Goal: Task Accomplishment & Management: Use online tool/utility

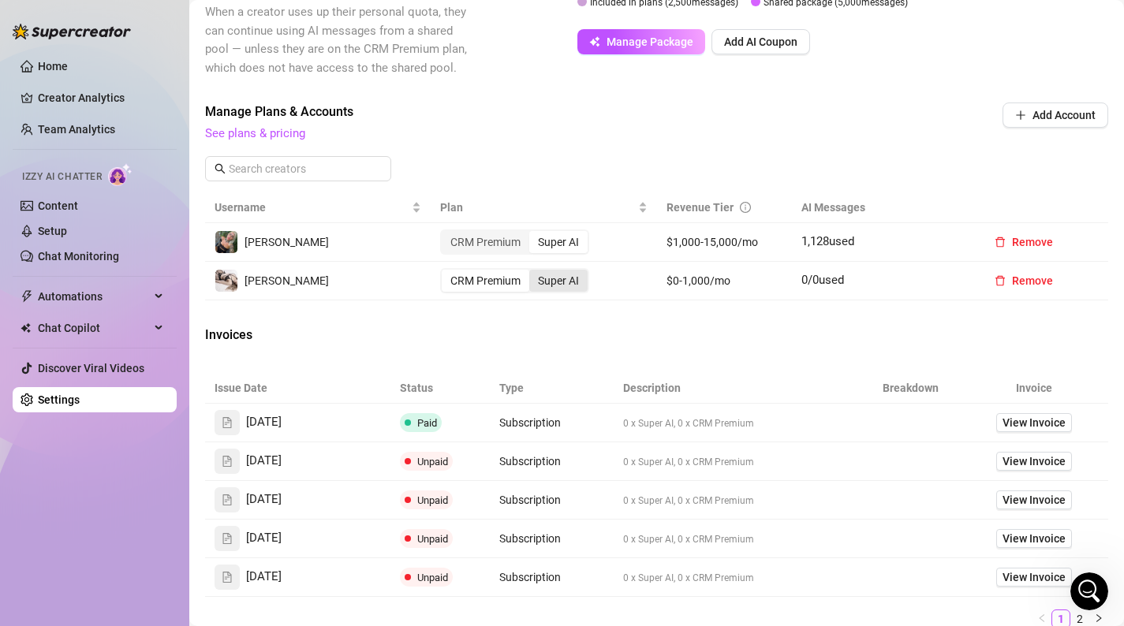
click at [576, 286] on div "Super AI" at bounding box center [558, 281] width 58 height 22
click at [533, 272] on input "Super AI" at bounding box center [533, 272] width 0 height 0
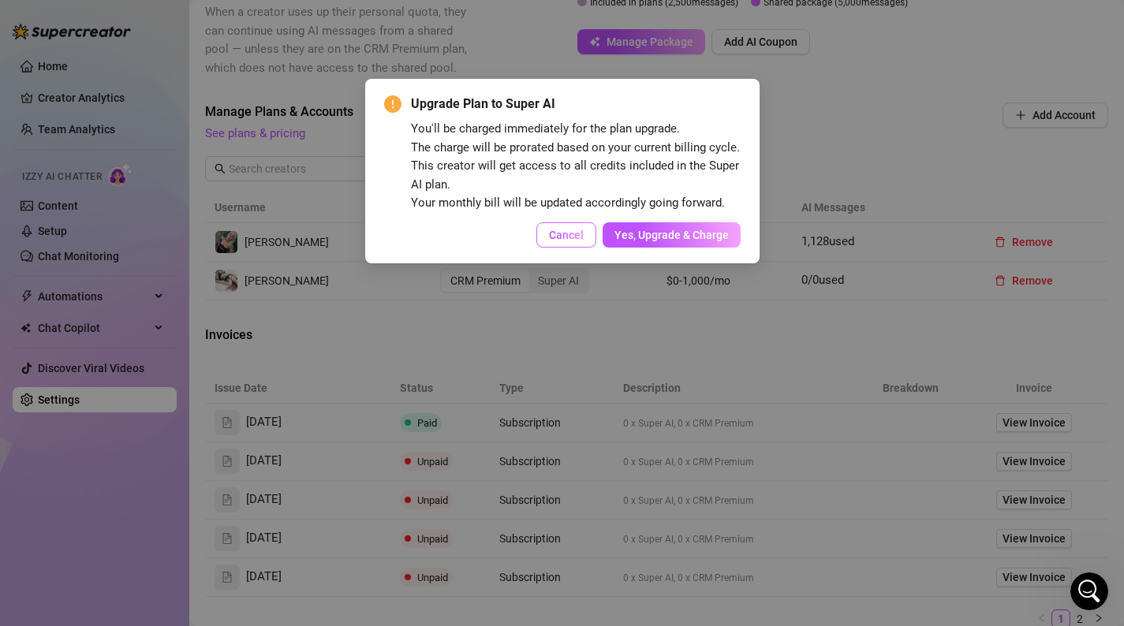
click at [589, 241] on button "Cancel" at bounding box center [566, 234] width 60 height 25
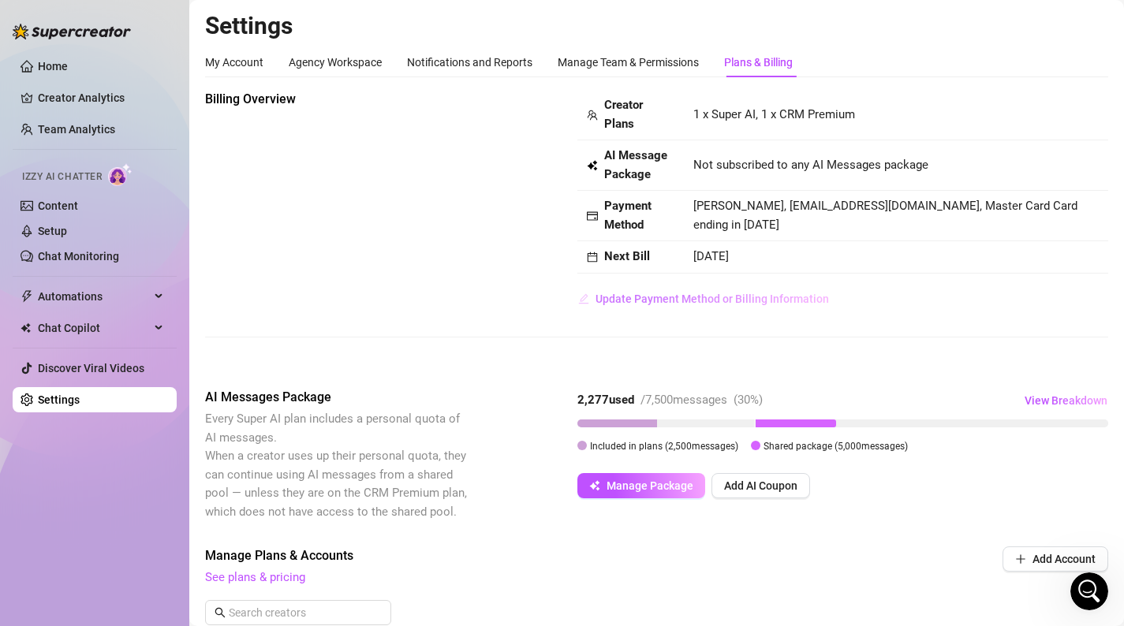
click at [702, 304] on span "Update Payment Method or Billing Information" at bounding box center [711, 299] width 233 height 13
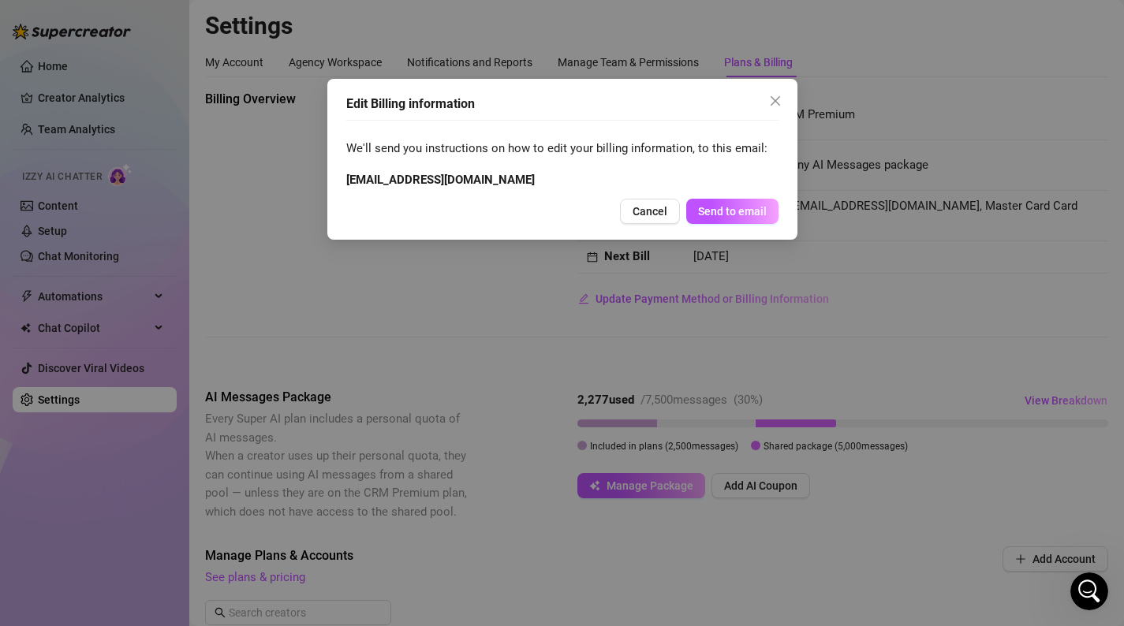
click at [778, 109] on button "Close" at bounding box center [775, 100] width 25 height 25
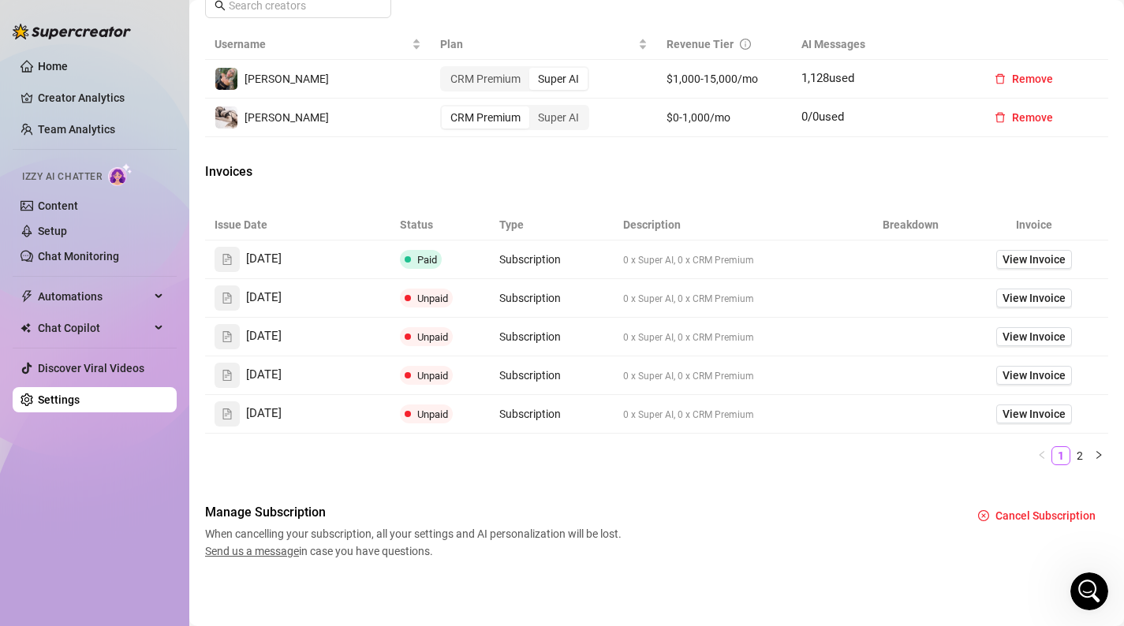
scroll to position [582, 0]
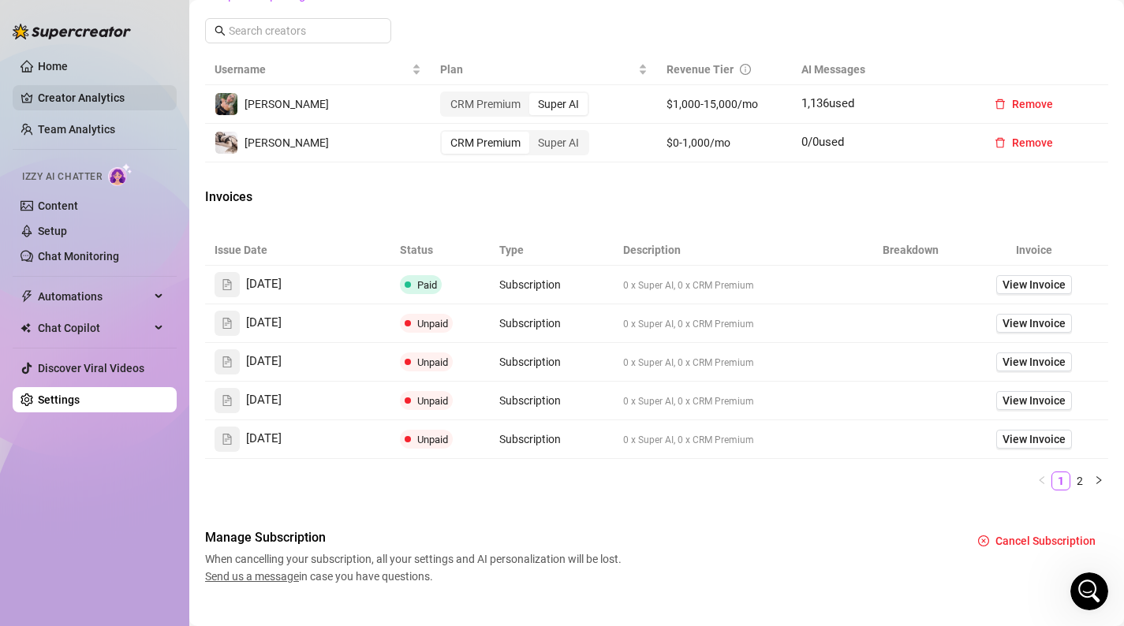
click at [121, 100] on link "Creator Analytics" at bounding box center [101, 97] width 126 height 25
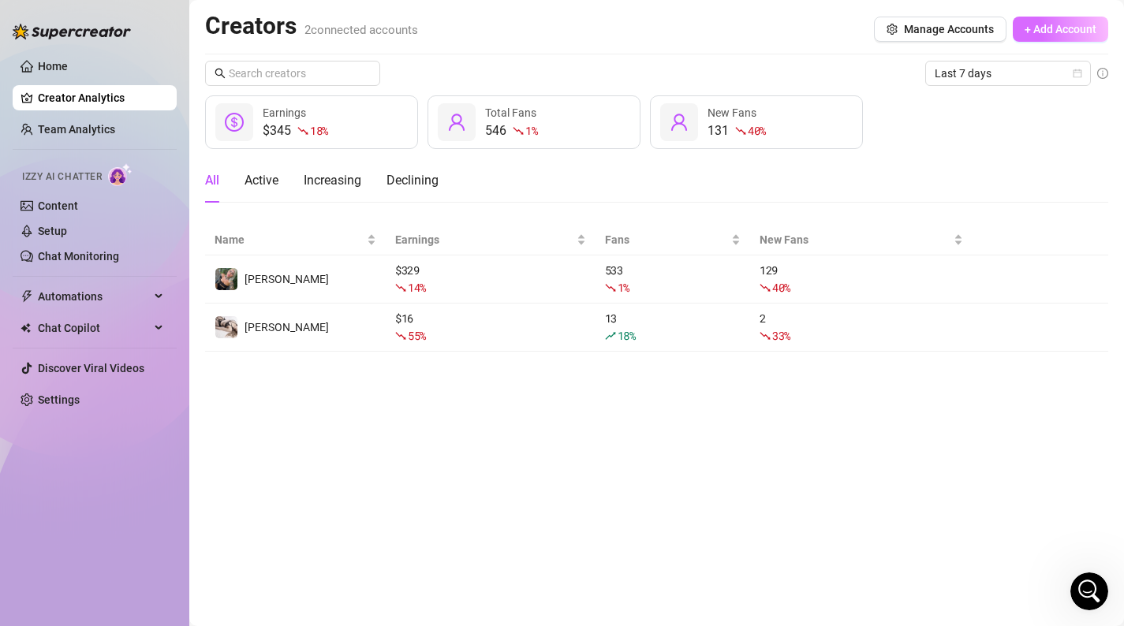
click at [1062, 17] on button "+ Add Account" at bounding box center [1060, 29] width 95 height 25
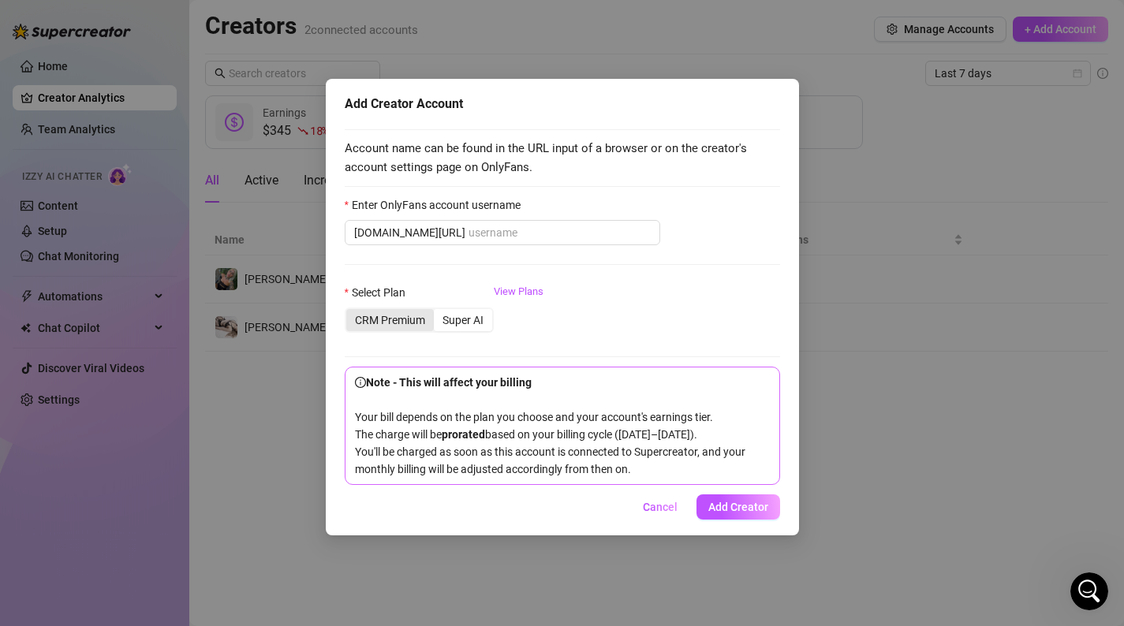
click at [404, 322] on div "CRM Premium" at bounding box center [390, 320] width 88 height 22
click at [350, 312] on input "CRM Premium" at bounding box center [350, 312] width 0 height 0
click at [536, 228] on input "Enter OnlyFans account username" at bounding box center [560, 232] width 182 height 17
click at [653, 507] on span "Cancel" at bounding box center [660, 507] width 35 height 13
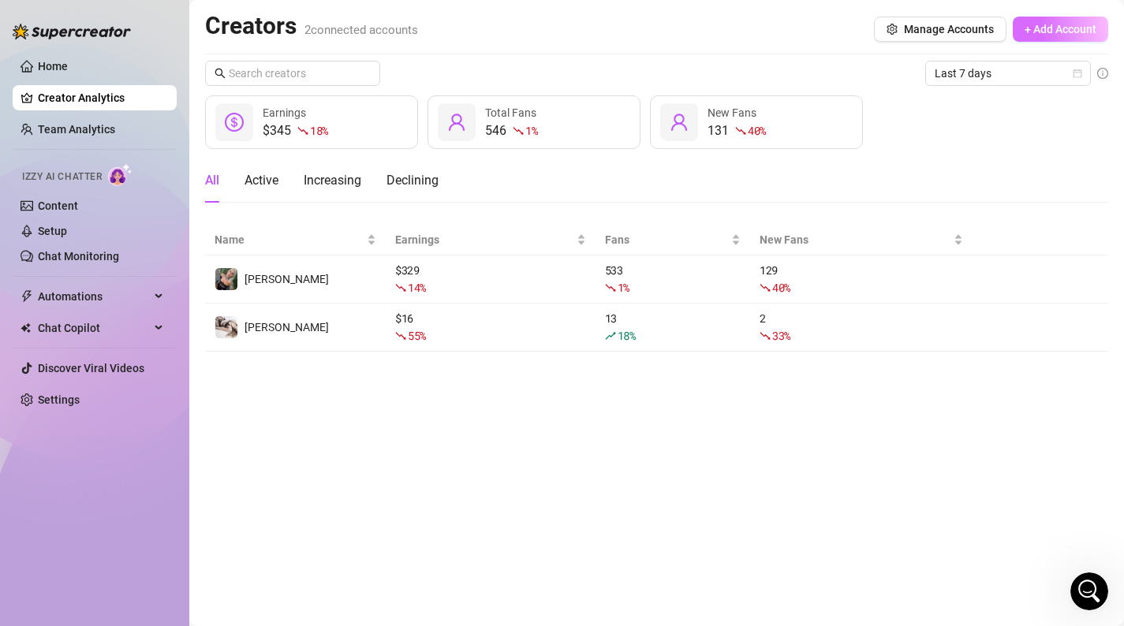
click at [1026, 28] on span "+ Add Account" at bounding box center [1061, 29] width 72 height 13
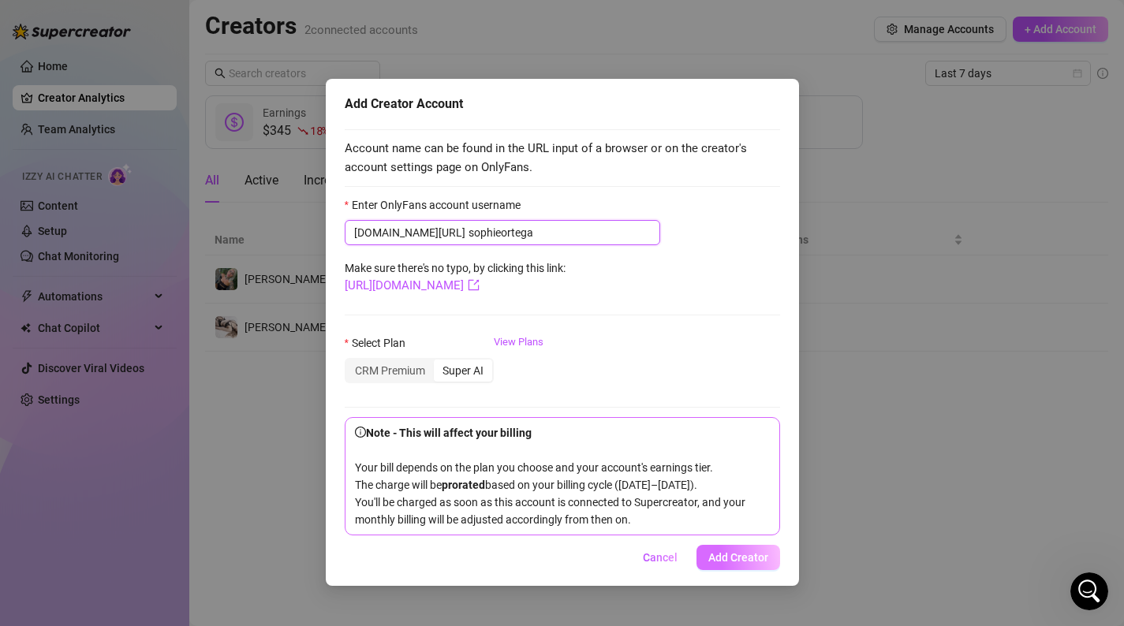
type input "sophieortega"
click at [755, 566] on button "Add Creator" at bounding box center [738, 557] width 84 height 25
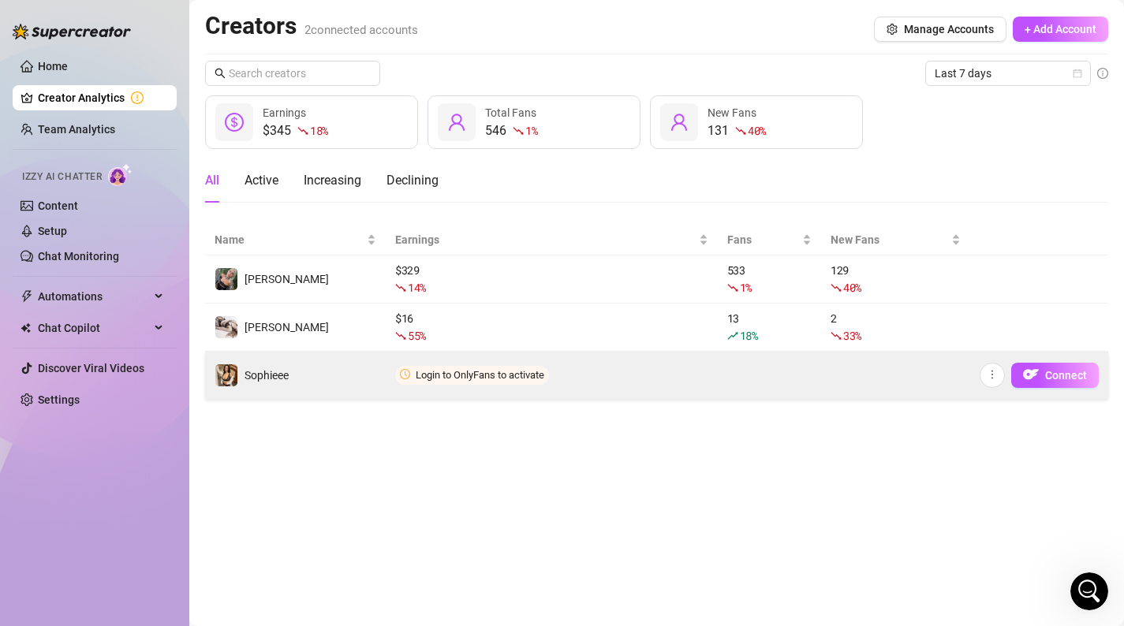
click at [551, 397] on td "Login to OnlyFans to activate" at bounding box center [552, 375] width 332 height 47
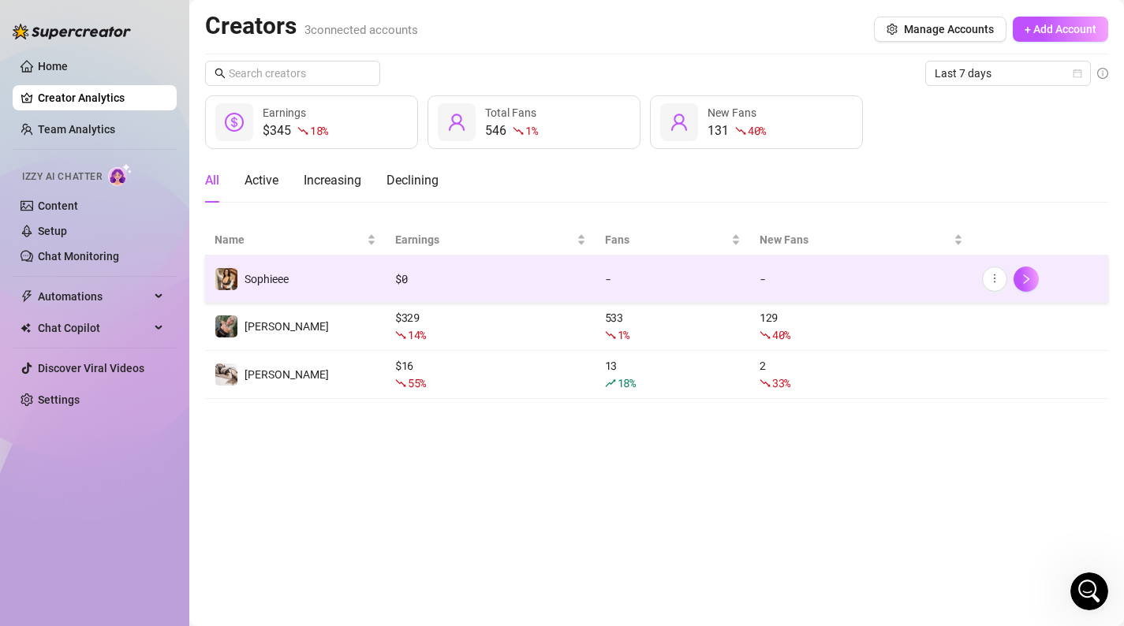
click at [403, 287] on td "$ 0" at bounding box center [491, 279] width 210 height 47
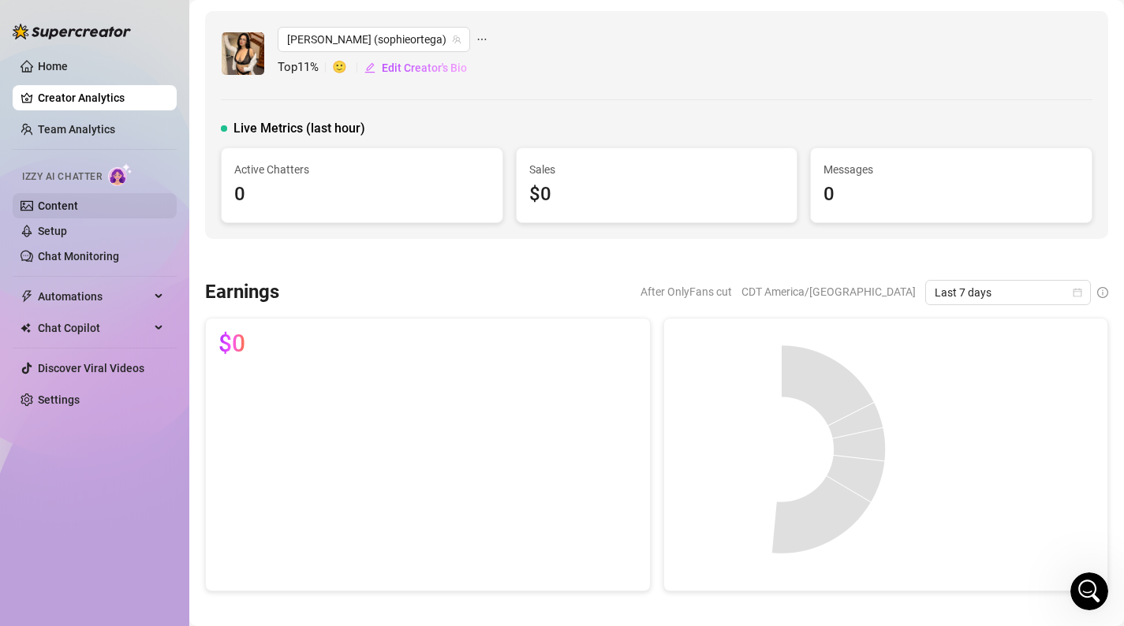
click at [56, 201] on link "Content" at bounding box center [58, 206] width 40 height 13
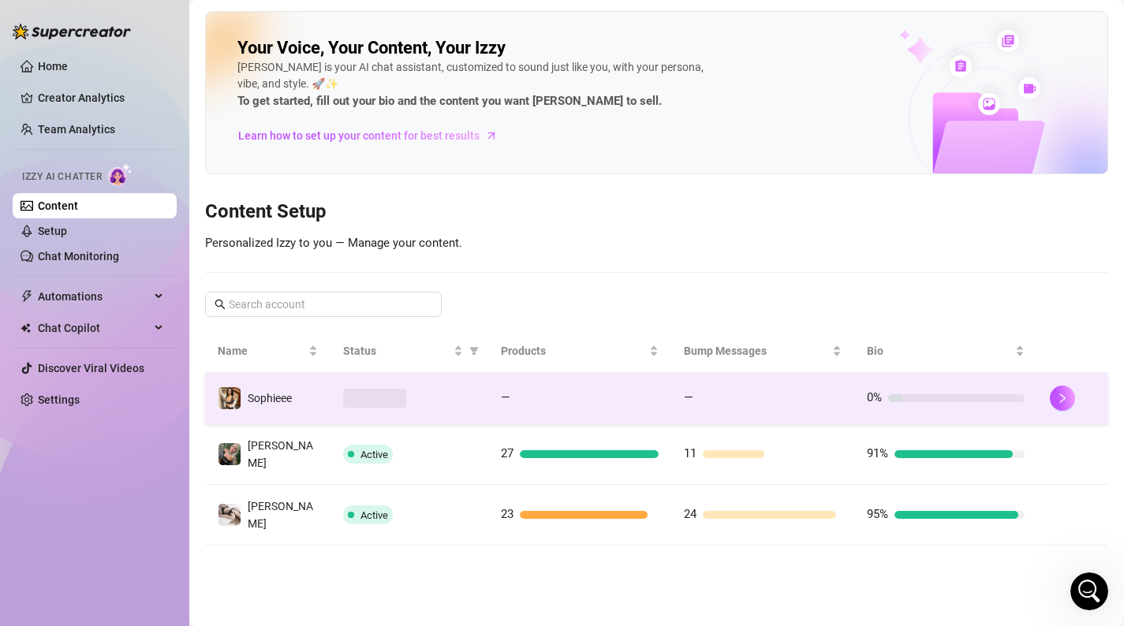
click at [332, 396] on td at bounding box center [409, 398] width 159 height 51
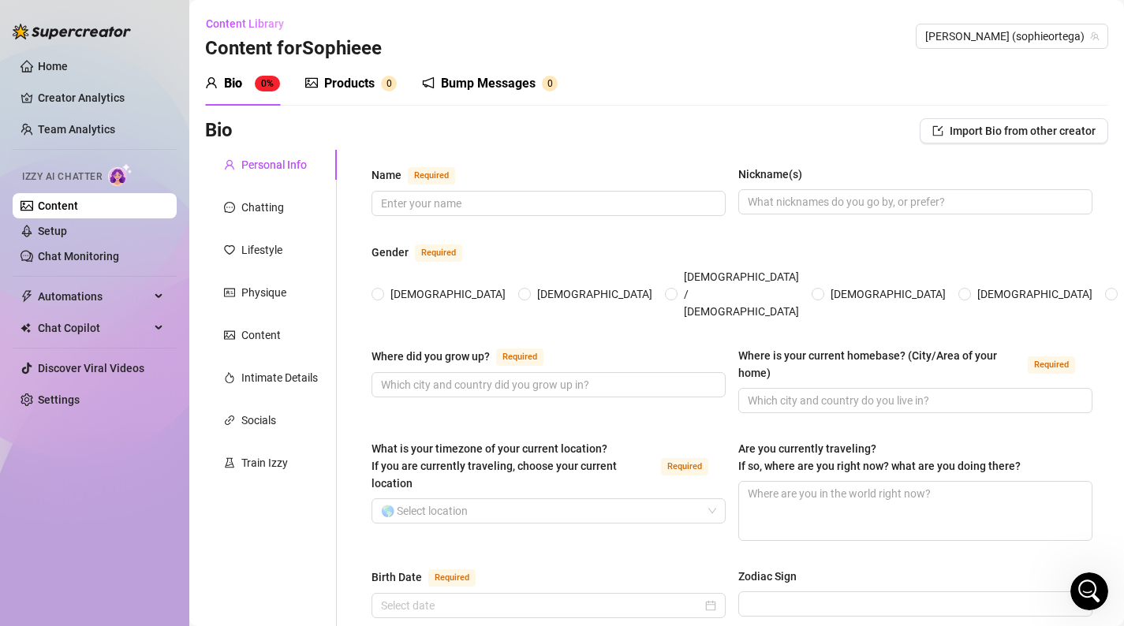
click at [395, 89] on span "0" at bounding box center [389, 84] width 16 height 16
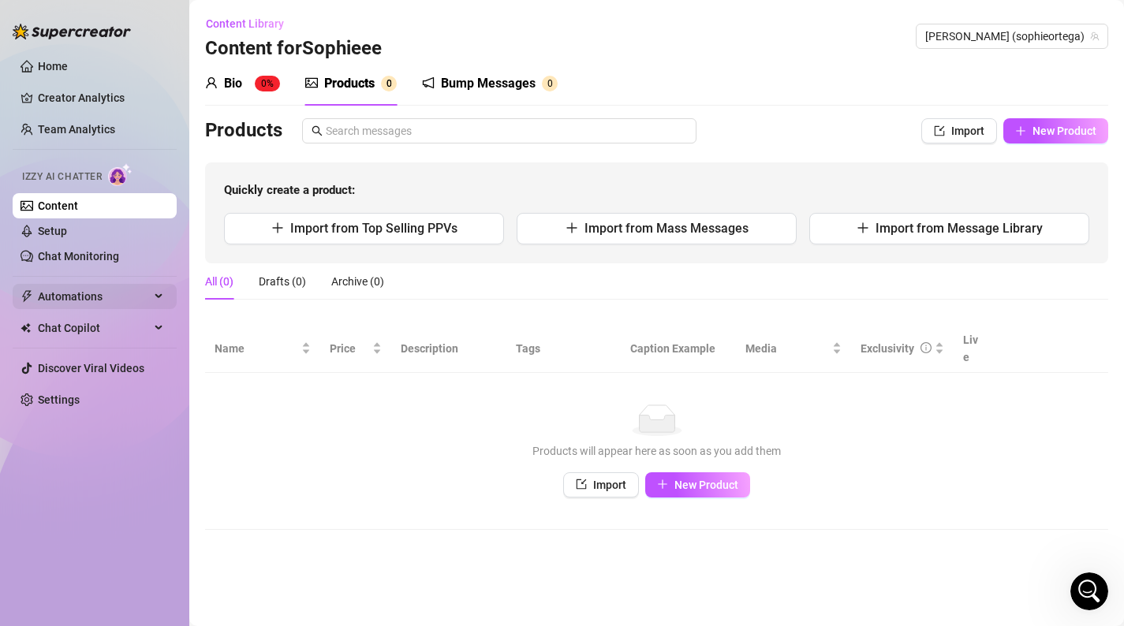
click at [65, 296] on span "Automations" at bounding box center [94, 296] width 112 height 25
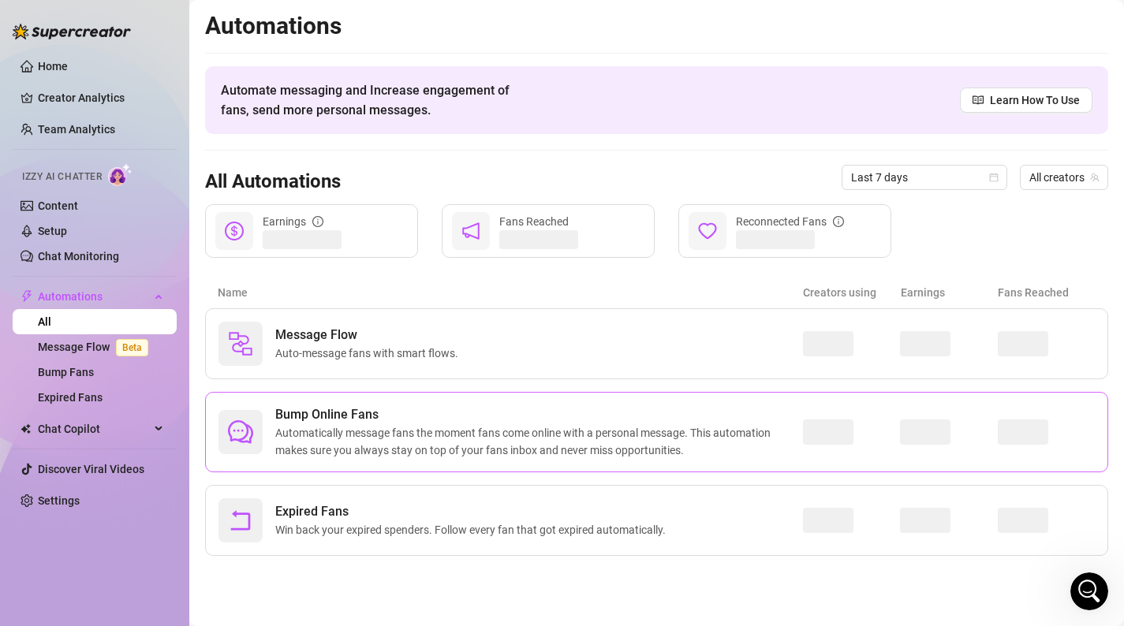
click at [394, 429] on span "Automatically message fans the moment fans come online with a personal message.…" at bounding box center [539, 441] width 528 height 35
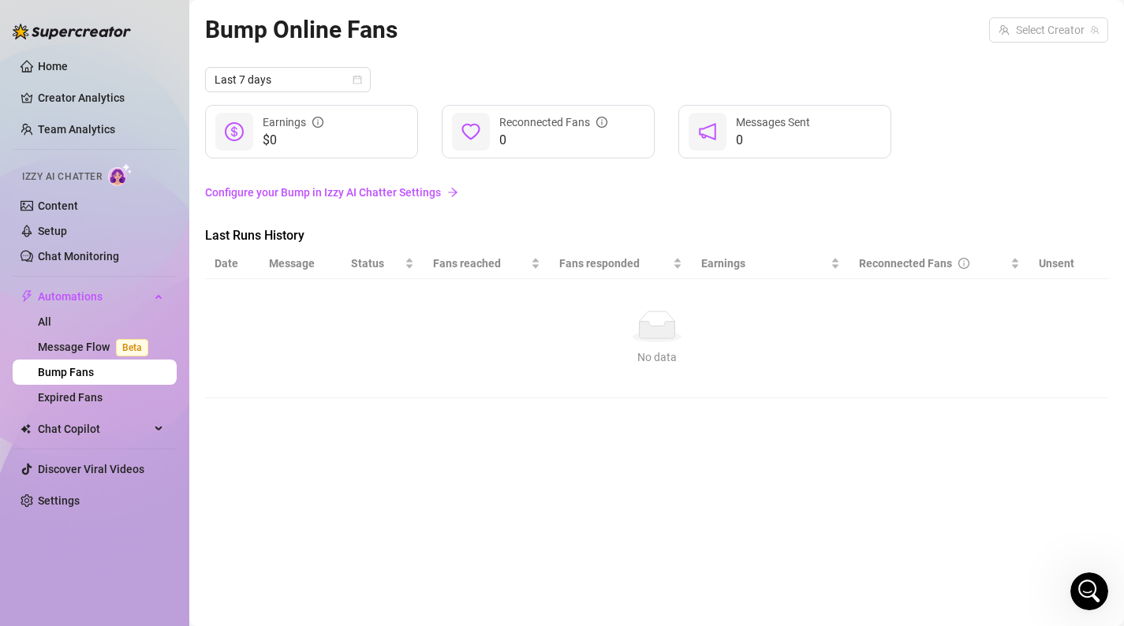
click at [424, 196] on link "Configure your Bump in Izzy AI Chatter Settings" at bounding box center [656, 192] width 903 height 17
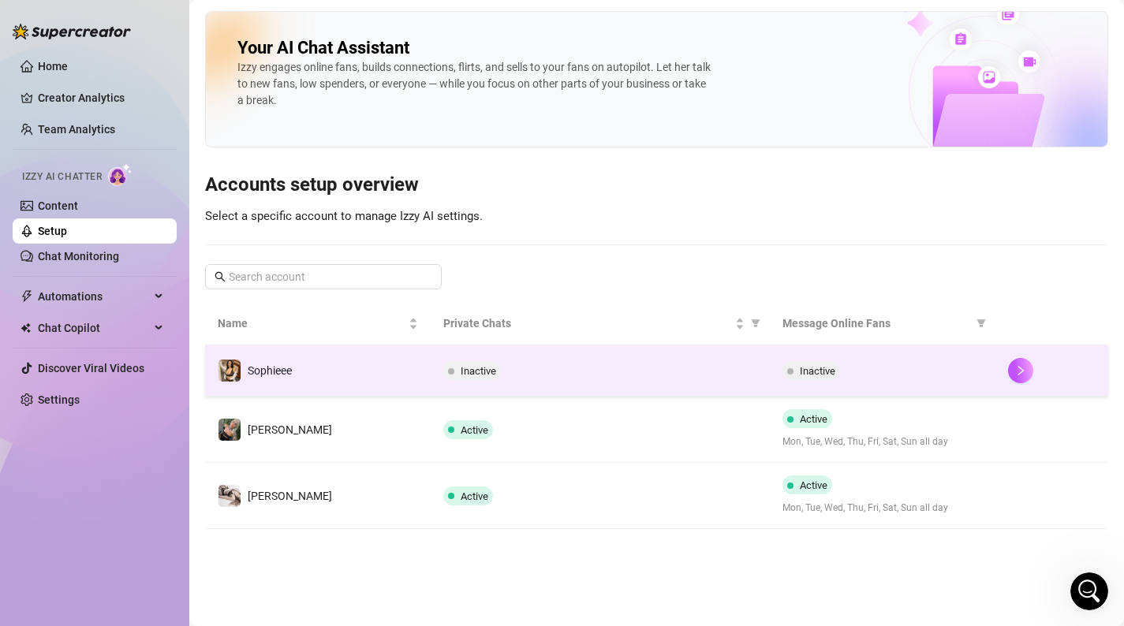
click at [507, 358] on td "Inactive" at bounding box center [600, 370] width 338 height 51
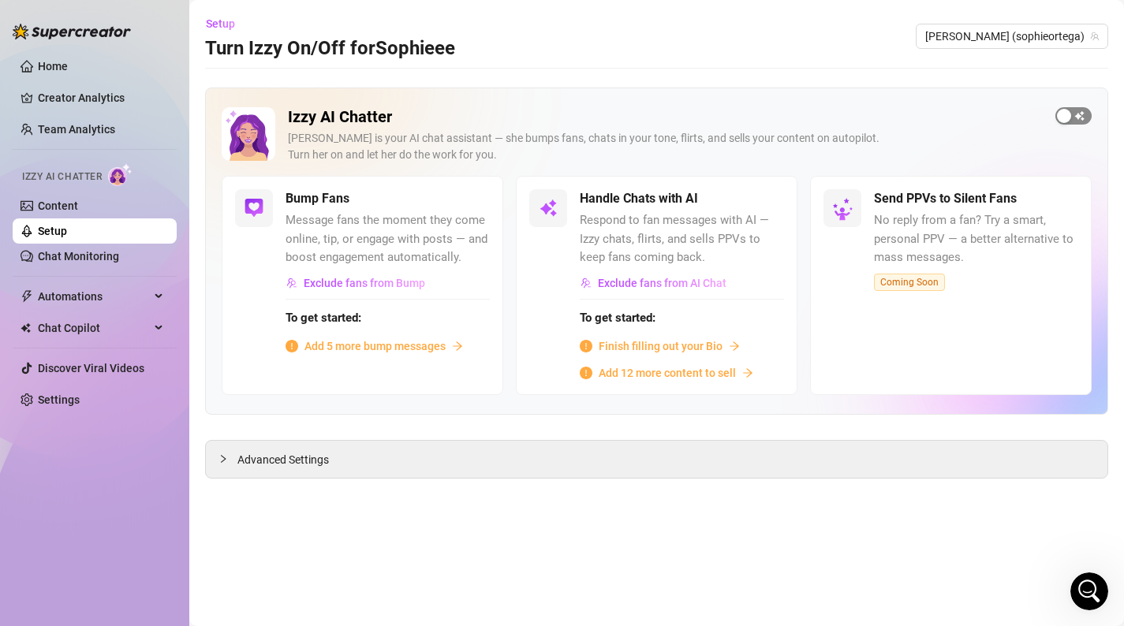
click at [1081, 118] on span "button" at bounding box center [1073, 115] width 36 height 17
click at [479, 196] on span "button" at bounding box center [472, 198] width 35 height 17
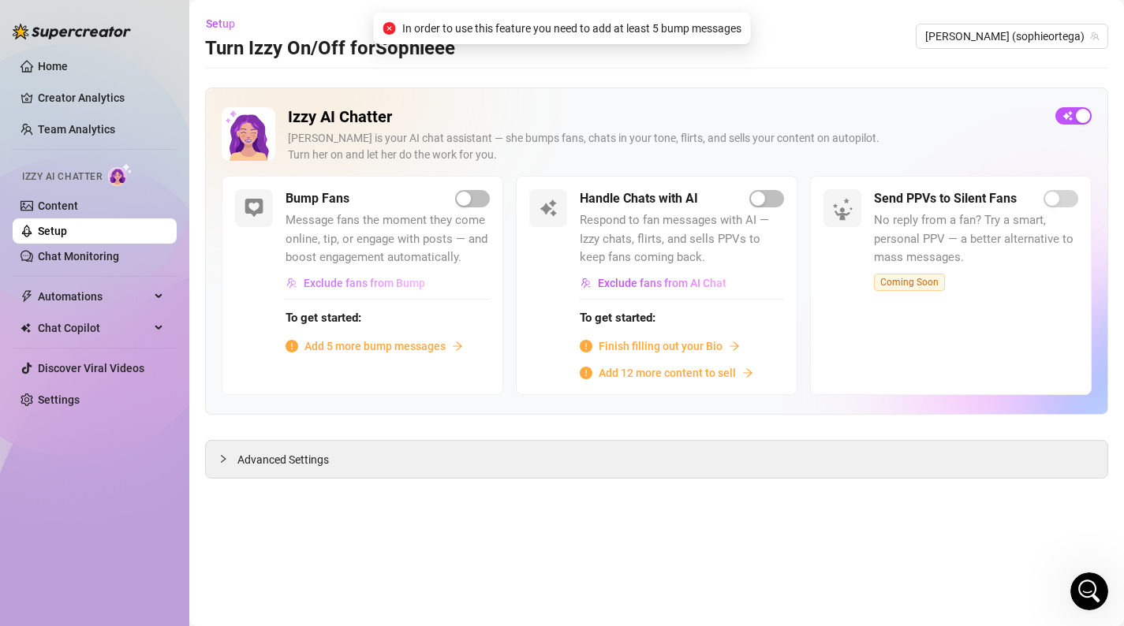
click at [382, 284] on span "Exclude fans from Bump" at bounding box center [364, 283] width 121 height 13
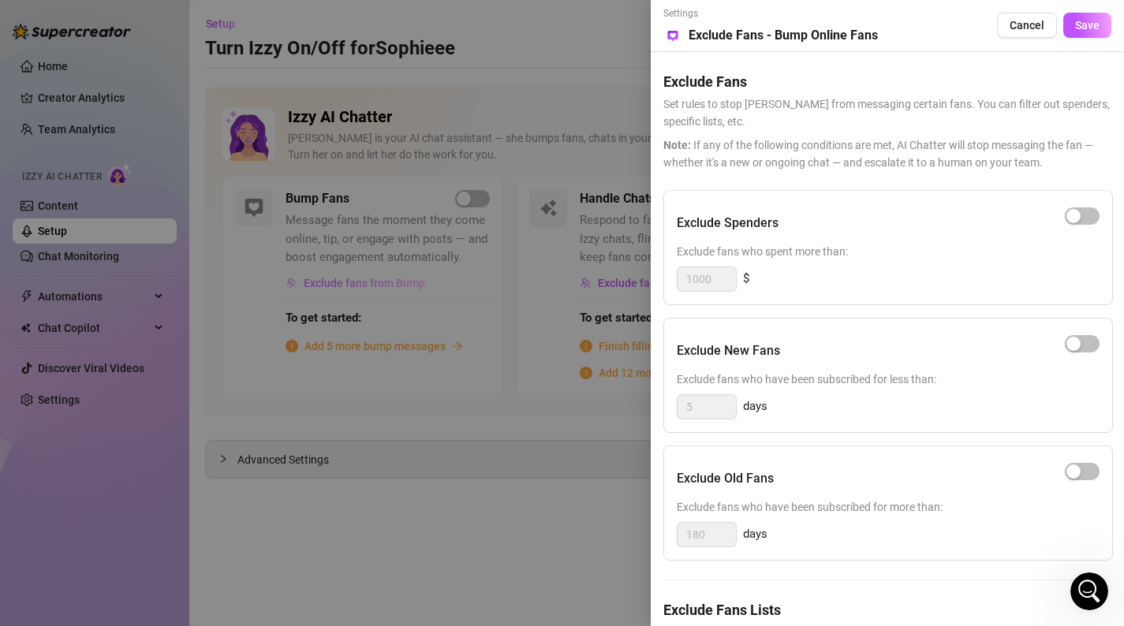
click at [382, 284] on div at bounding box center [562, 313] width 1124 height 626
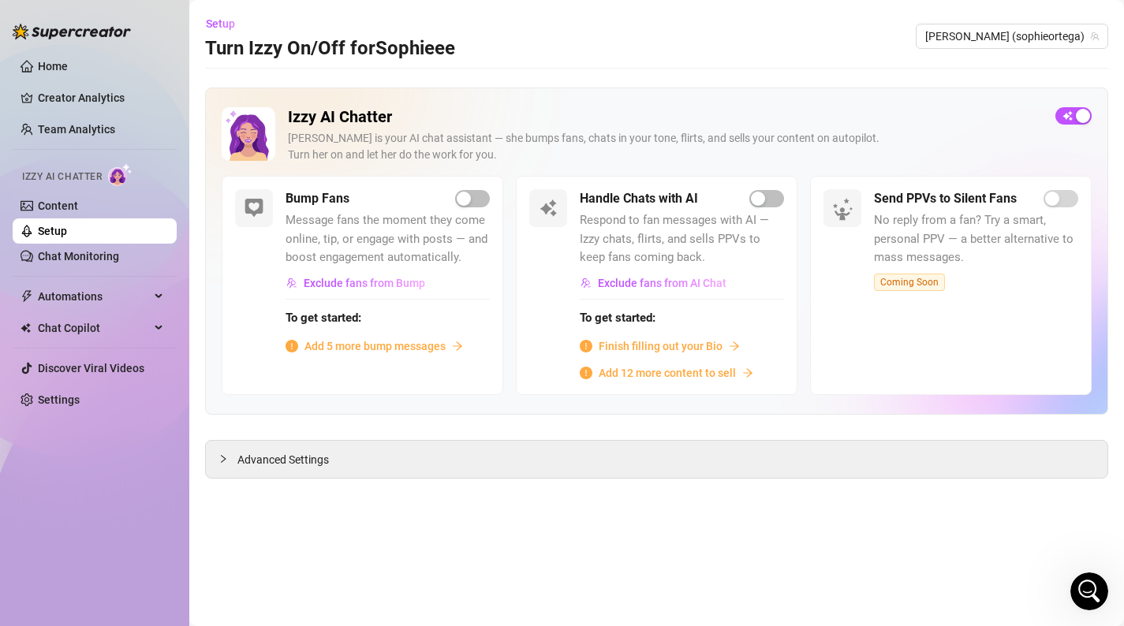
click at [374, 344] on span "Add 5 more bump messages" at bounding box center [374, 346] width 141 height 17
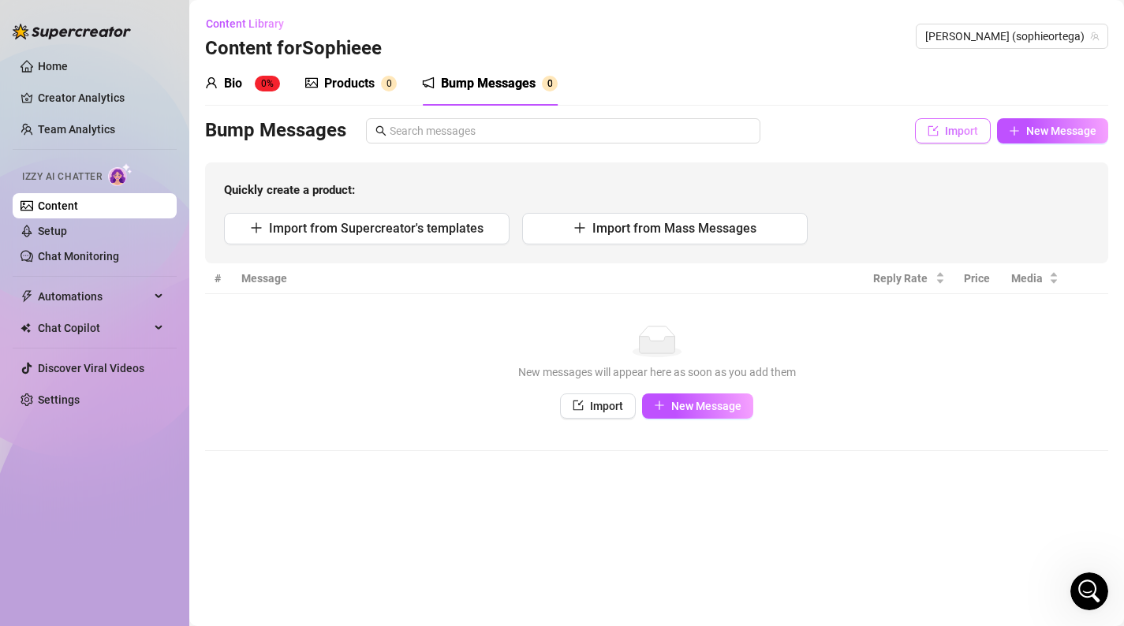
click at [983, 133] on button "Import" at bounding box center [953, 130] width 76 height 25
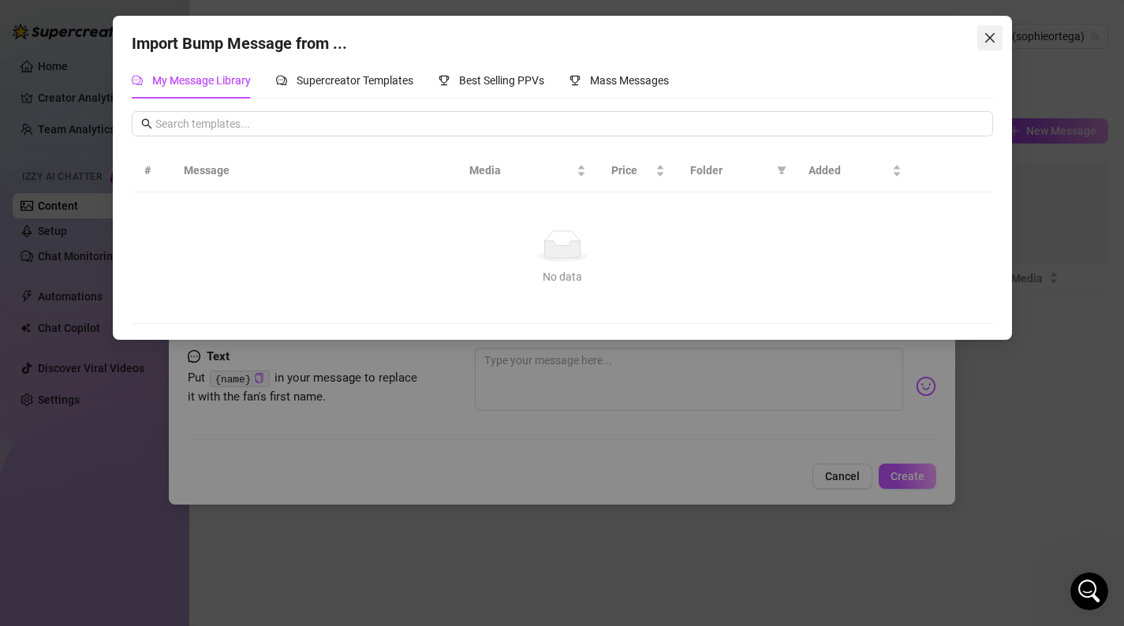
click at [988, 36] on icon "close" at bounding box center [990, 38] width 13 height 13
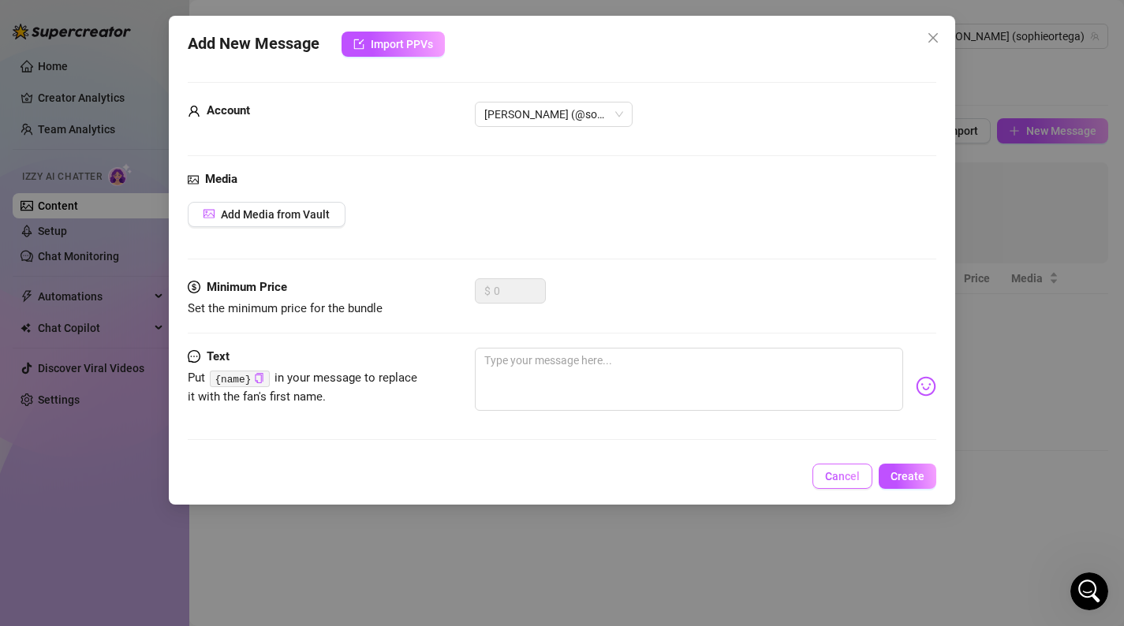
click at [849, 480] on span "Cancel" at bounding box center [842, 476] width 35 height 13
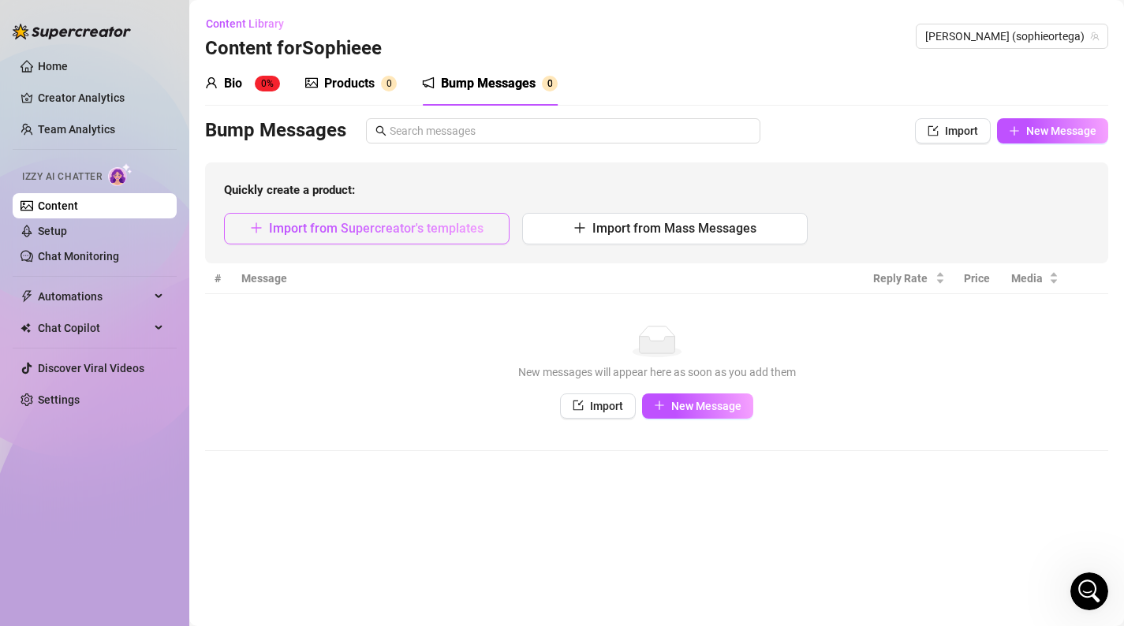
click at [490, 237] on button "Import from Supercreator's templates" at bounding box center [367, 229] width 286 height 32
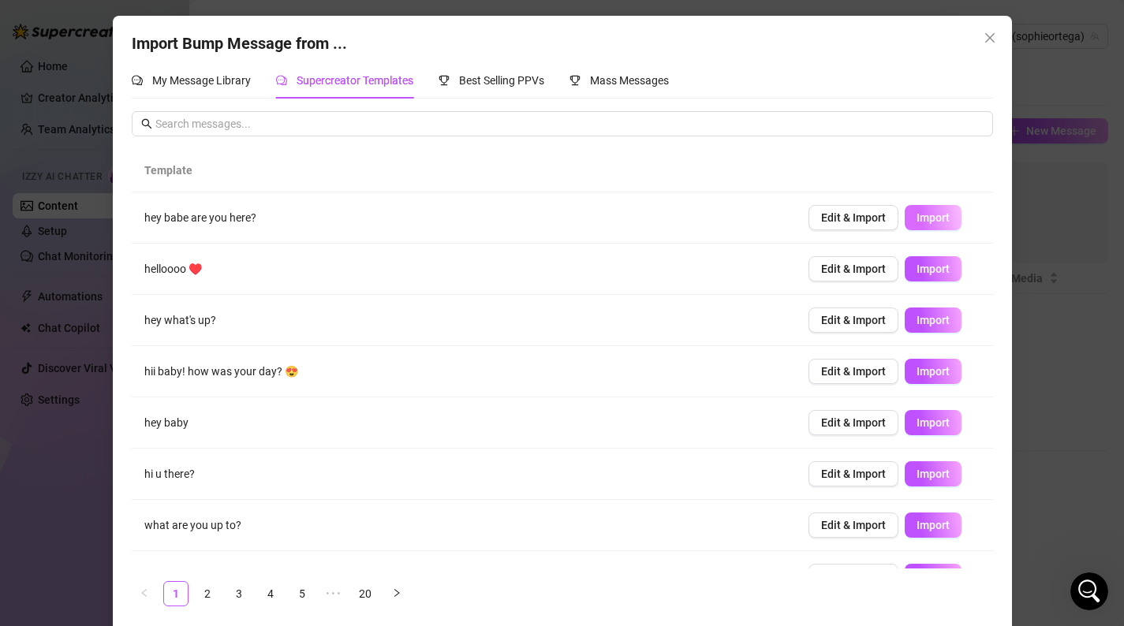
click at [928, 217] on span "Import" at bounding box center [932, 217] width 33 height 13
click at [932, 270] on span "Import" at bounding box center [932, 269] width 33 height 13
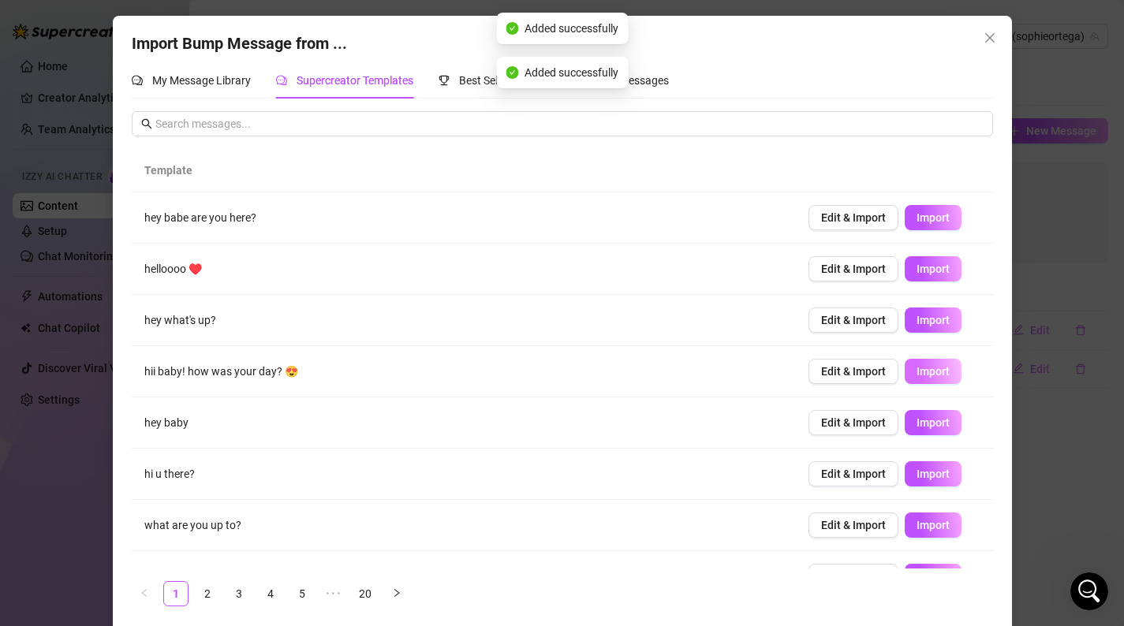
click at [928, 366] on span "Import" at bounding box center [932, 371] width 33 height 13
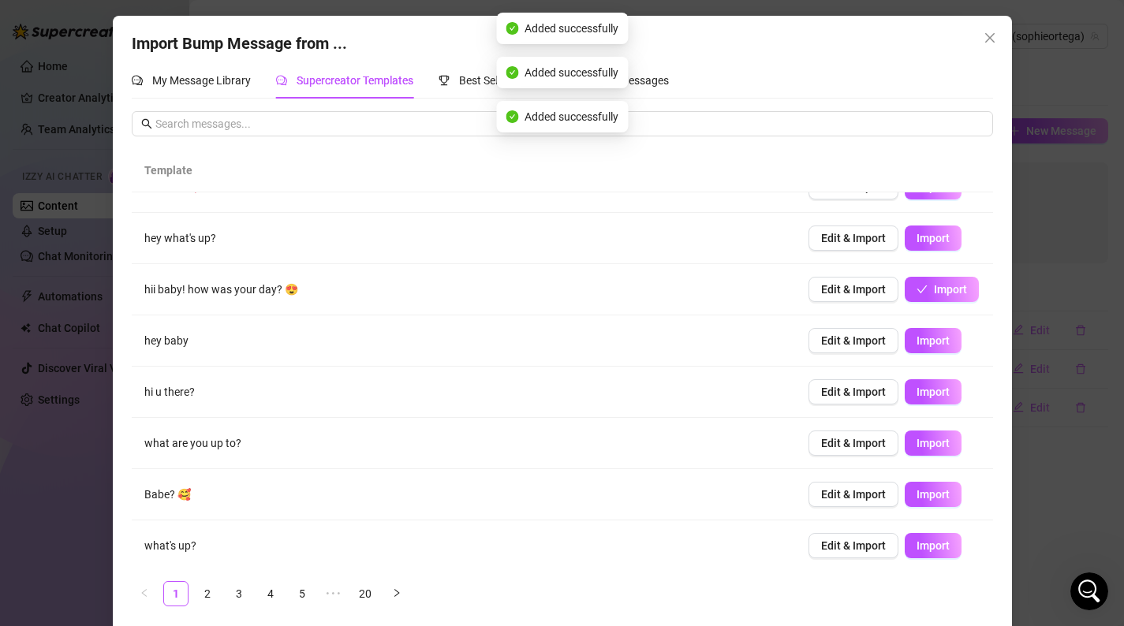
scroll to position [136, 0]
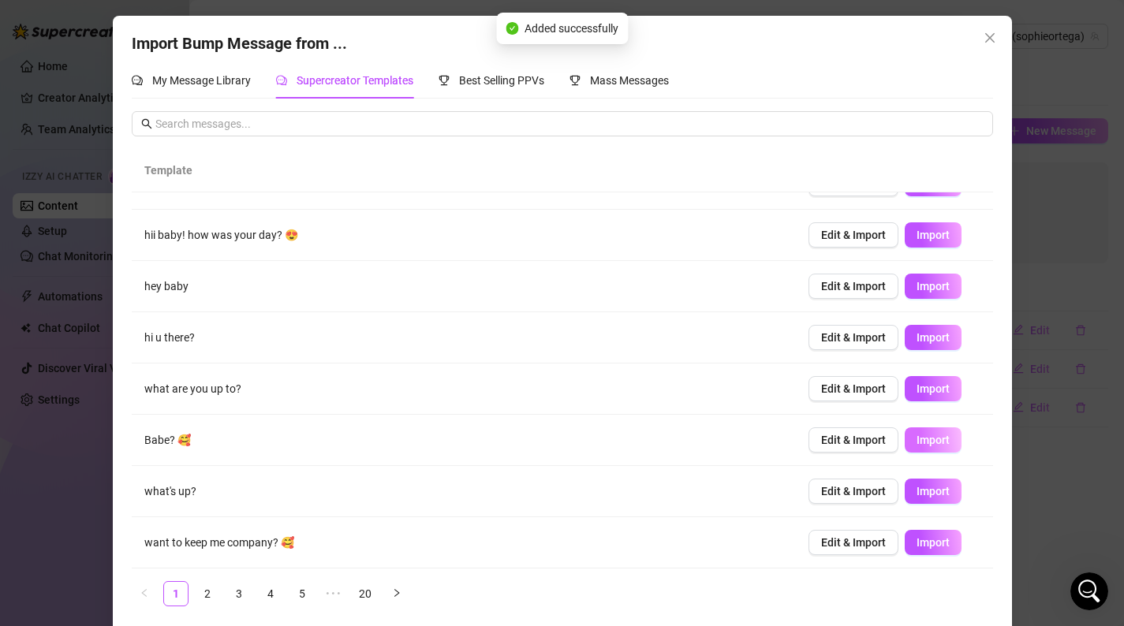
click at [933, 445] on span "Import" at bounding box center [932, 440] width 33 height 13
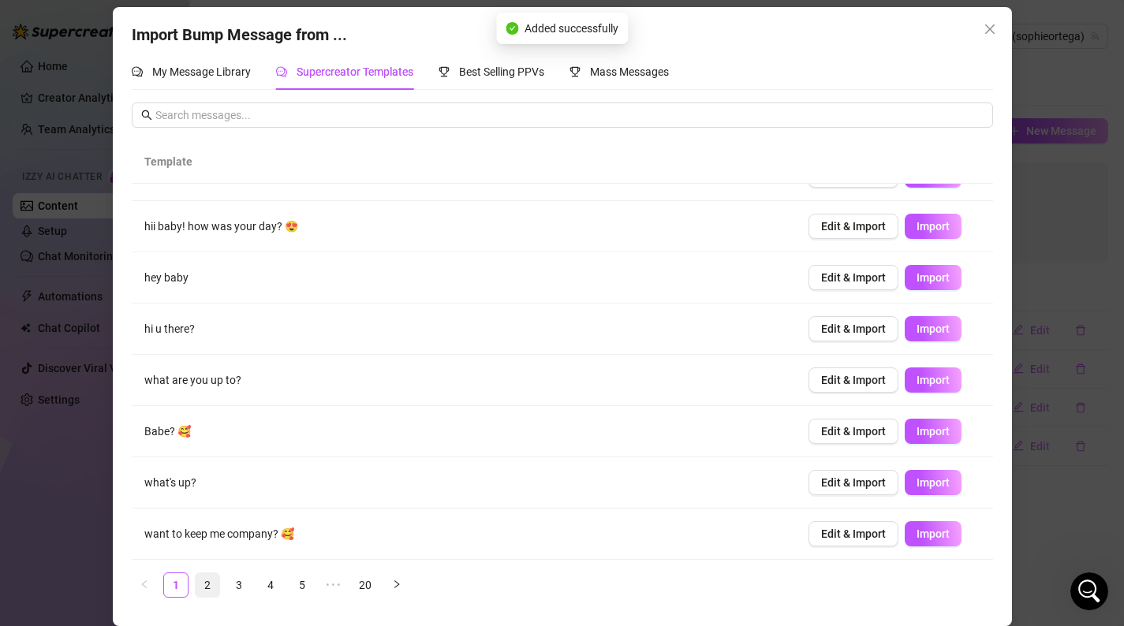
click at [204, 583] on link "2" at bounding box center [208, 585] width 24 height 24
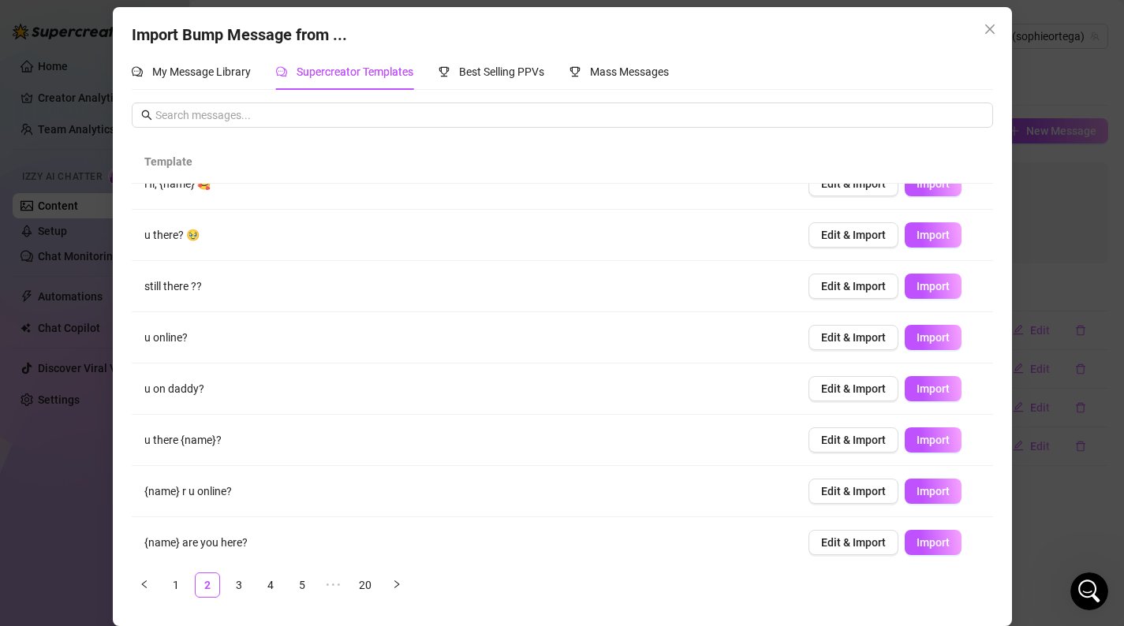
scroll to position [136, 0]
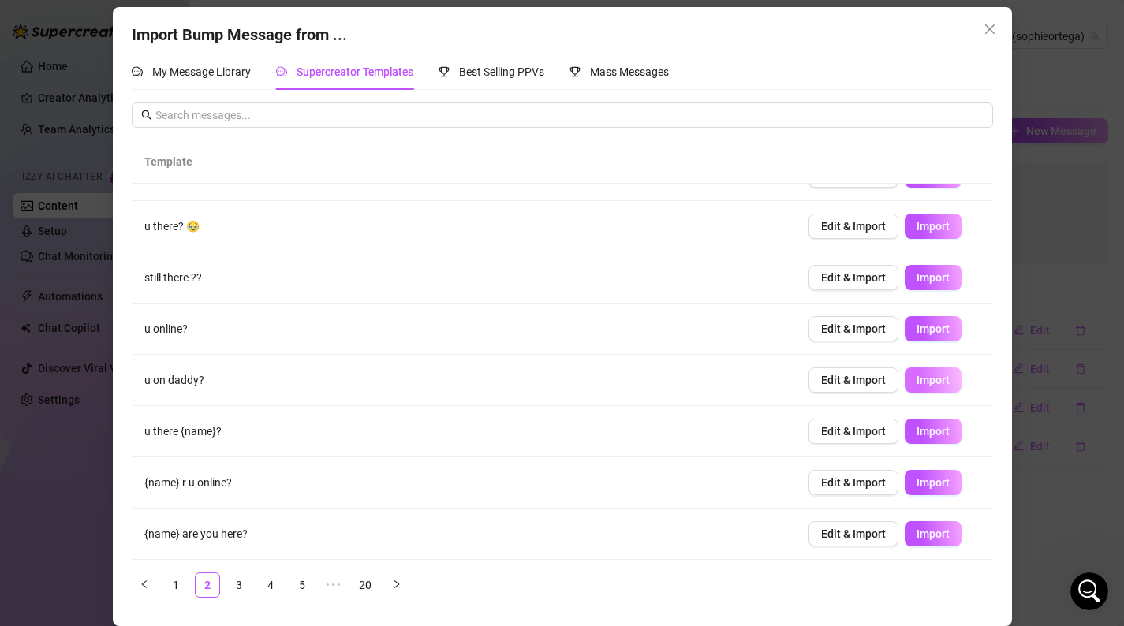
click at [935, 377] on span "Import" at bounding box center [932, 380] width 33 height 13
click at [235, 583] on link "3" at bounding box center [239, 585] width 24 height 24
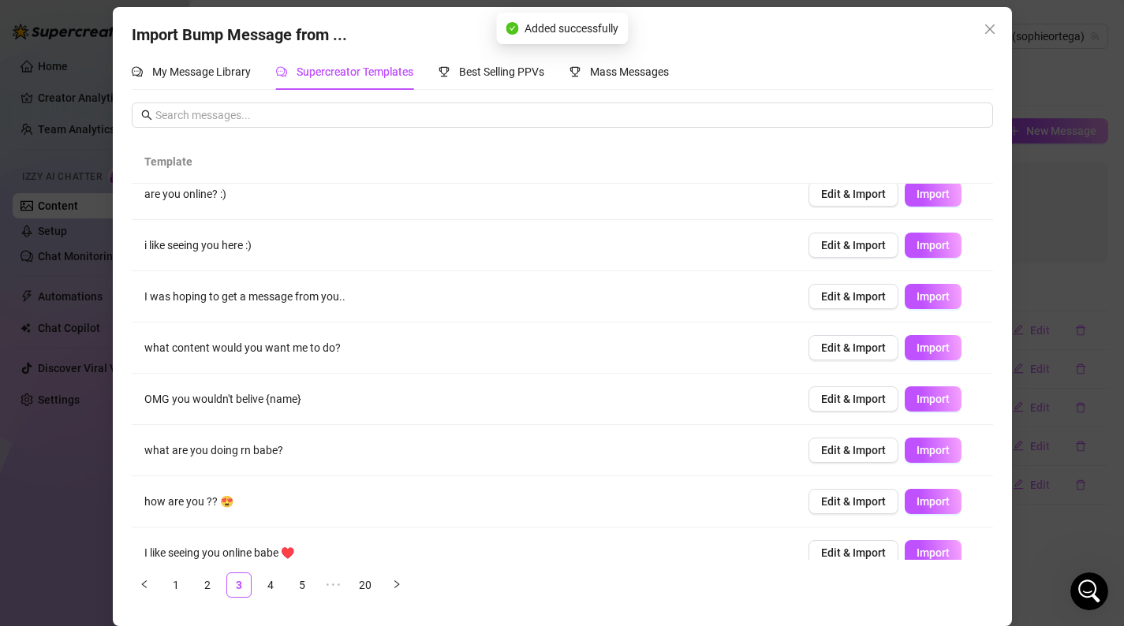
scroll to position [17, 0]
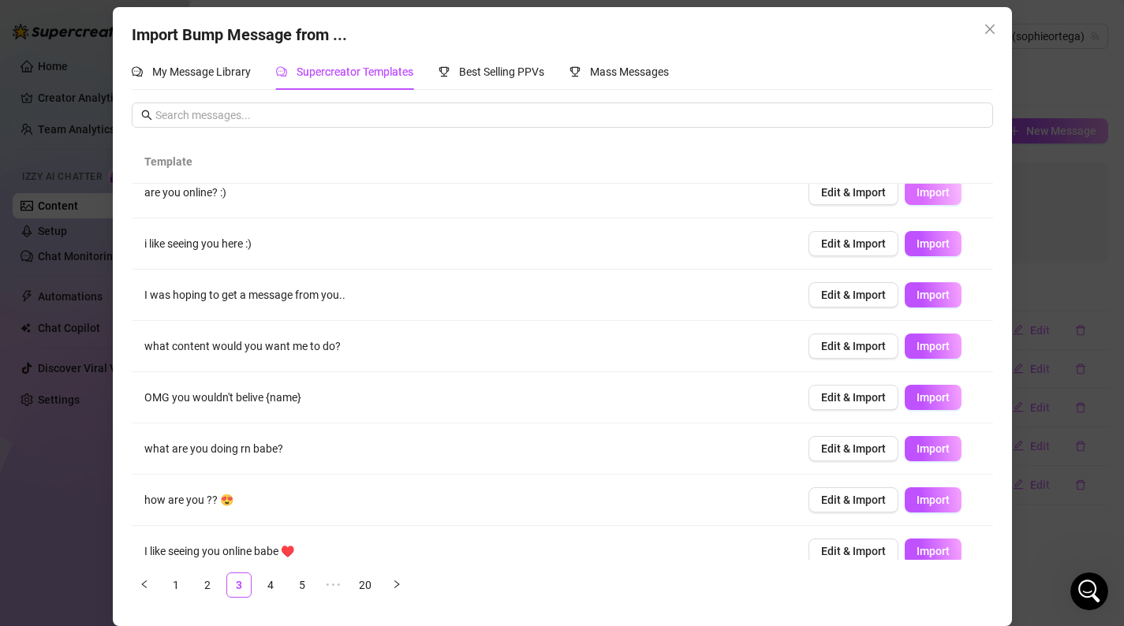
click at [941, 201] on button "Import" at bounding box center [933, 192] width 57 height 25
click at [933, 295] on span "Import" at bounding box center [932, 295] width 33 height 13
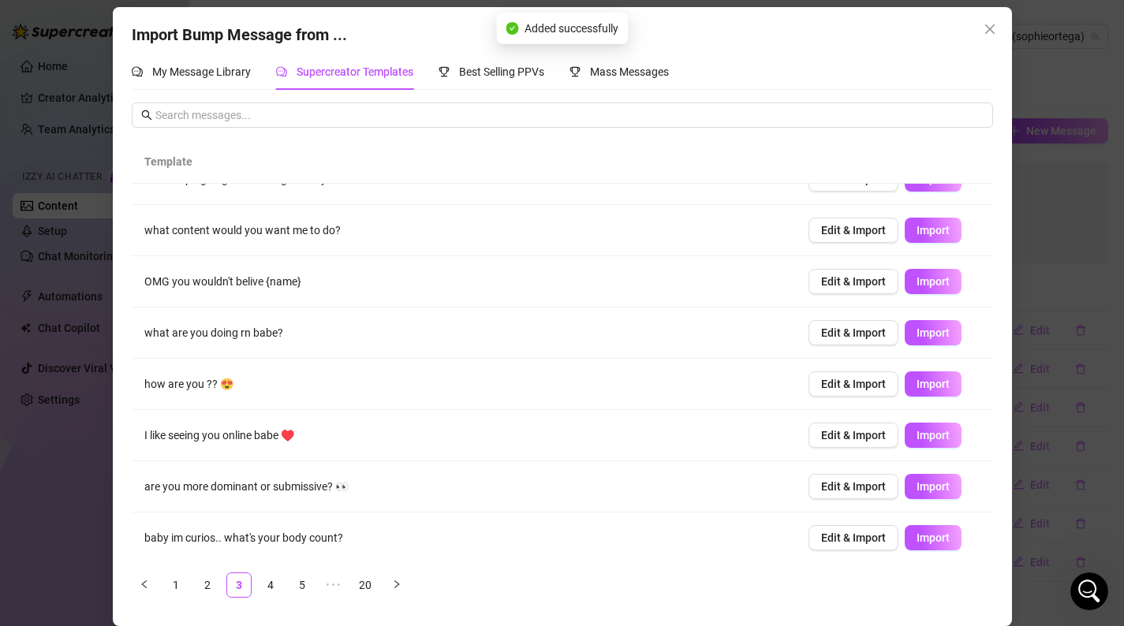
scroll to position [136, 0]
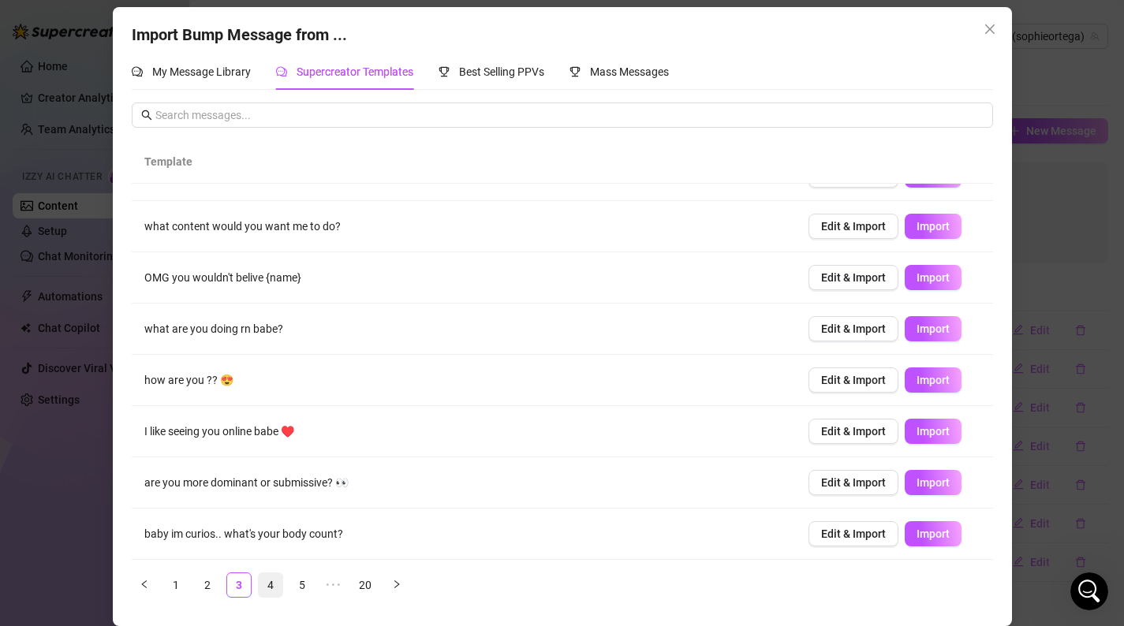
click at [274, 587] on link "4" at bounding box center [271, 585] width 24 height 24
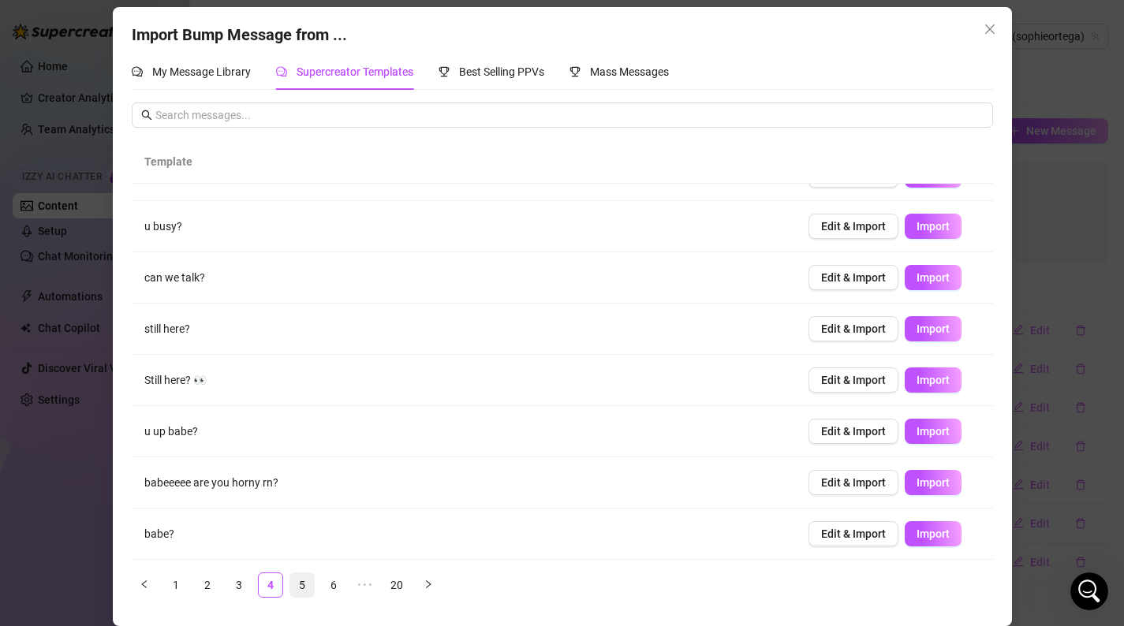
click at [299, 589] on link "5" at bounding box center [302, 585] width 24 height 24
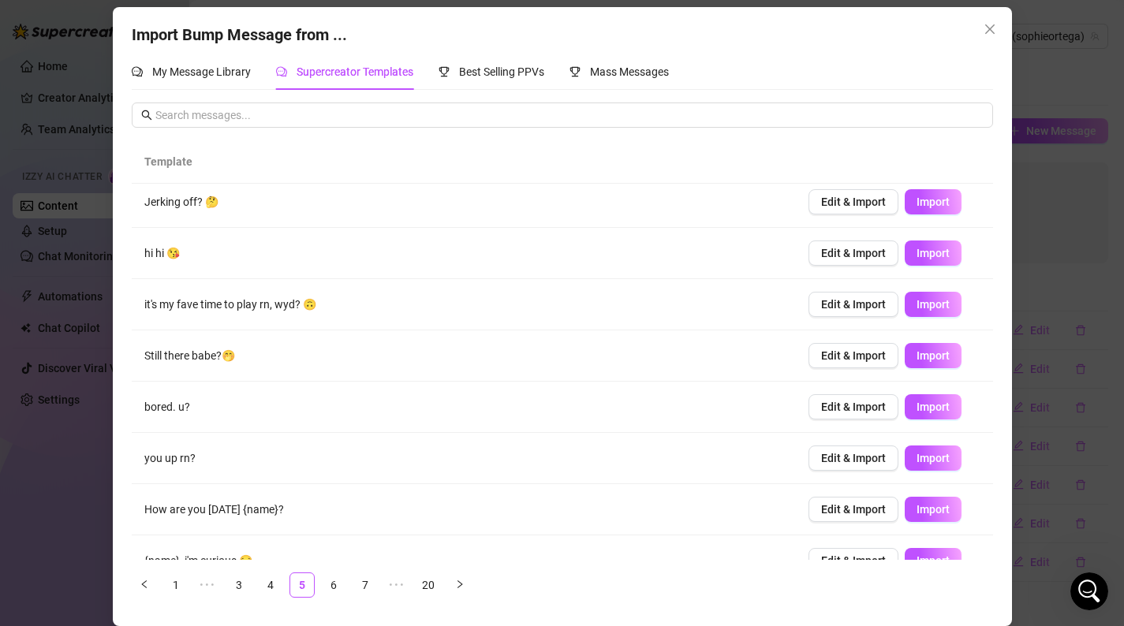
scroll to position [115, 0]
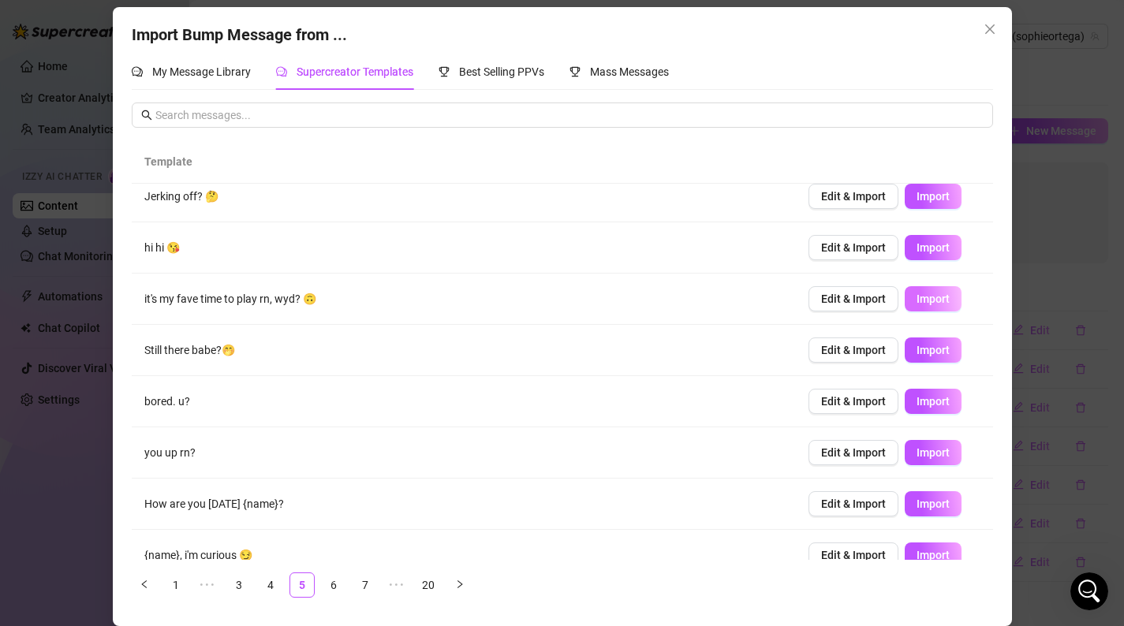
click at [941, 301] on span "Import" at bounding box center [932, 299] width 33 height 13
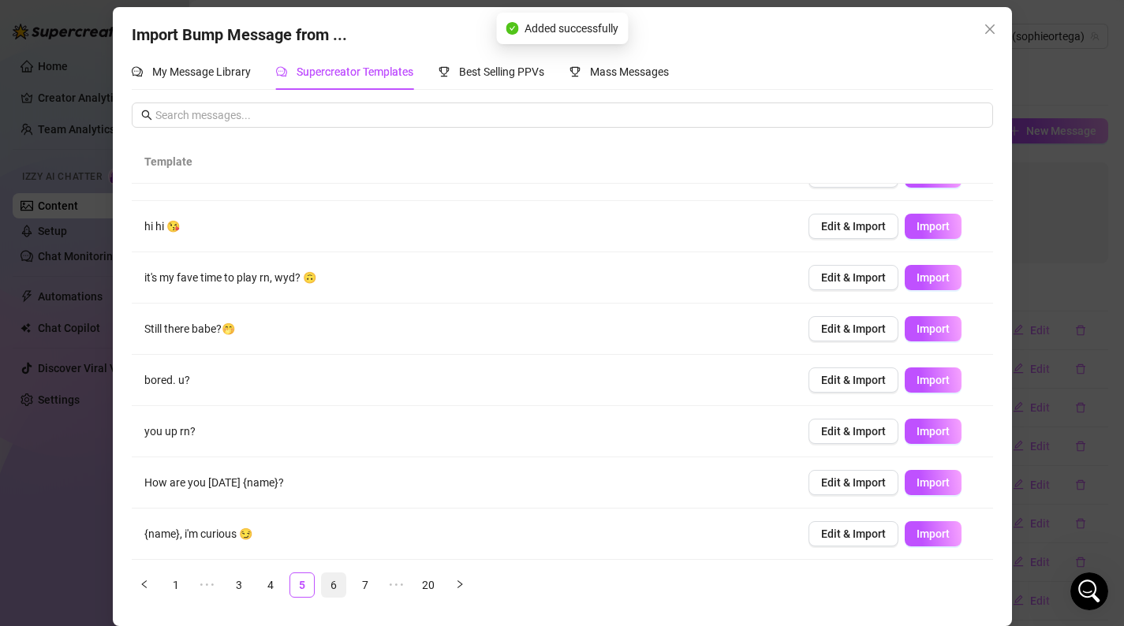
click at [338, 584] on link "6" at bounding box center [334, 585] width 24 height 24
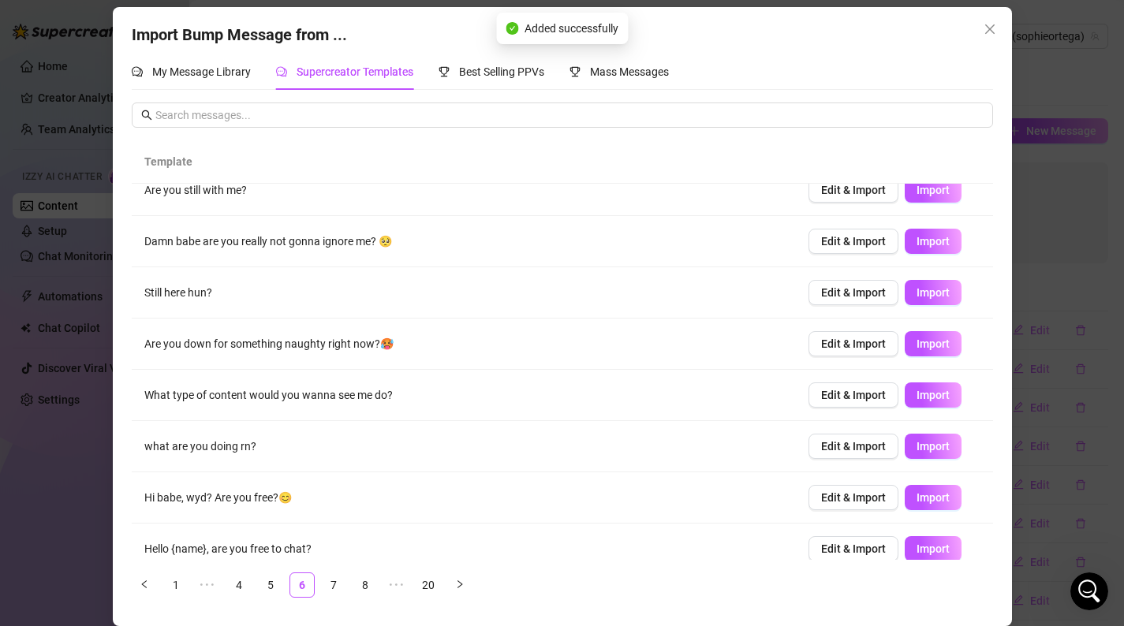
scroll to position [22, 0]
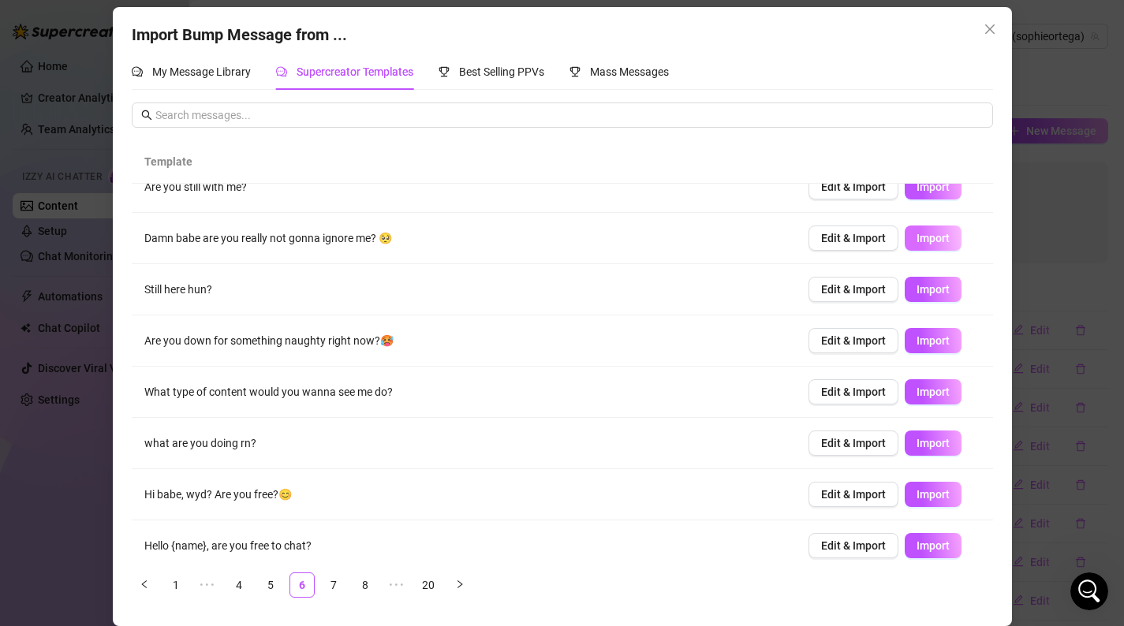
click at [920, 241] on span "Import" at bounding box center [932, 238] width 33 height 13
click at [943, 340] on span "Import" at bounding box center [932, 340] width 33 height 13
type textarea "Are you down for something naughty right now?🥵"
type input "0"
click at [946, 398] on span "Import" at bounding box center [932, 392] width 33 height 13
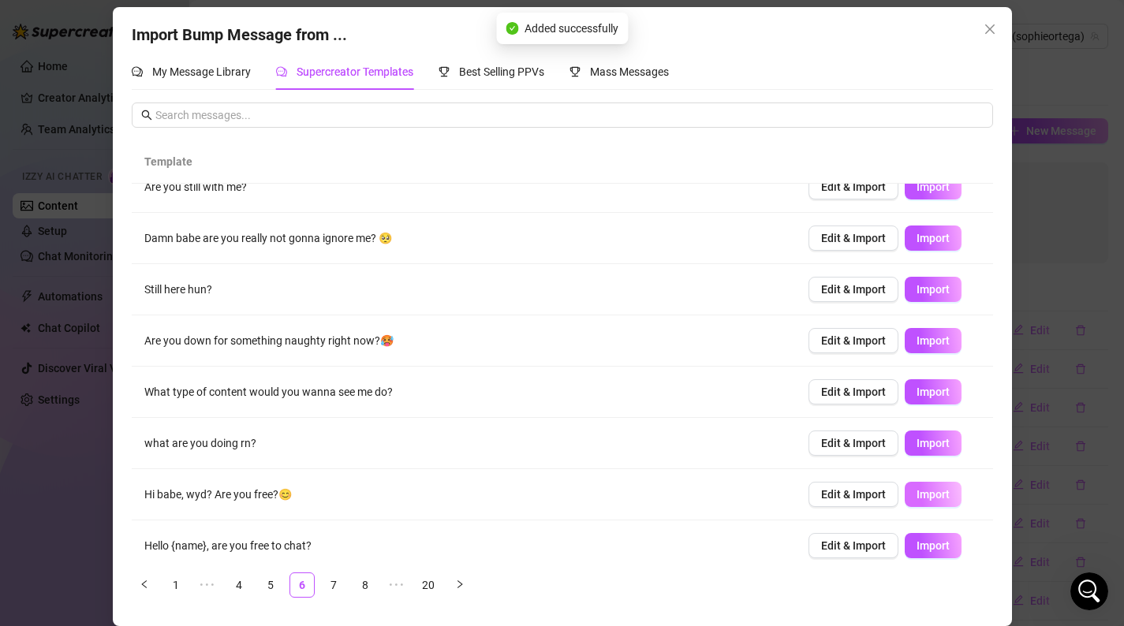
click at [940, 487] on button "Import" at bounding box center [933, 494] width 57 height 25
click at [334, 587] on link "7" at bounding box center [334, 585] width 24 height 24
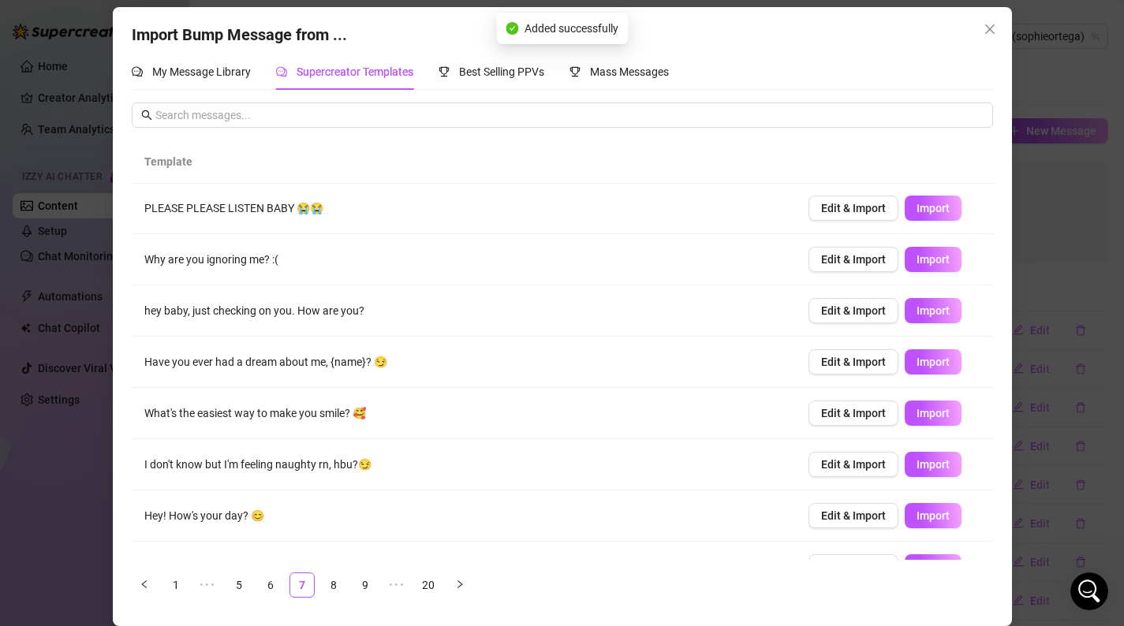
scroll to position [0, 0]
click at [944, 263] on span "Import" at bounding box center [932, 260] width 33 height 13
click at [943, 317] on span "Import" at bounding box center [932, 311] width 33 height 13
click at [948, 420] on span "Import" at bounding box center [932, 414] width 33 height 13
click at [946, 520] on span "Import" at bounding box center [932, 516] width 33 height 13
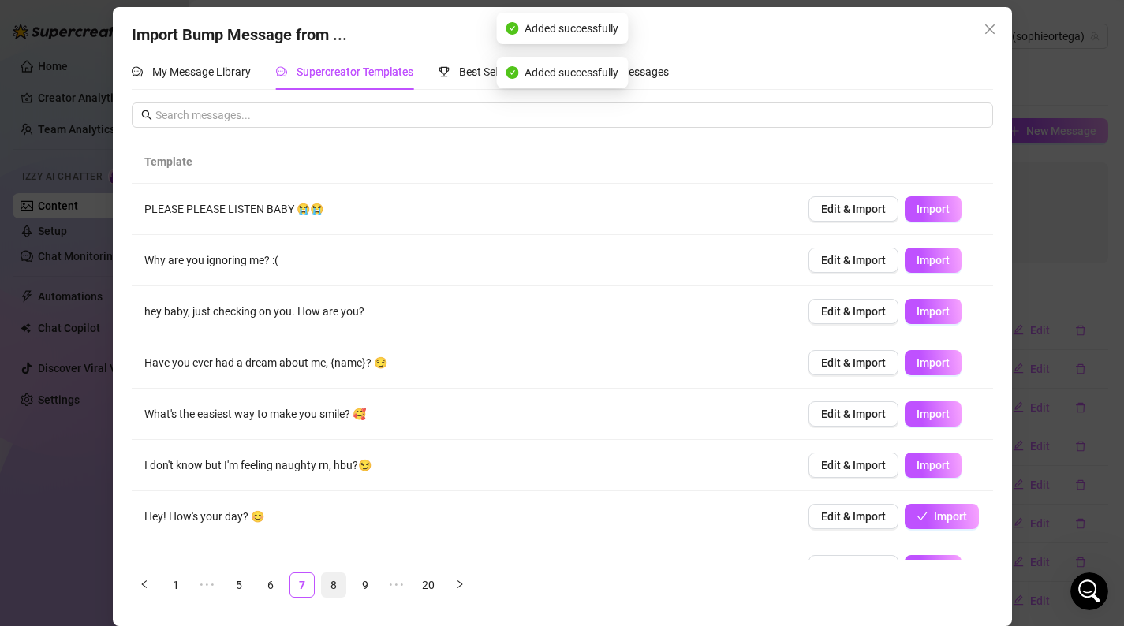
click at [336, 593] on link "8" at bounding box center [334, 585] width 24 height 24
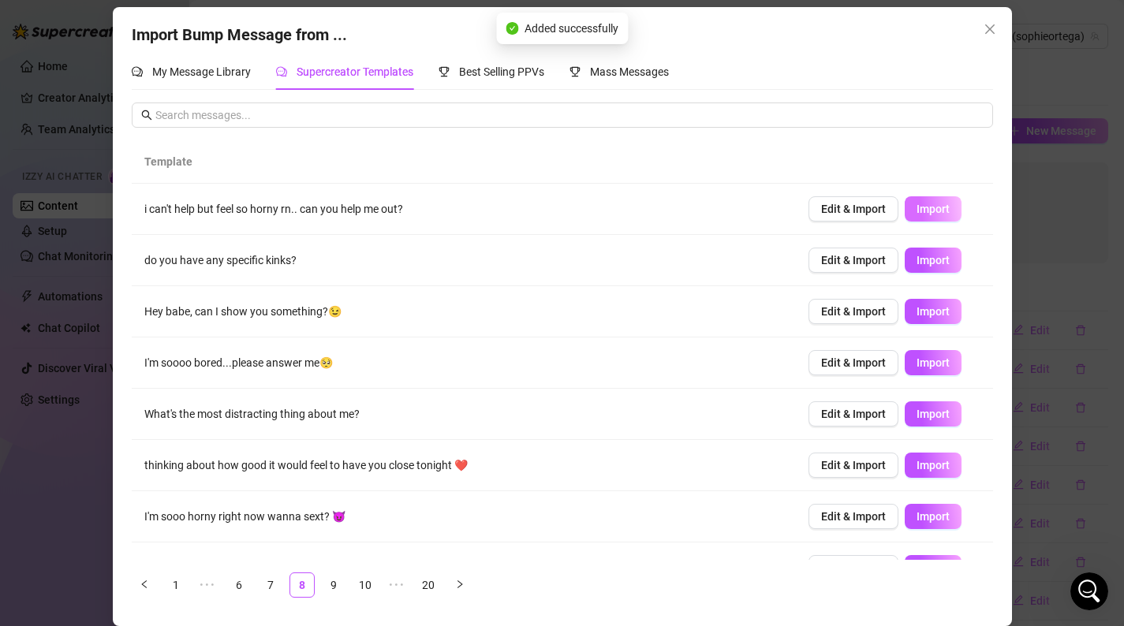
click at [934, 213] on span "Import" at bounding box center [932, 209] width 33 height 13
click at [939, 473] on button "Import" at bounding box center [933, 465] width 57 height 25
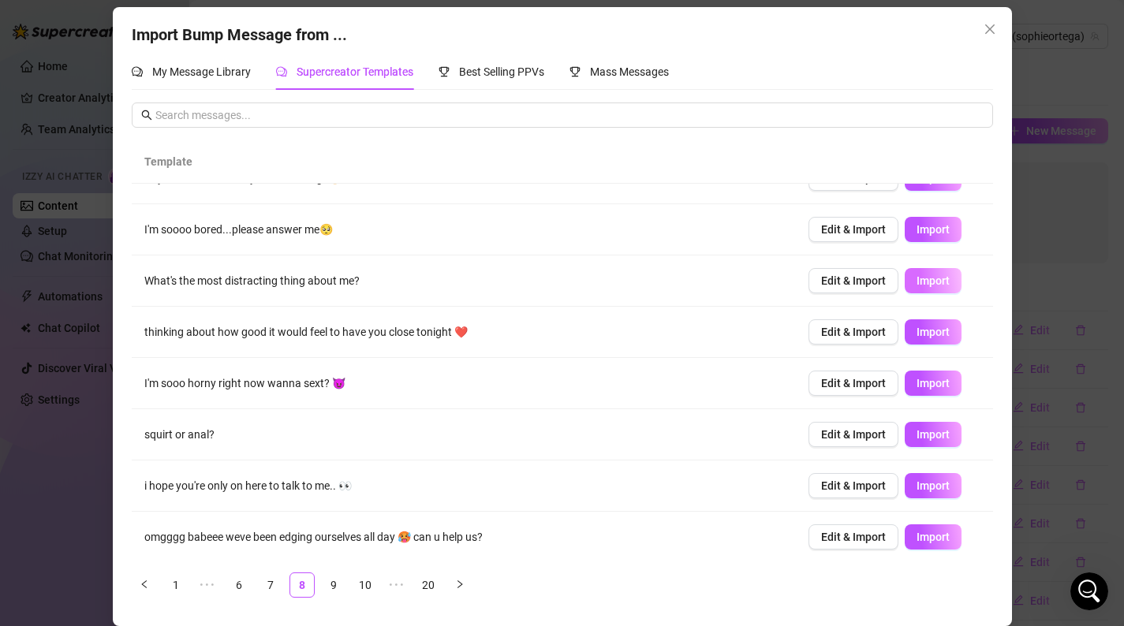
scroll to position [136, 0]
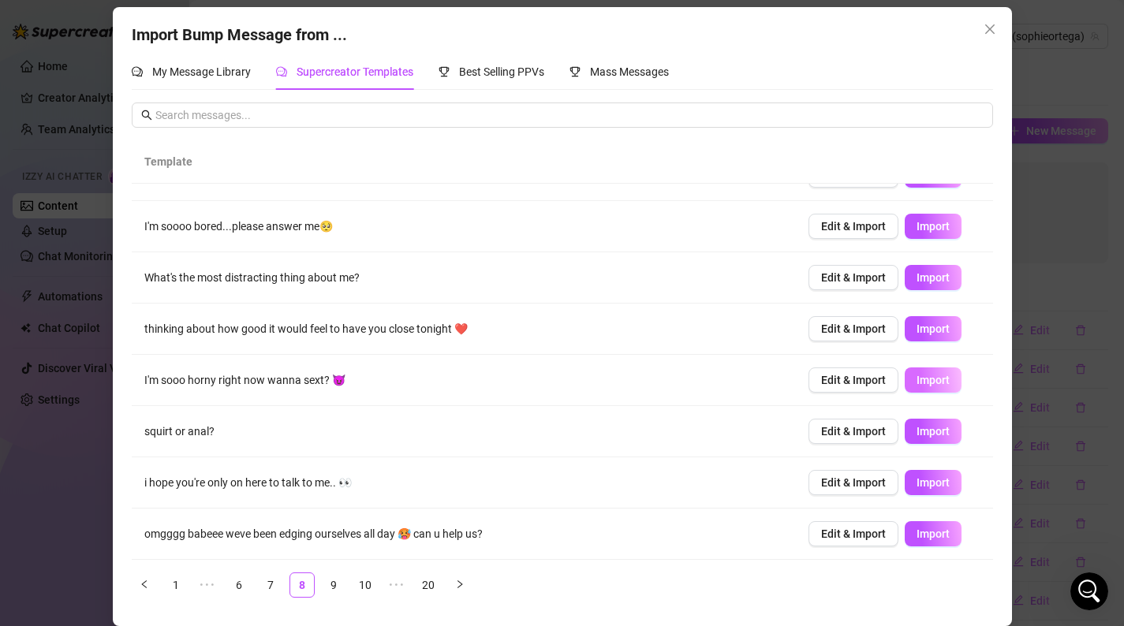
click at [946, 379] on span "Import" at bounding box center [932, 380] width 33 height 13
click at [335, 591] on link "9" at bounding box center [334, 585] width 24 height 24
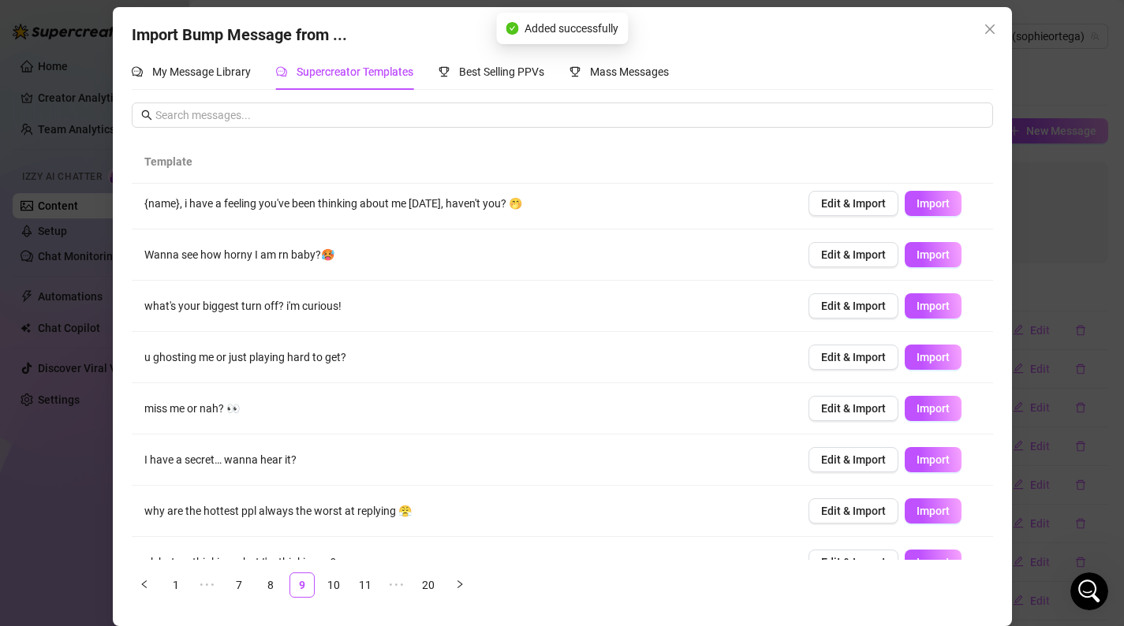
scroll to position [0, 0]
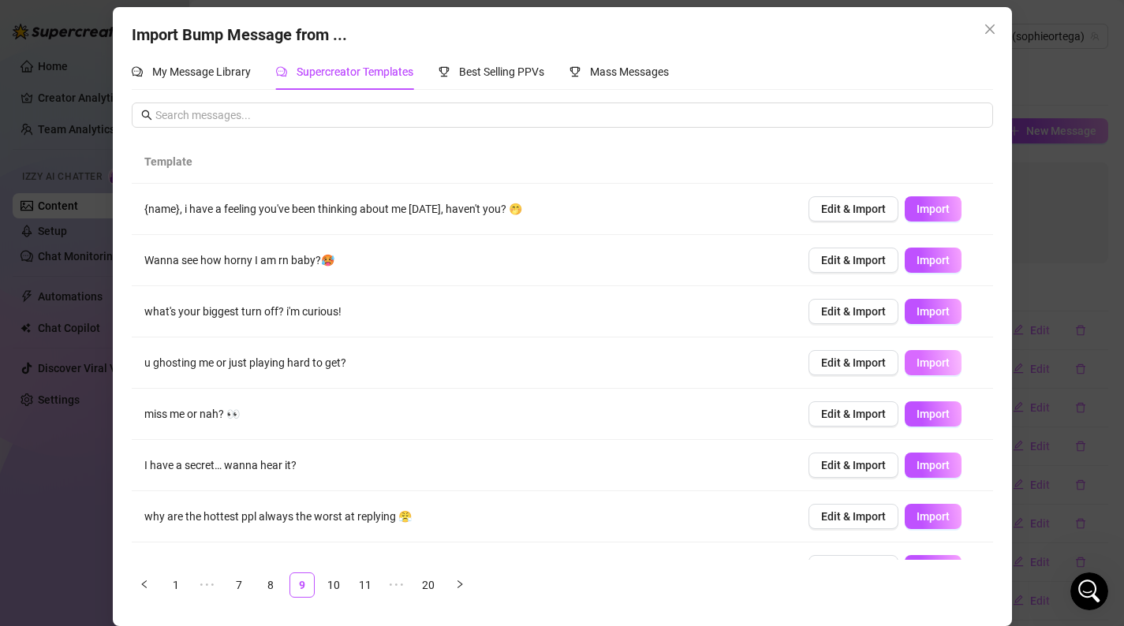
click at [920, 362] on span "Import" at bounding box center [932, 363] width 33 height 13
click at [937, 416] on span "Import" at bounding box center [932, 414] width 33 height 13
click at [926, 517] on span "Import" at bounding box center [932, 516] width 33 height 13
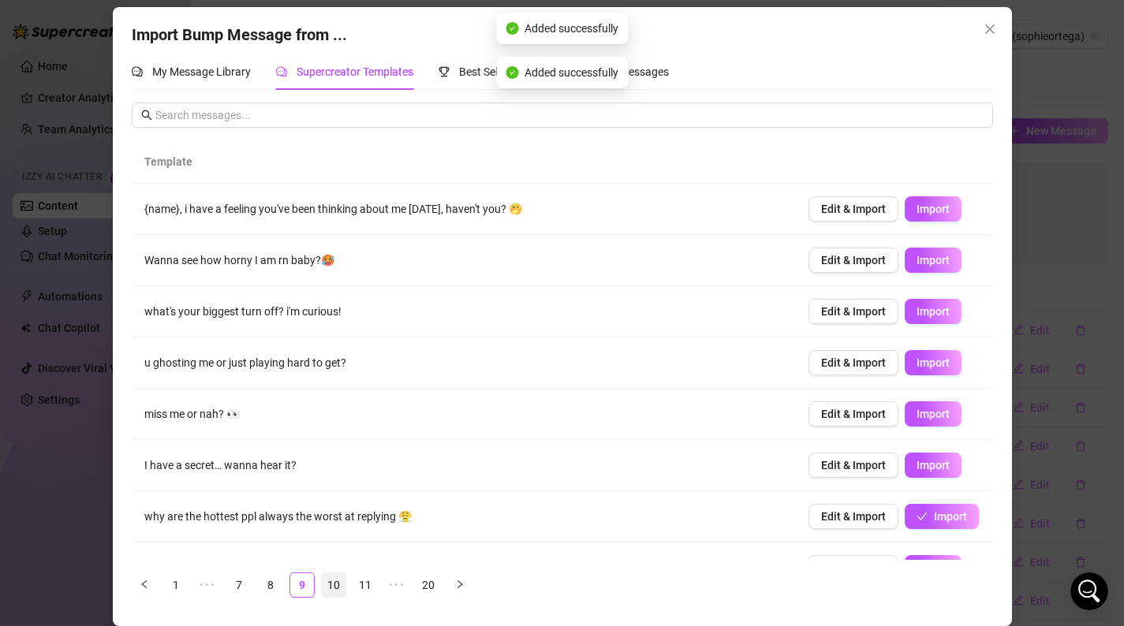
click at [334, 583] on link "10" at bounding box center [334, 585] width 24 height 24
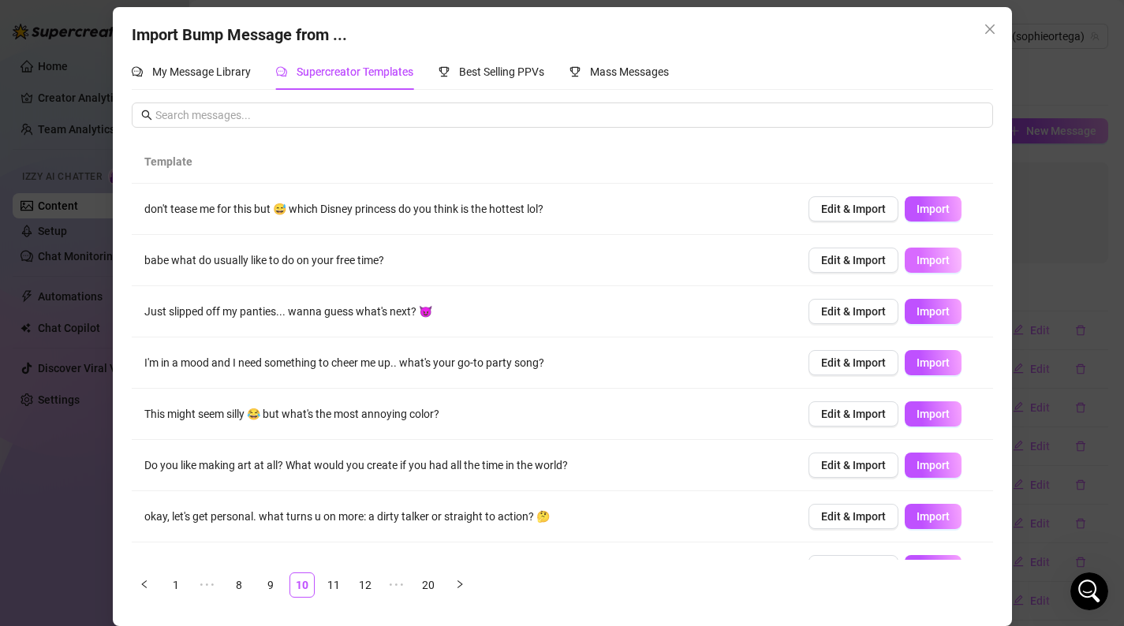
click at [940, 262] on span "Import" at bounding box center [932, 260] width 33 height 13
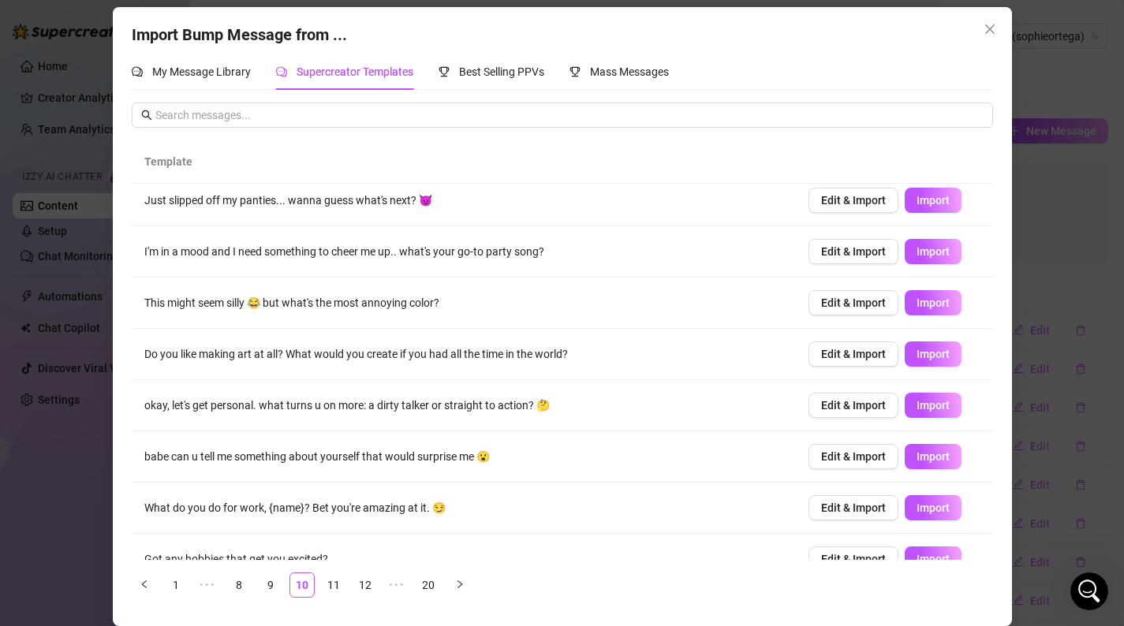
scroll to position [136, 0]
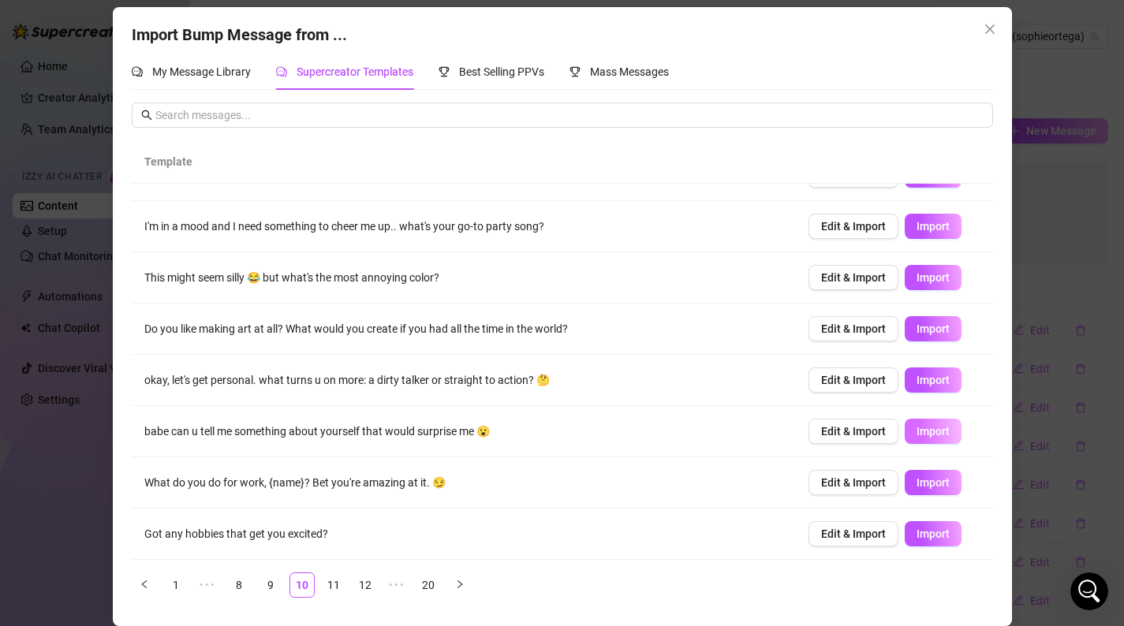
click at [928, 433] on span "Import" at bounding box center [932, 431] width 33 height 13
click at [331, 583] on link "11" at bounding box center [334, 585] width 24 height 24
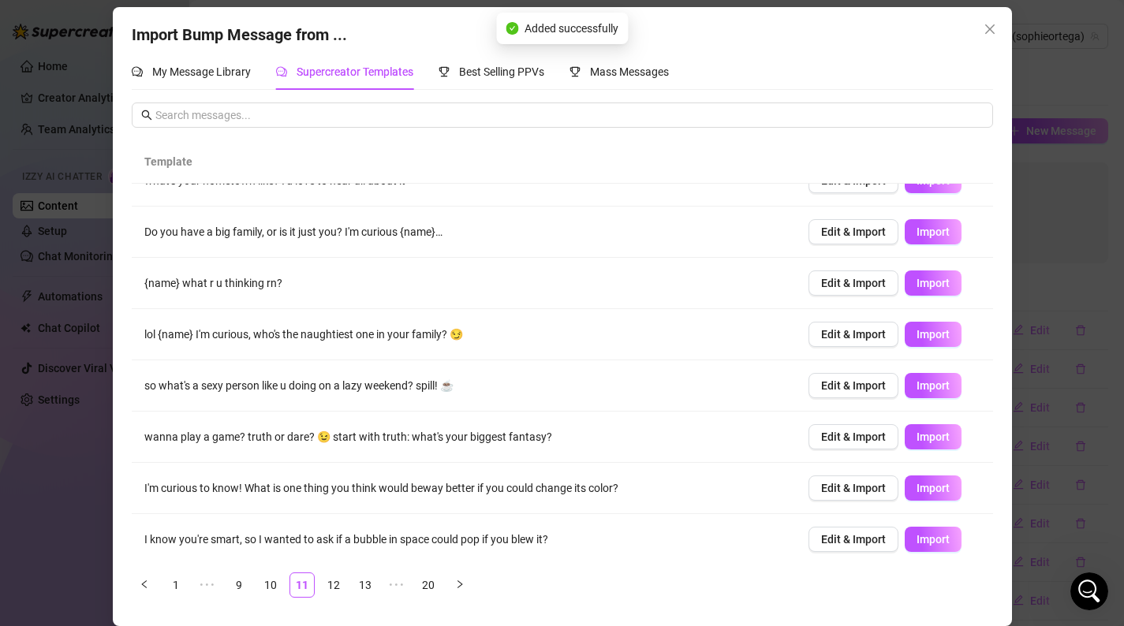
scroll to position [4, 0]
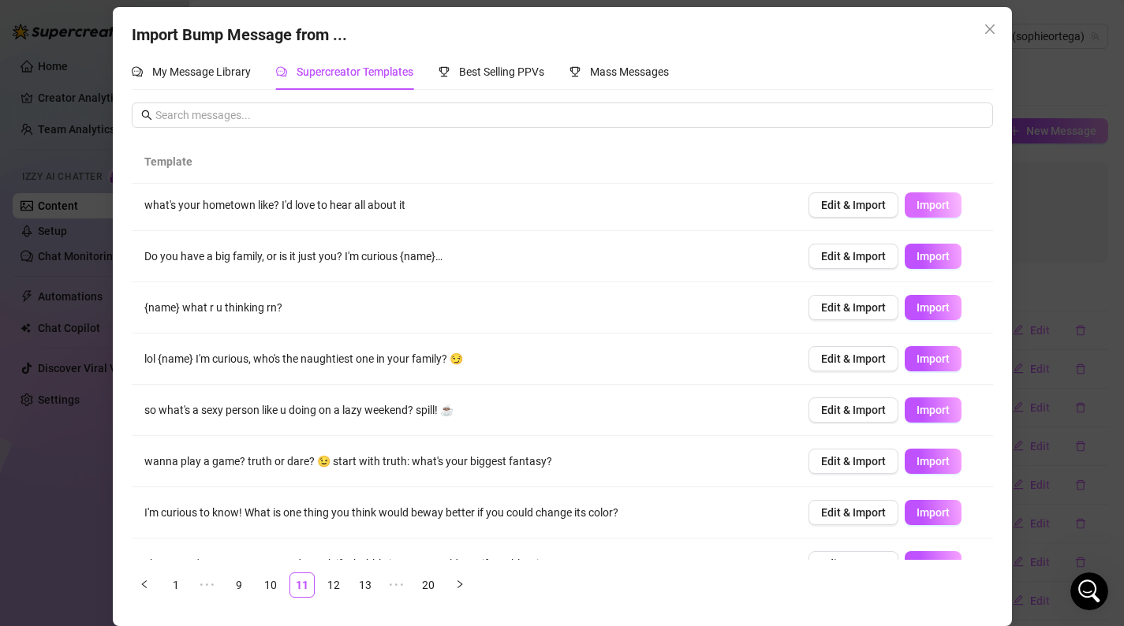
click at [936, 203] on span "Import" at bounding box center [932, 205] width 33 height 13
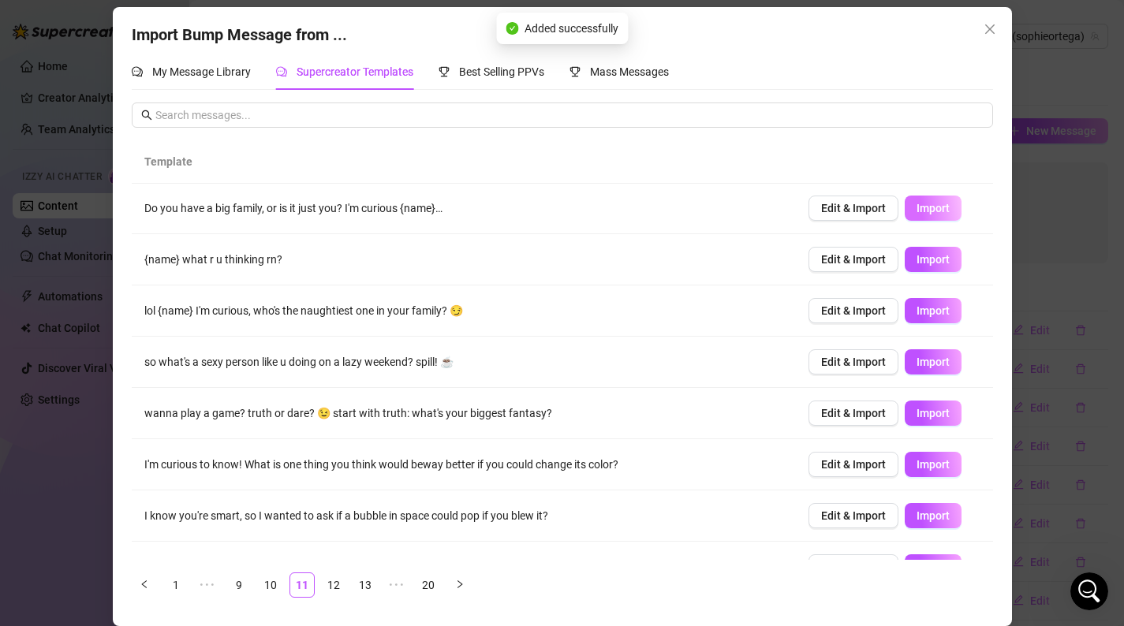
scroll to position [97, 0]
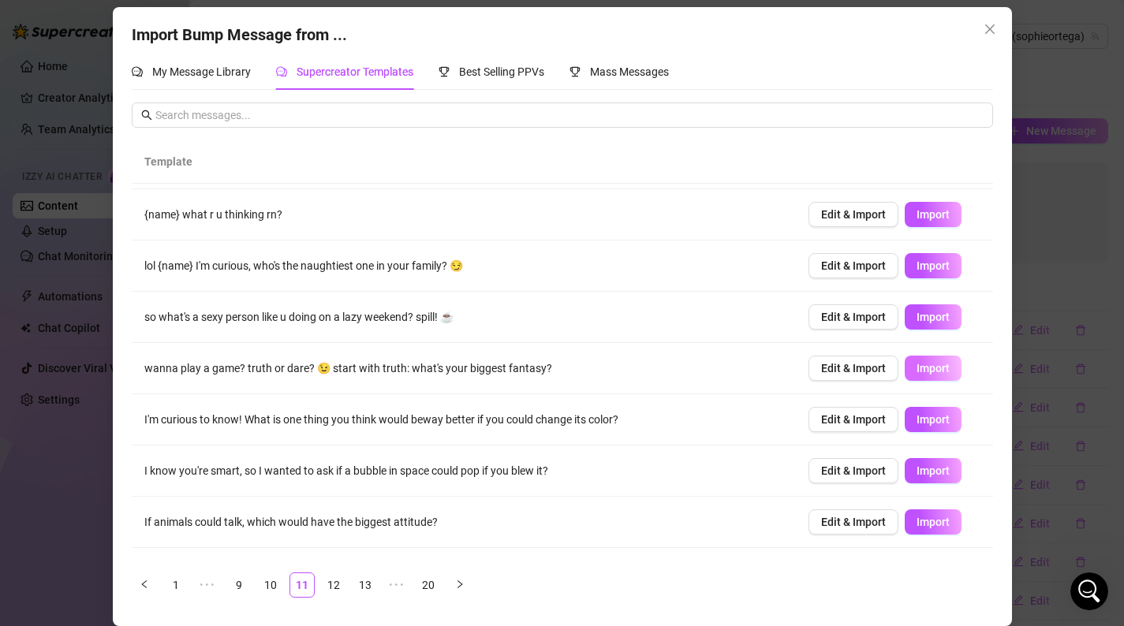
click at [944, 375] on button "Import" at bounding box center [933, 368] width 57 height 25
click at [338, 588] on link "12" at bounding box center [334, 585] width 24 height 24
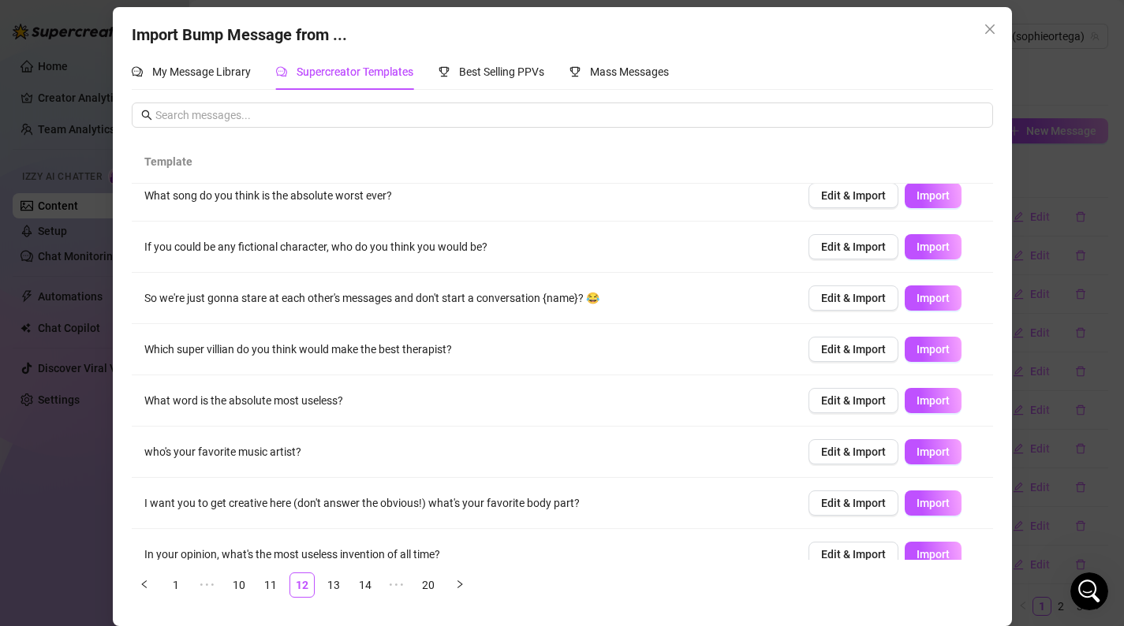
scroll to position [0, 0]
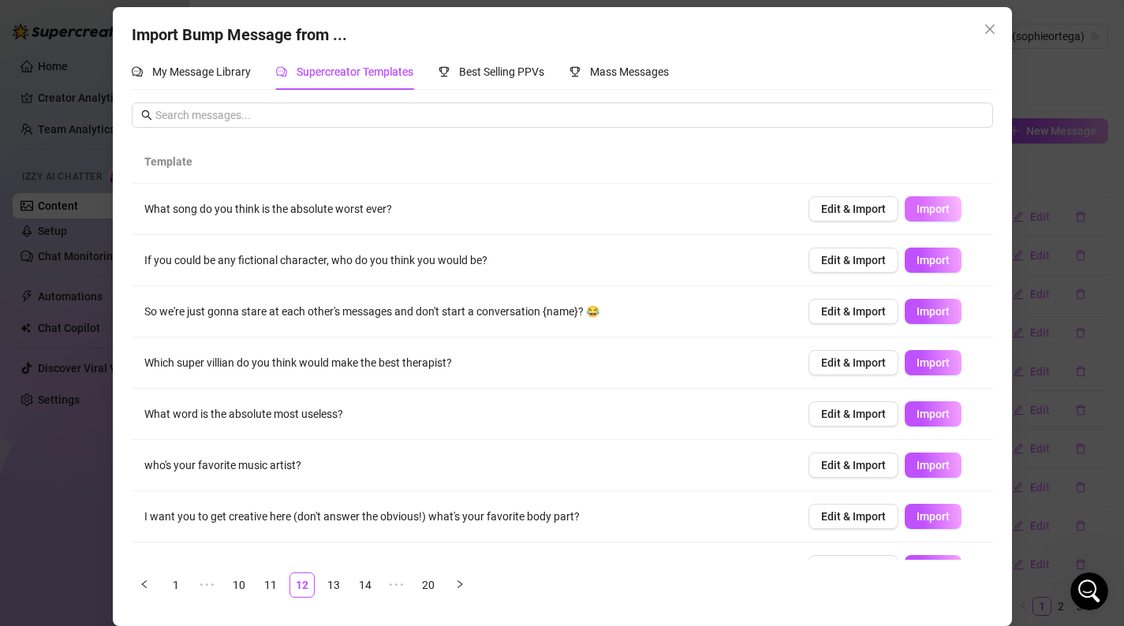
click at [940, 215] on span "Import" at bounding box center [932, 209] width 33 height 13
type textarea "What song do you think is the absolute worst ever?"
click at [371, 583] on link "14" at bounding box center [365, 585] width 24 height 24
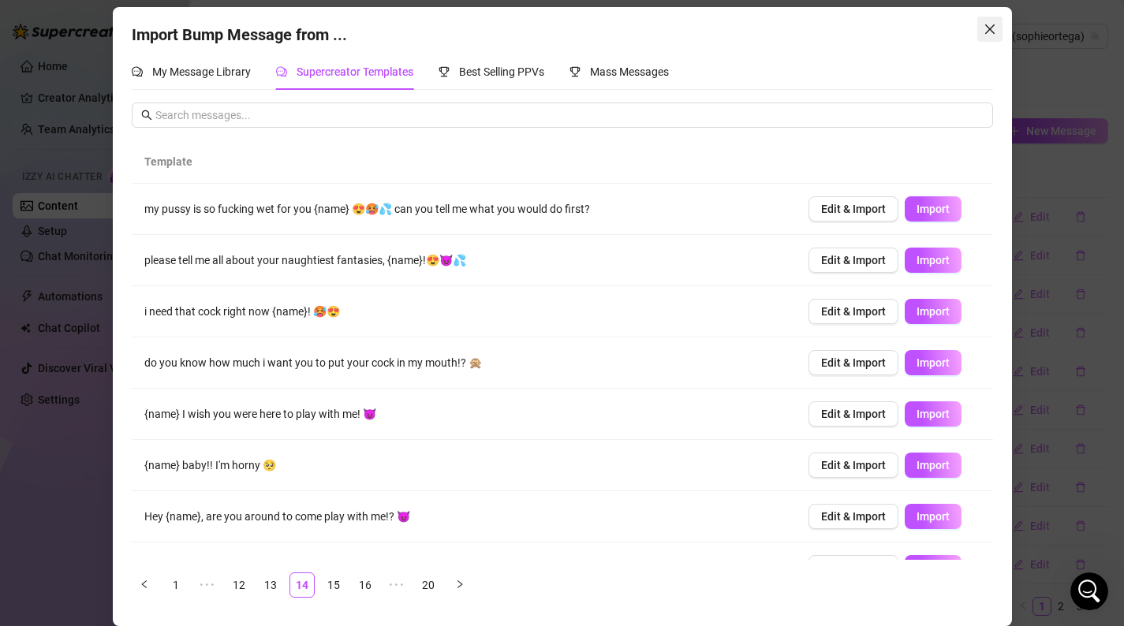
click at [984, 27] on icon "close" at bounding box center [990, 29] width 13 height 13
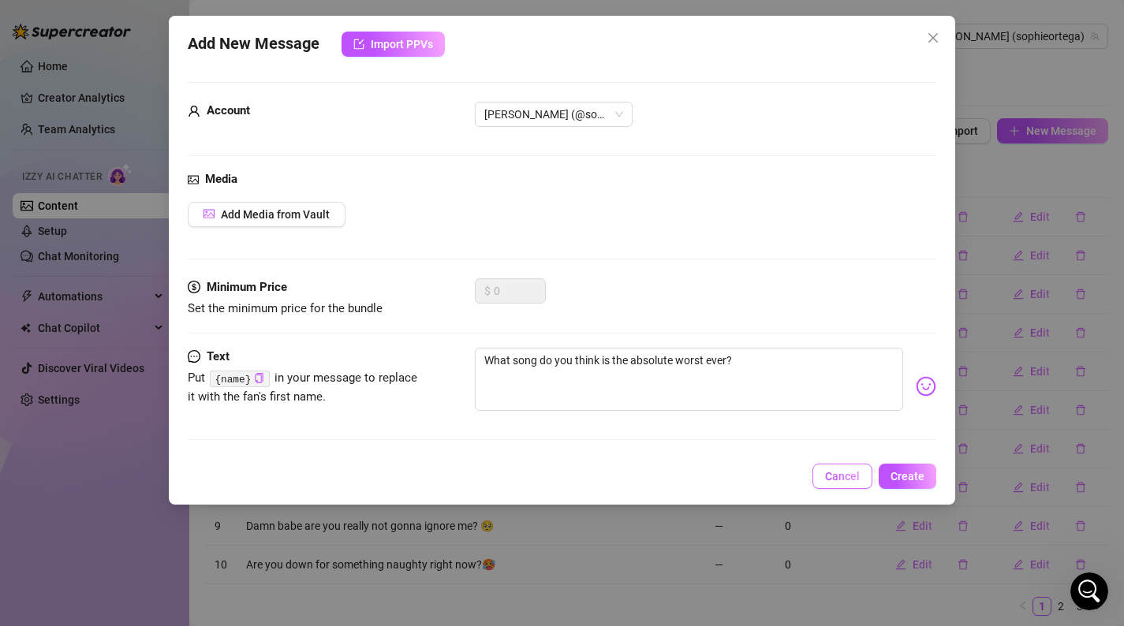
click at [836, 477] on span "Cancel" at bounding box center [842, 476] width 35 height 13
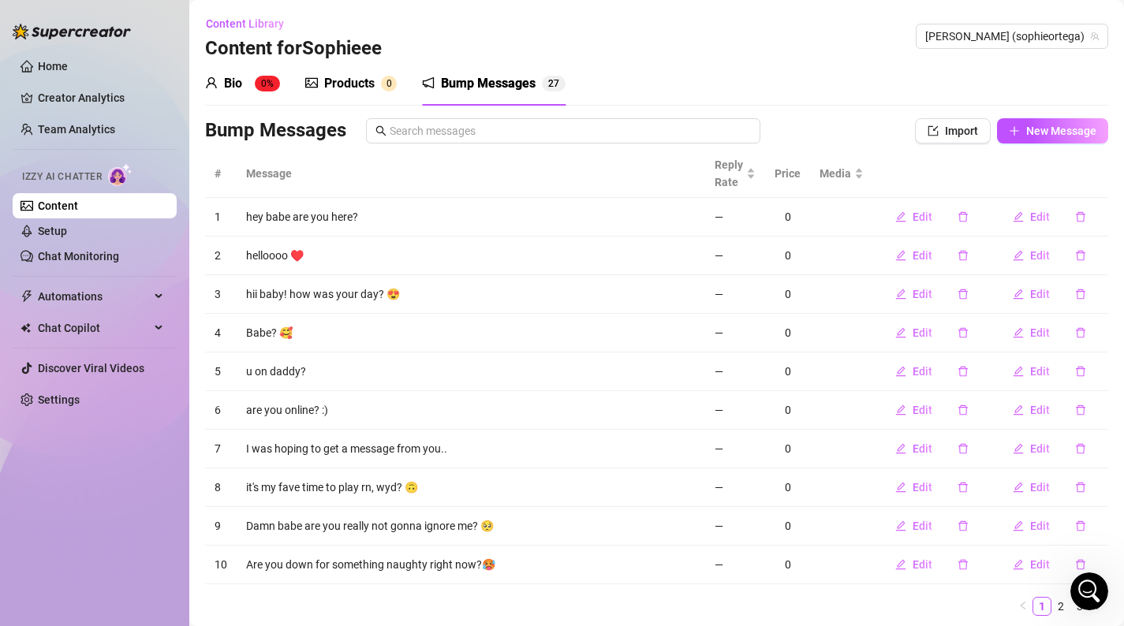
click at [55, 212] on link "Content" at bounding box center [58, 206] width 40 height 13
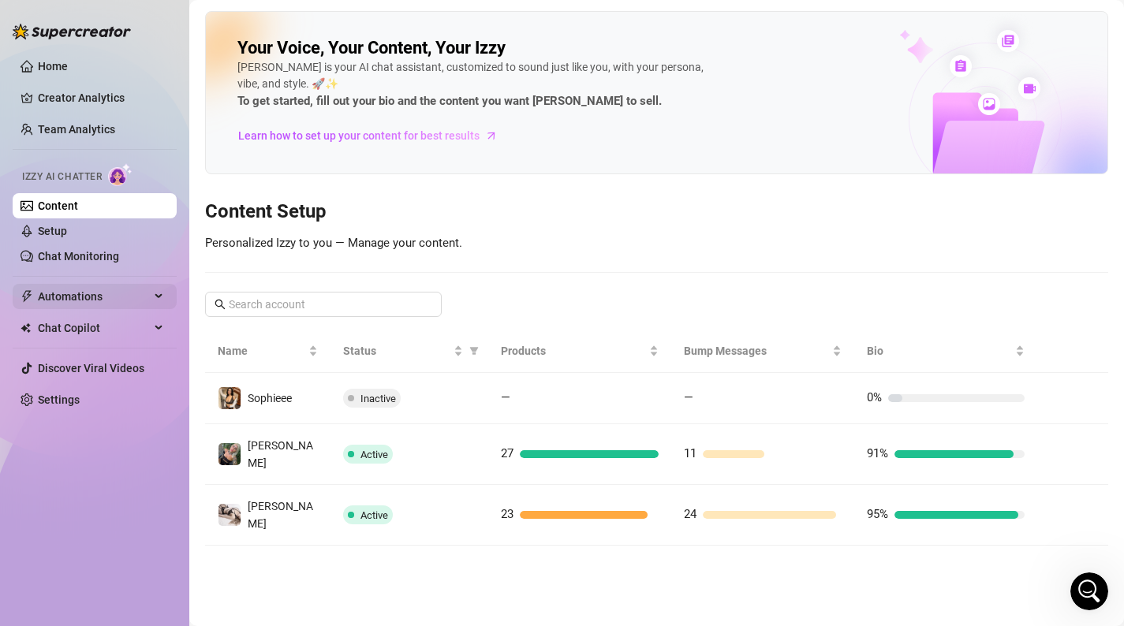
click at [73, 303] on span "Automations" at bounding box center [94, 296] width 112 height 25
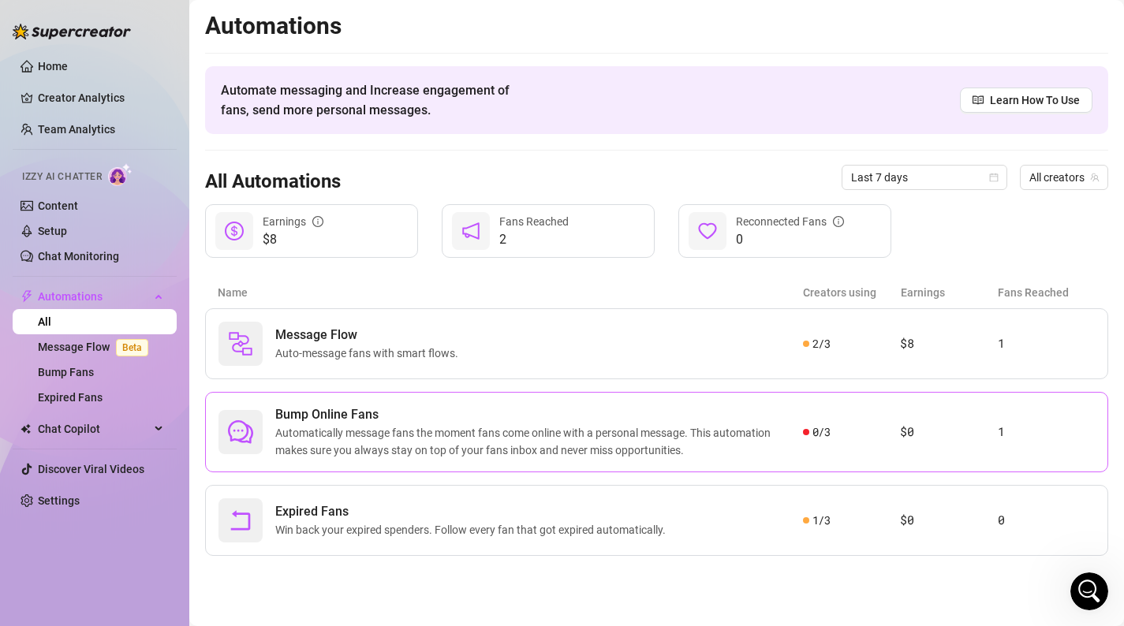
click at [323, 425] on span "Automatically message fans the moment fans come online with a personal message.…" at bounding box center [539, 441] width 528 height 35
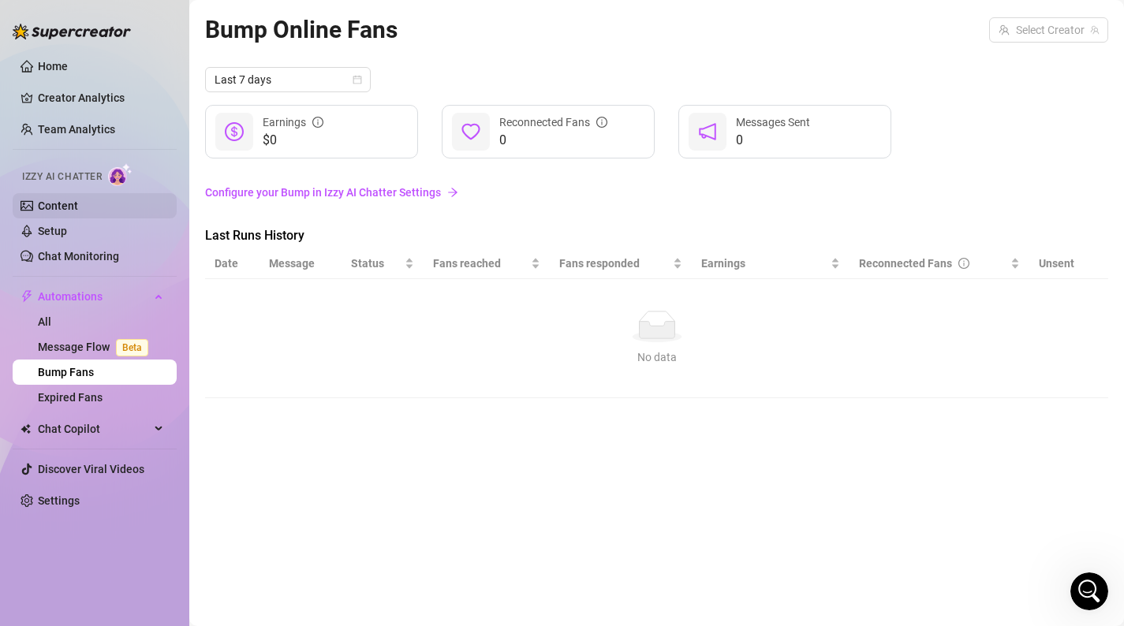
click at [78, 200] on link "Content" at bounding box center [58, 206] width 40 height 13
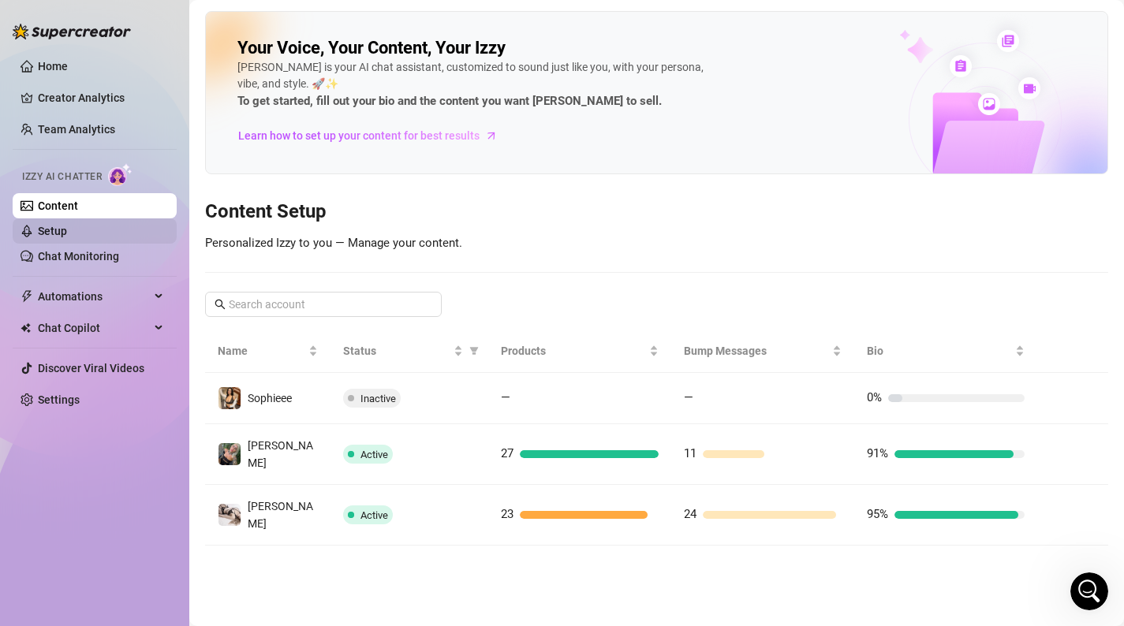
click at [67, 237] on link "Setup" at bounding box center [52, 231] width 29 height 13
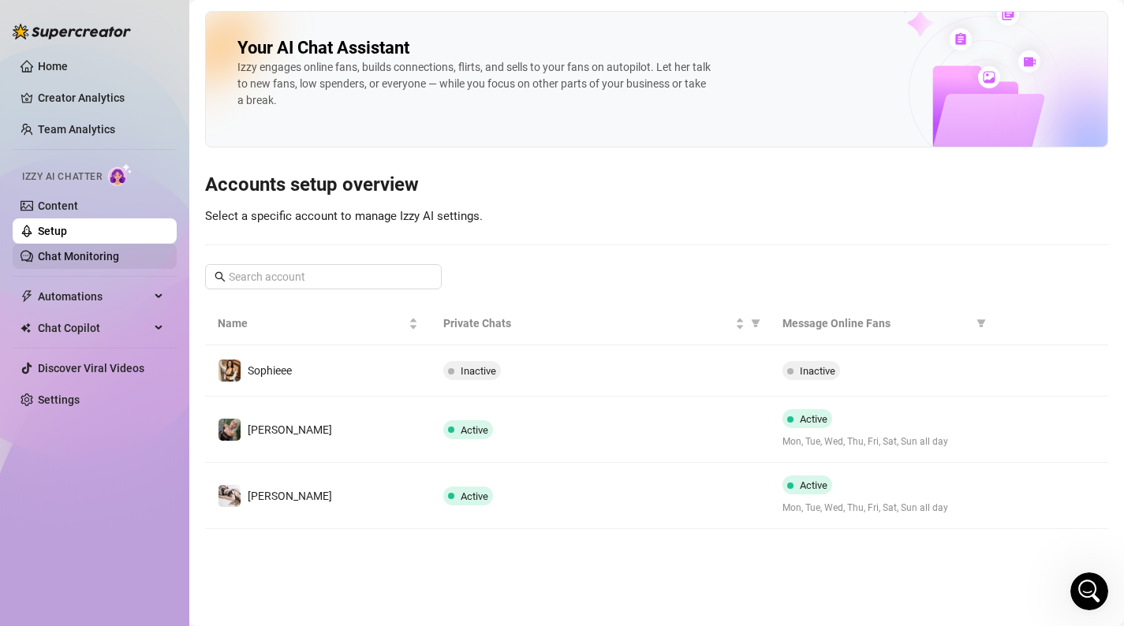
click at [100, 259] on link "Chat Monitoring" at bounding box center [78, 256] width 81 height 13
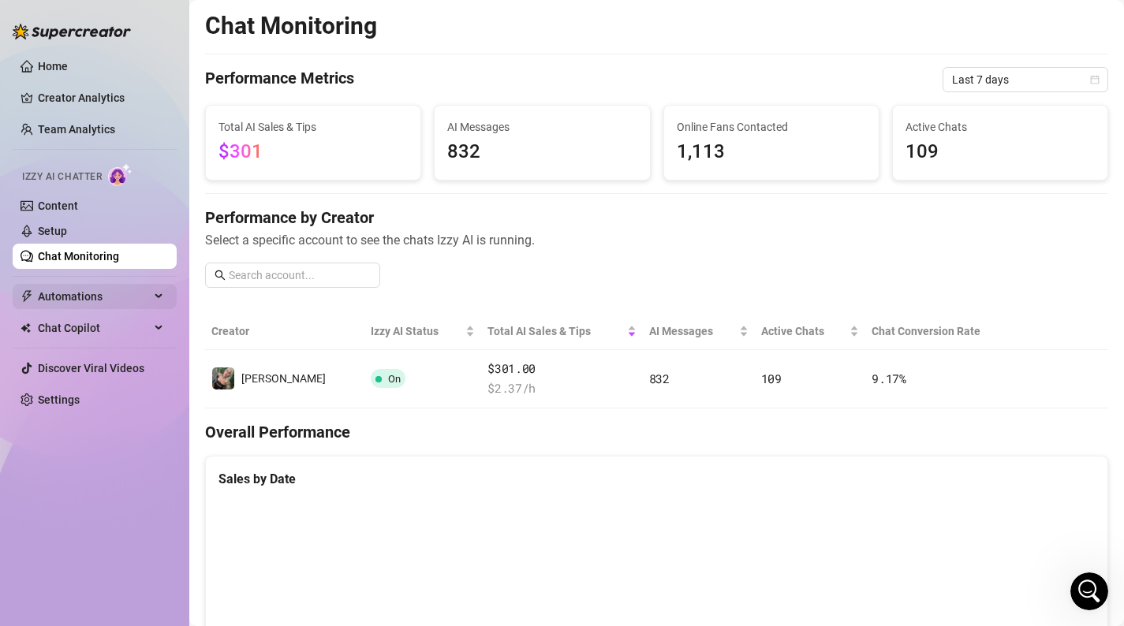
click at [92, 305] on span "Automations" at bounding box center [94, 296] width 112 height 25
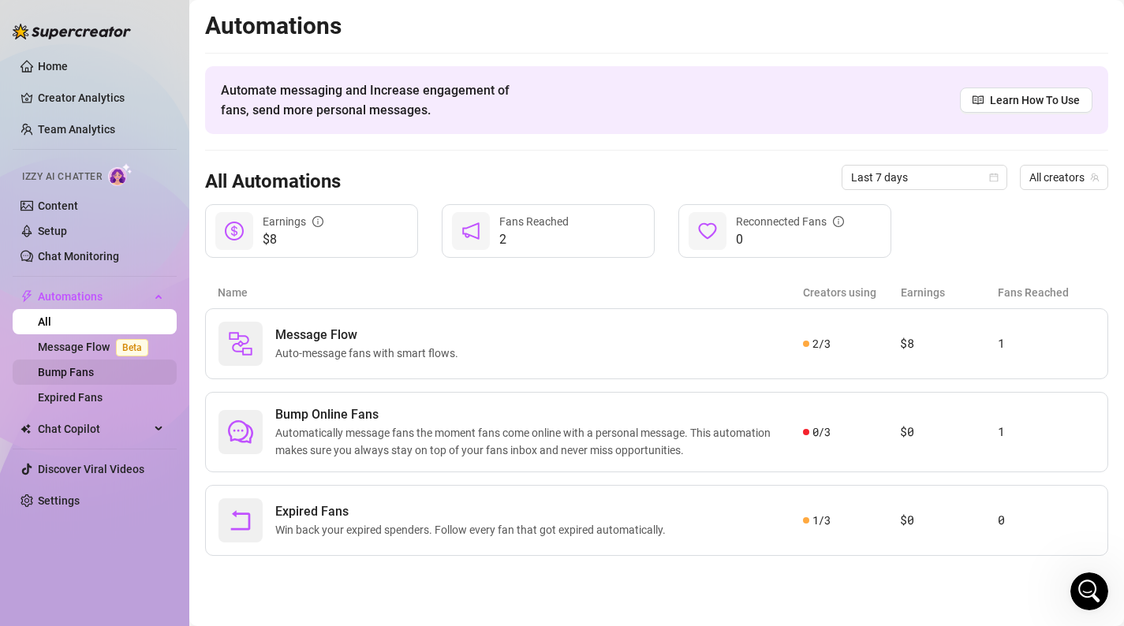
click at [90, 379] on link "Bump Fans" at bounding box center [66, 372] width 56 height 13
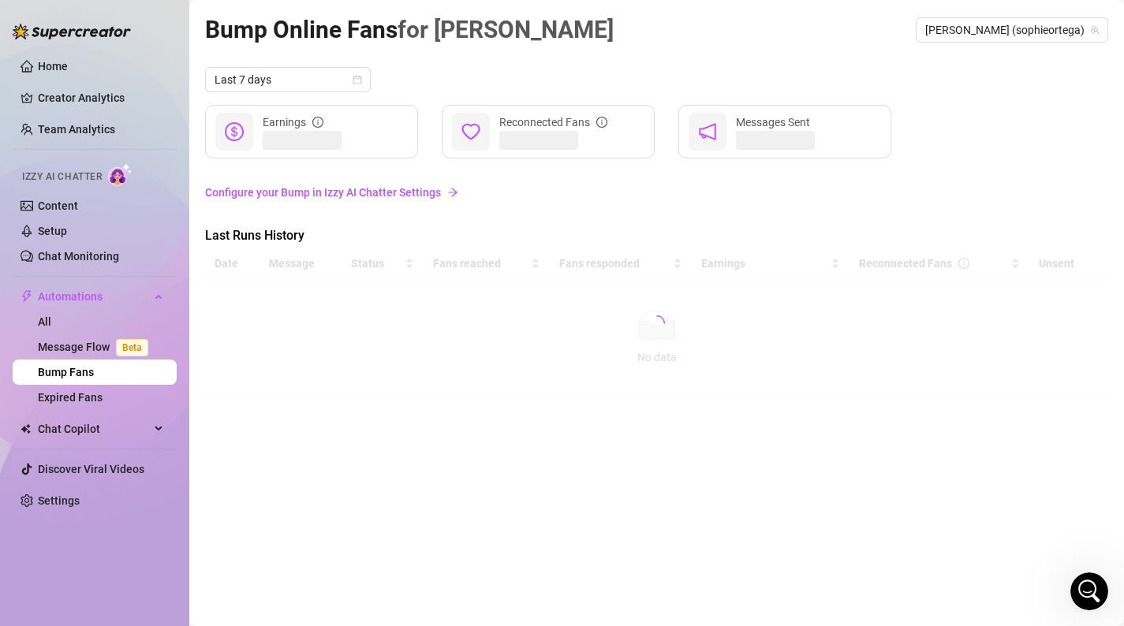
click at [431, 197] on link "Configure your Bump in Izzy AI Chatter Settings" at bounding box center [656, 192] width 903 height 17
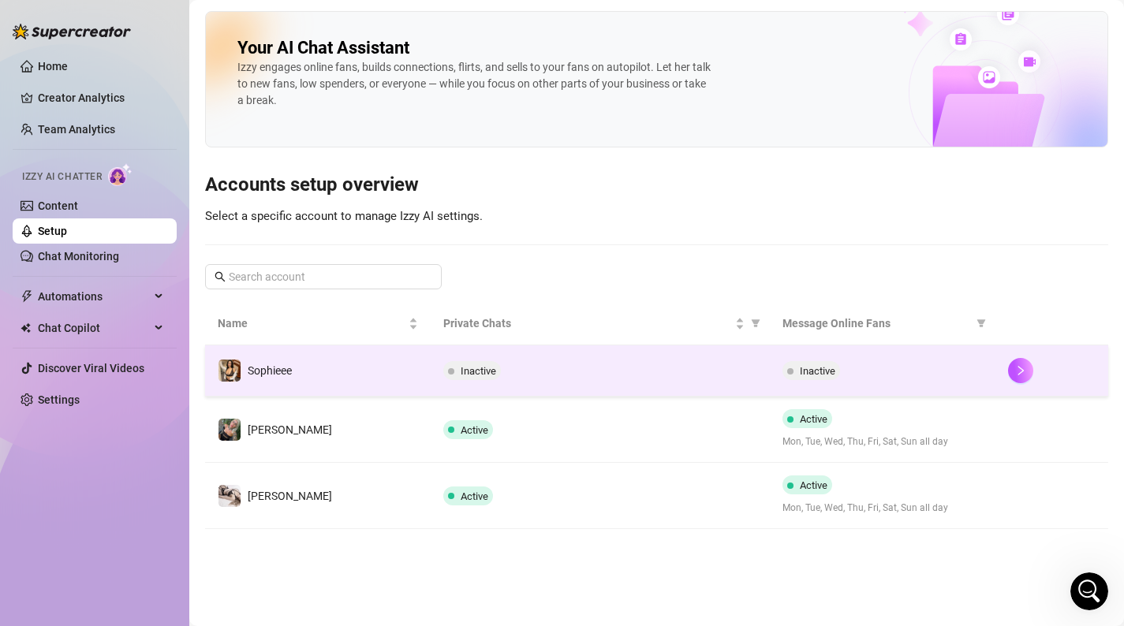
click at [446, 368] on span "Inactive" at bounding box center [472, 370] width 58 height 19
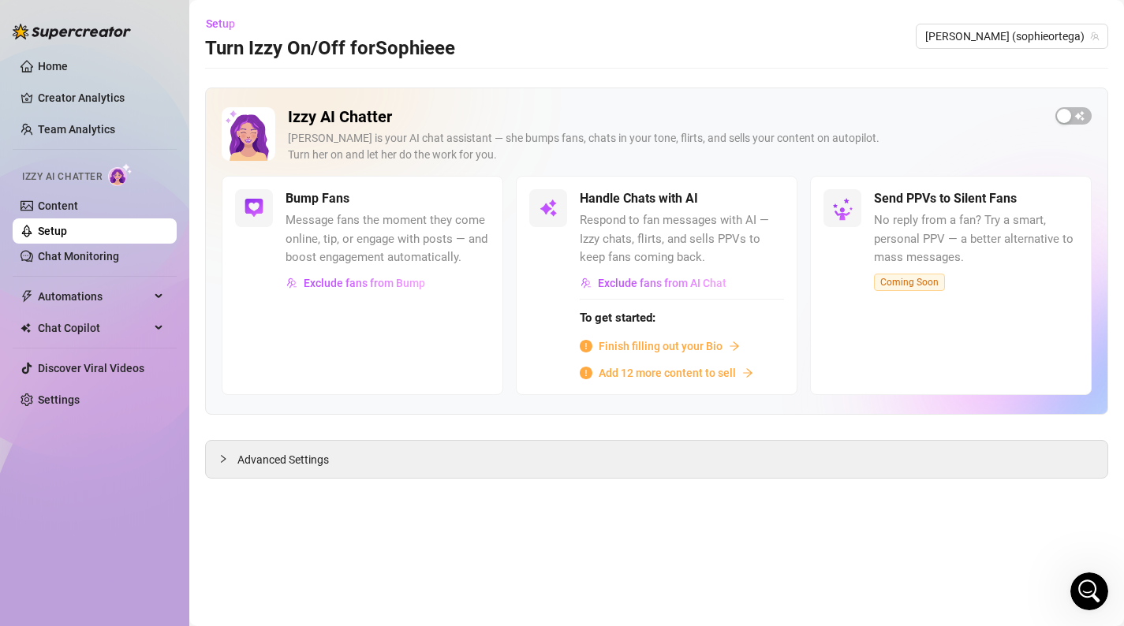
click at [1081, 127] on div "Izzy AI Chatter [PERSON_NAME] is your AI chat assistant — she bumps fans, chats…" at bounding box center [657, 141] width 870 height 69
click at [1080, 117] on span "button" at bounding box center [1073, 115] width 36 height 17
click at [78, 204] on link "Content" at bounding box center [58, 206] width 40 height 13
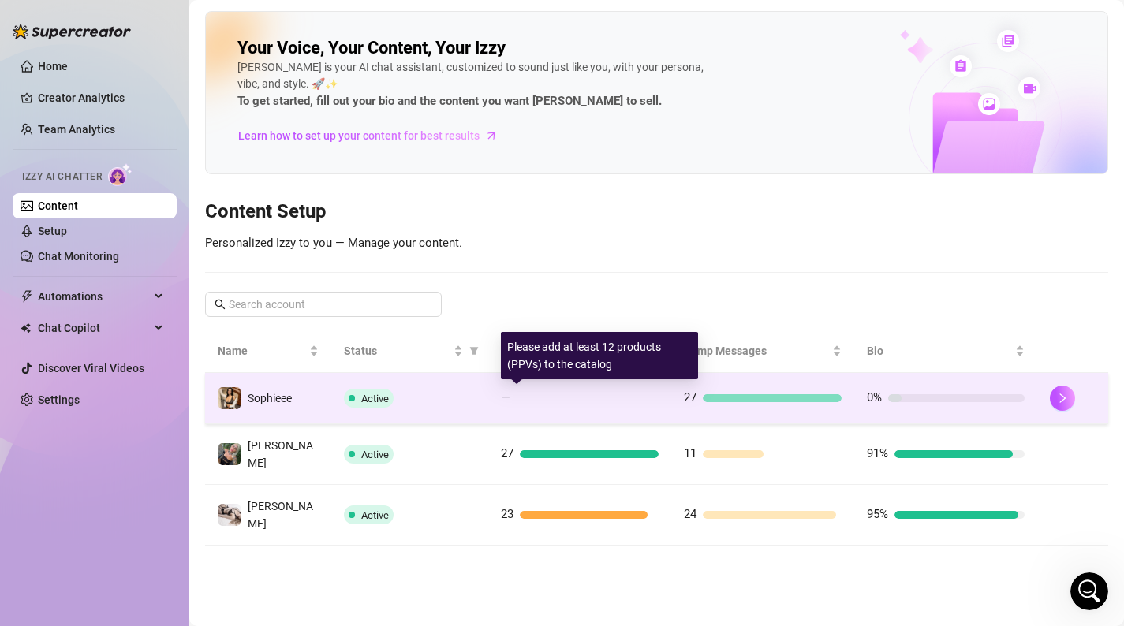
click at [511, 403] on div "—" at bounding box center [580, 398] width 158 height 19
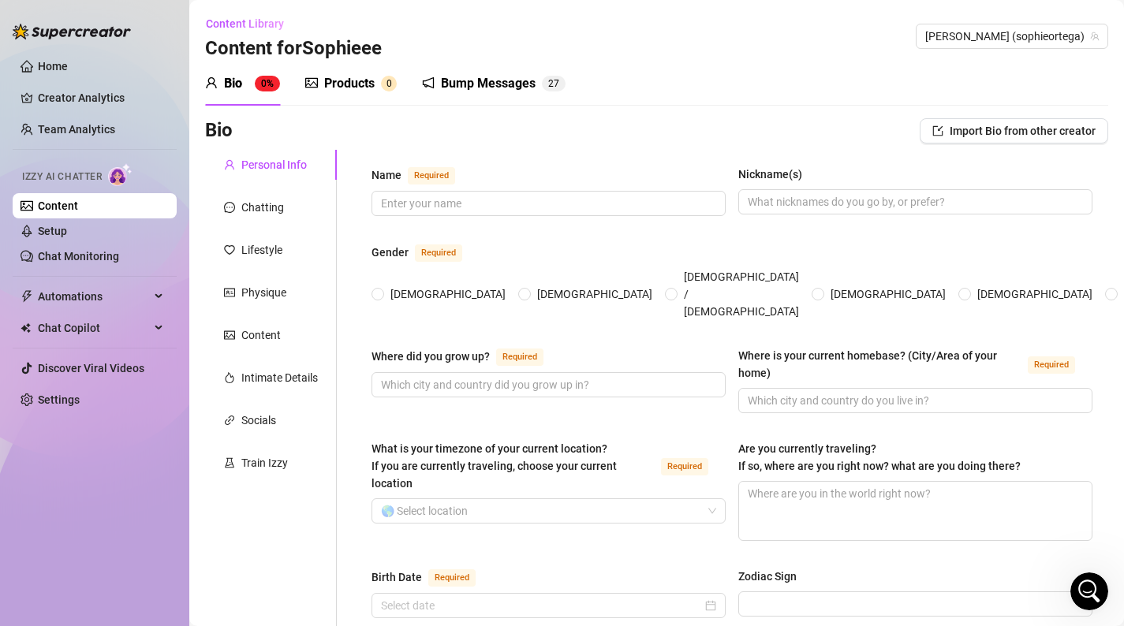
click at [375, 80] on div "Products 0" at bounding box center [350, 83] width 91 height 19
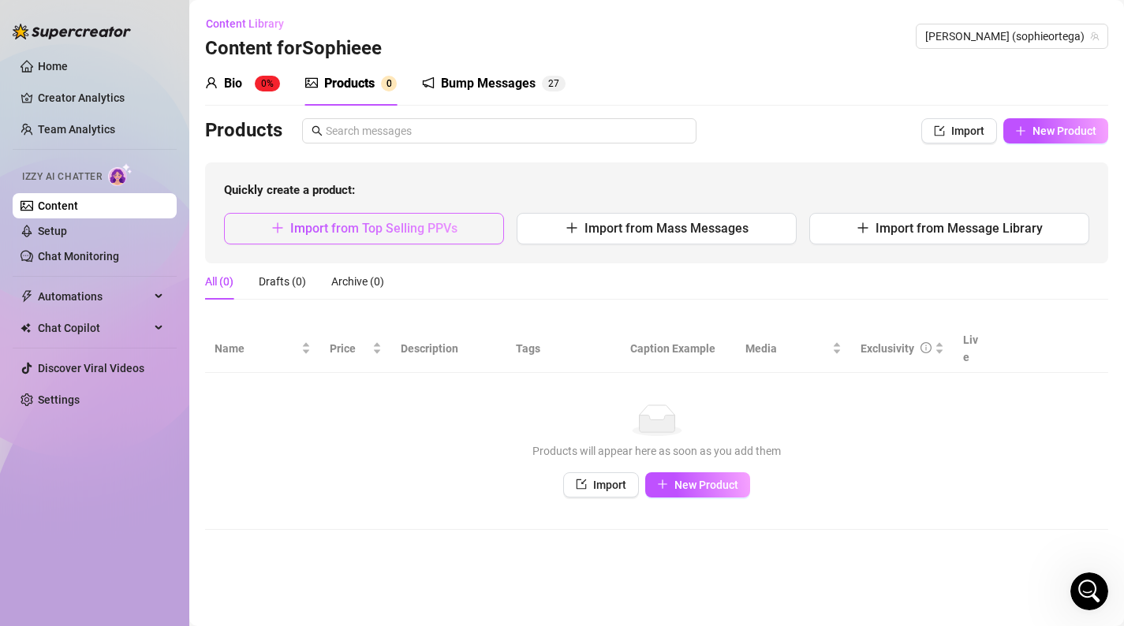
click at [404, 229] on span "Import from Top Selling PPVs" at bounding box center [373, 228] width 167 height 15
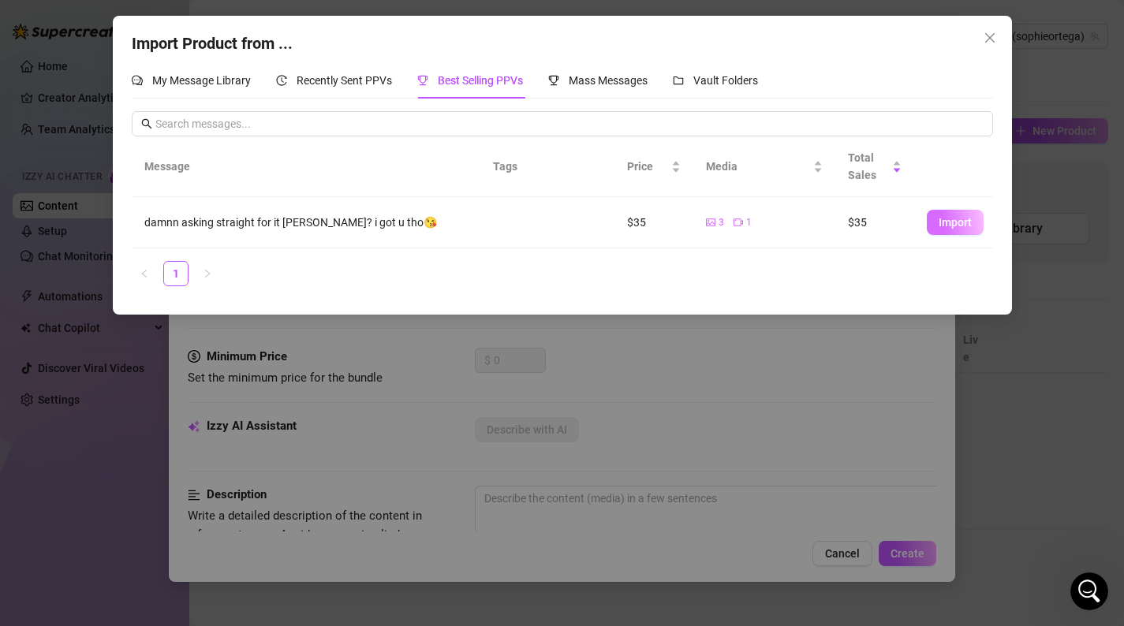
click at [954, 228] on span "Import" at bounding box center [955, 222] width 33 height 13
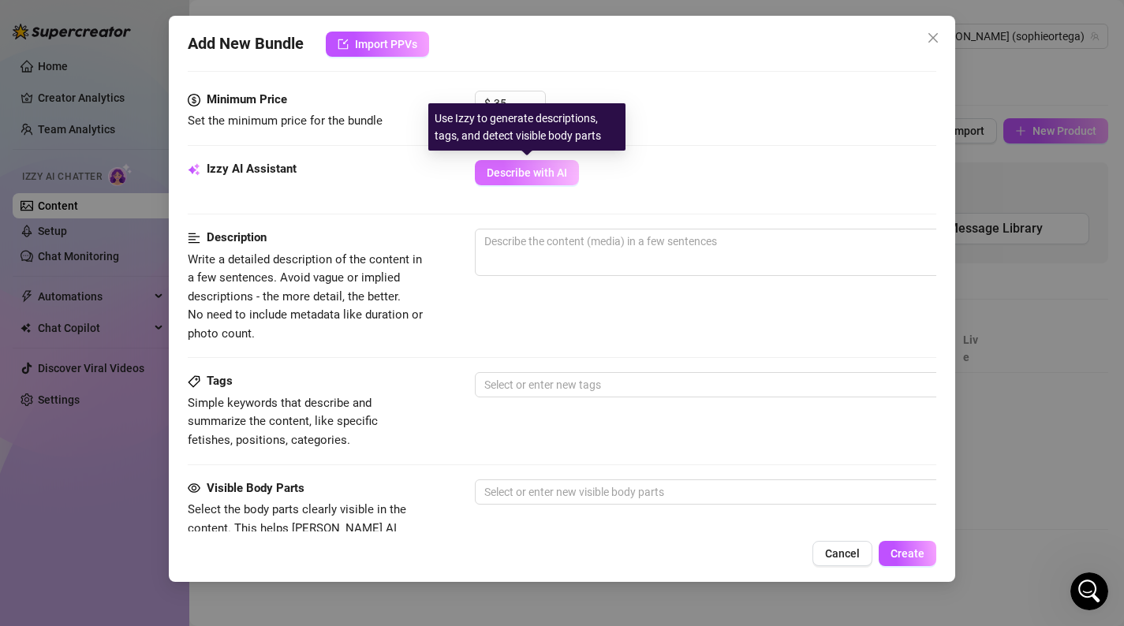
click at [535, 182] on button "Describe with AI" at bounding box center [527, 172] width 104 height 25
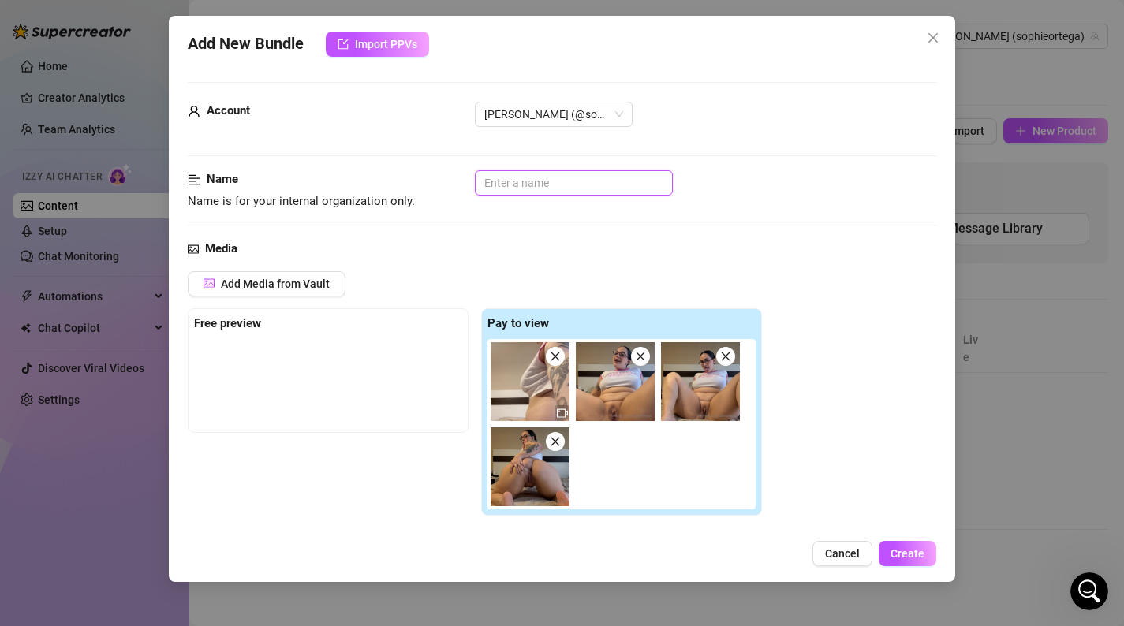
click at [535, 182] on input "text" at bounding box center [574, 182] width 198 height 25
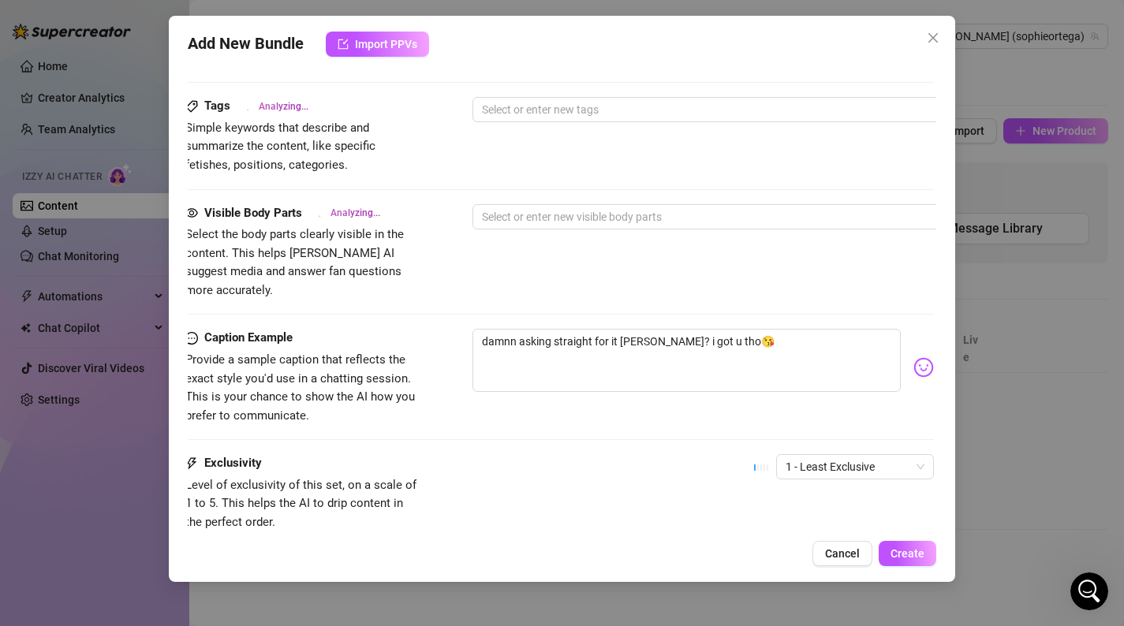
scroll to position [940, 2]
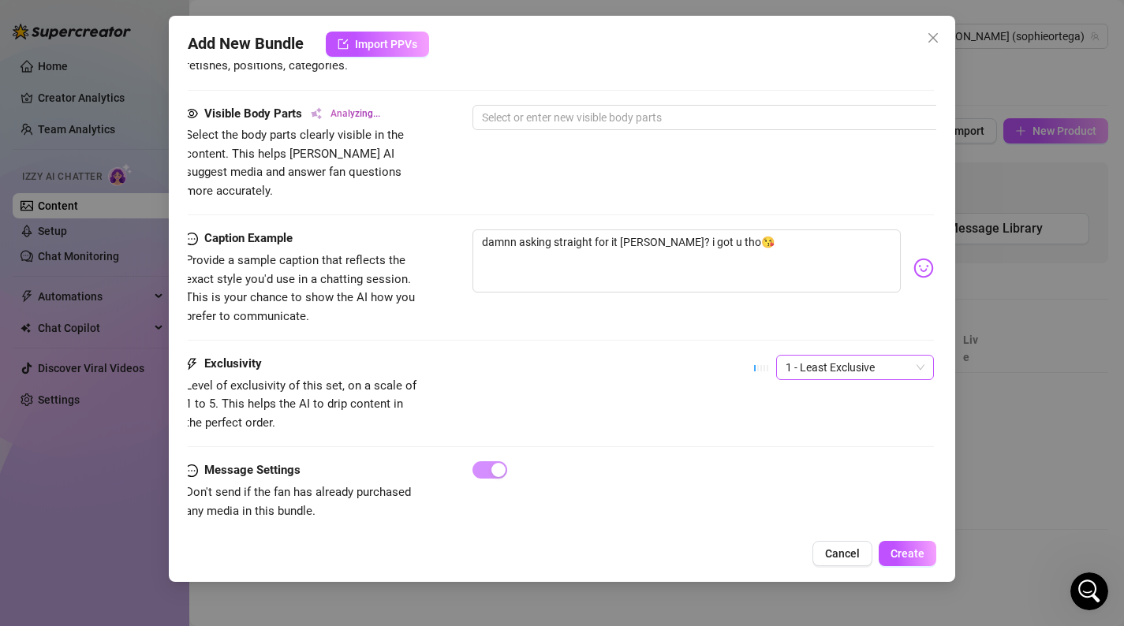
click at [827, 356] on span "1 - Least Exclusive" at bounding box center [855, 368] width 139 height 24
click at [808, 450] on div "4" at bounding box center [855, 456] width 133 height 17
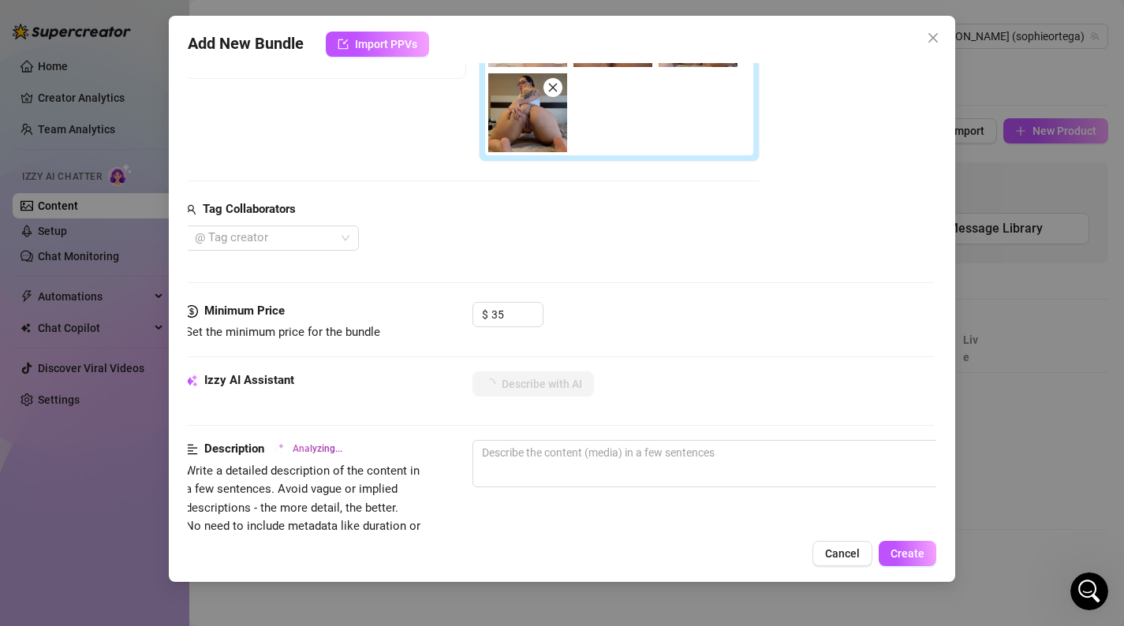
scroll to position [353, 2]
type textarea "Sophieee"
type textarea "Sophieee teases"
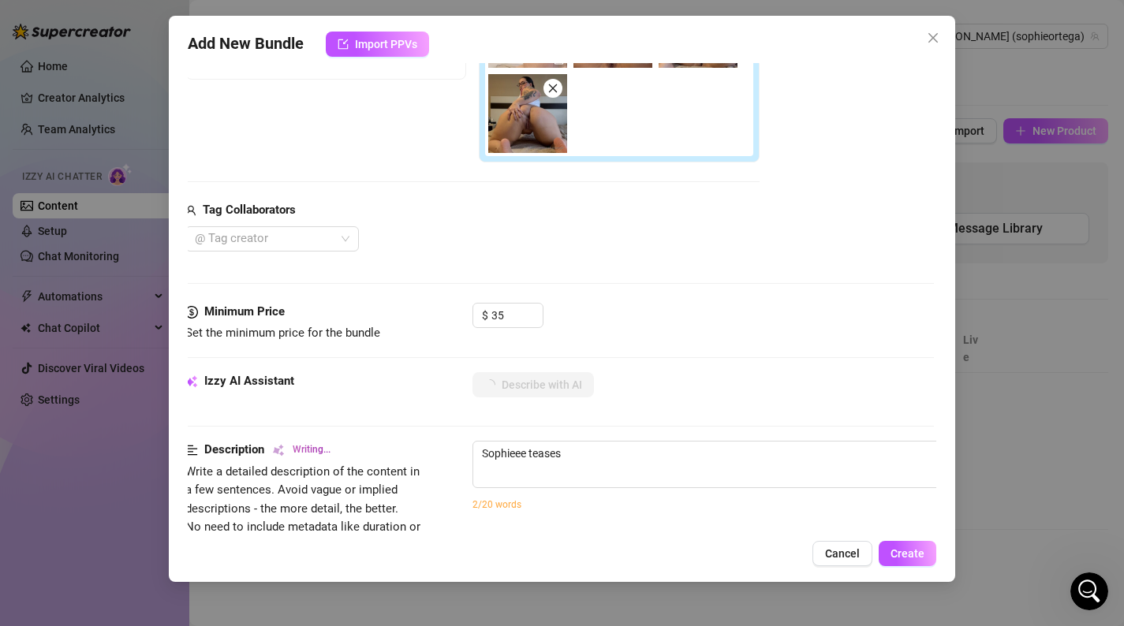
type textarea "Sophieee teases in"
type textarea "[PERSON_NAME] teases in a"
type textarea "[PERSON_NAME] teases in a tight"
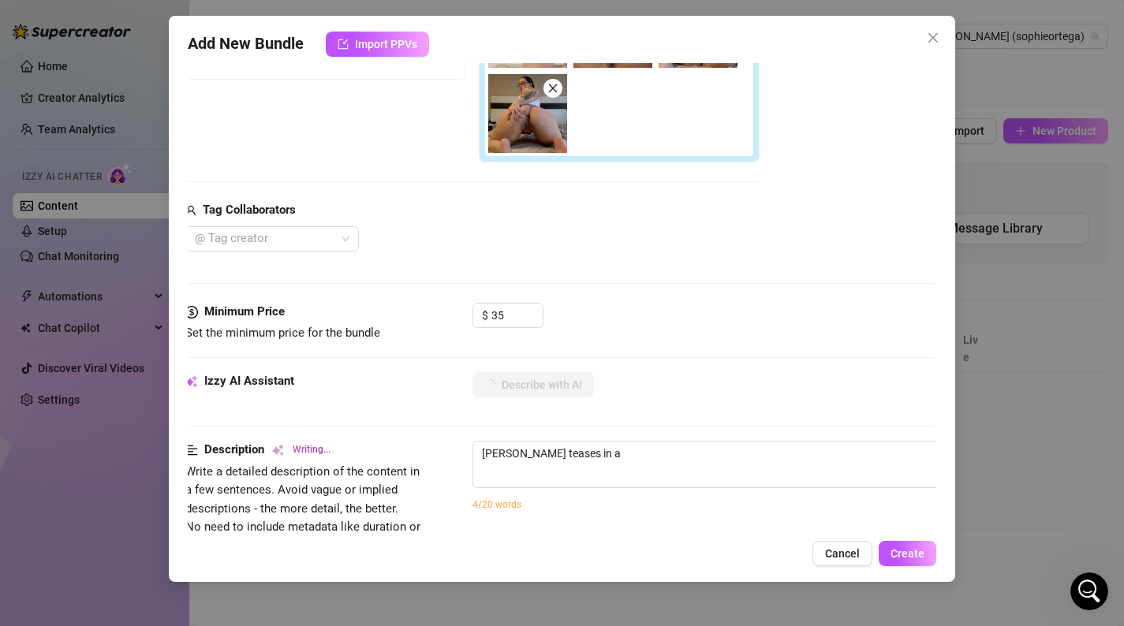
type textarea "[PERSON_NAME] teases in a tight"
type textarea "[PERSON_NAME] teases in a tight crop"
type textarea "[PERSON_NAME] teases in a tight crop top"
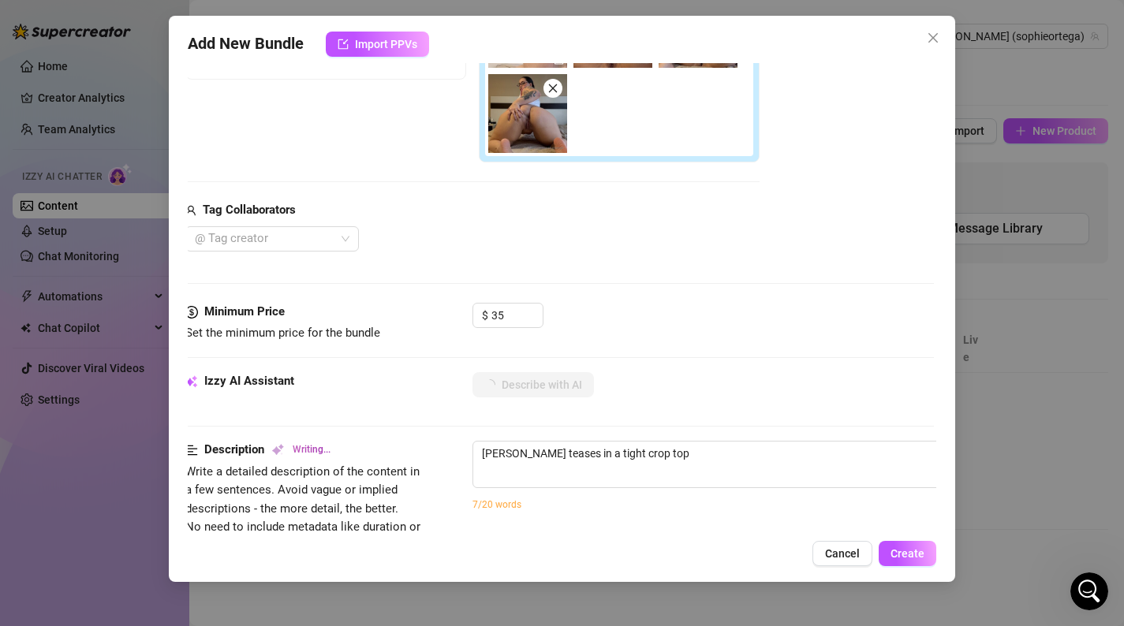
type textarea "[PERSON_NAME] teases in a tight crop top and"
type textarea "[PERSON_NAME] teases in a tight crop top and black"
type textarea "[PERSON_NAME] teases in a tight crop top and black bra,"
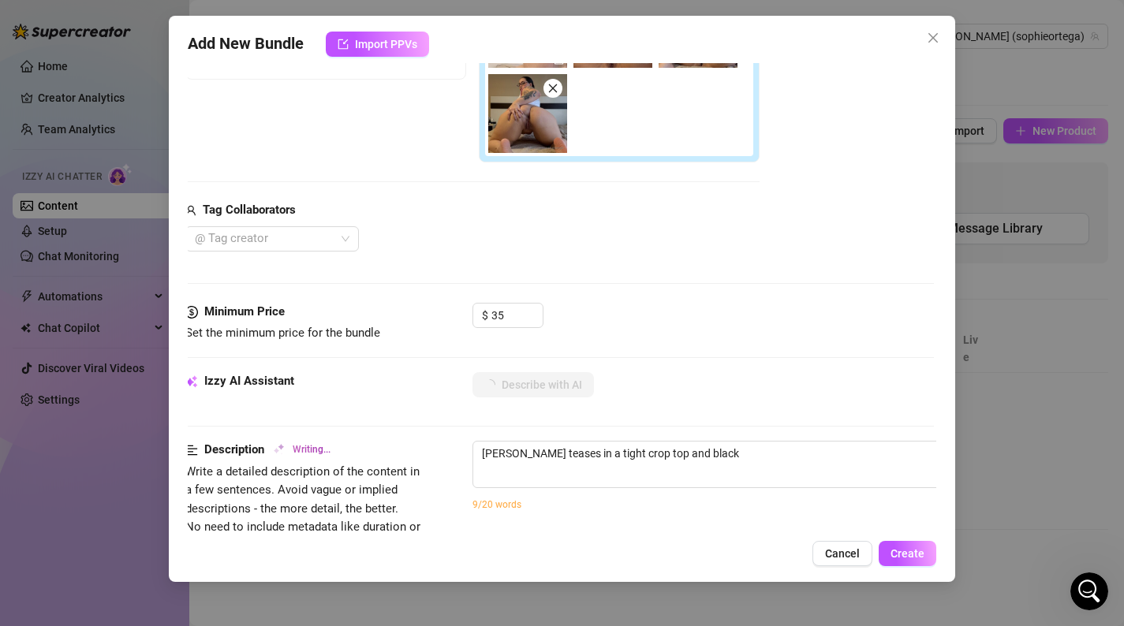
type textarea "[PERSON_NAME] teases in a tight crop top and black bra,"
type textarea "[PERSON_NAME] teases in a tight crop top and black bra, spreading"
type textarea "[PERSON_NAME] teases in a tight crop top and black bra, spreading her"
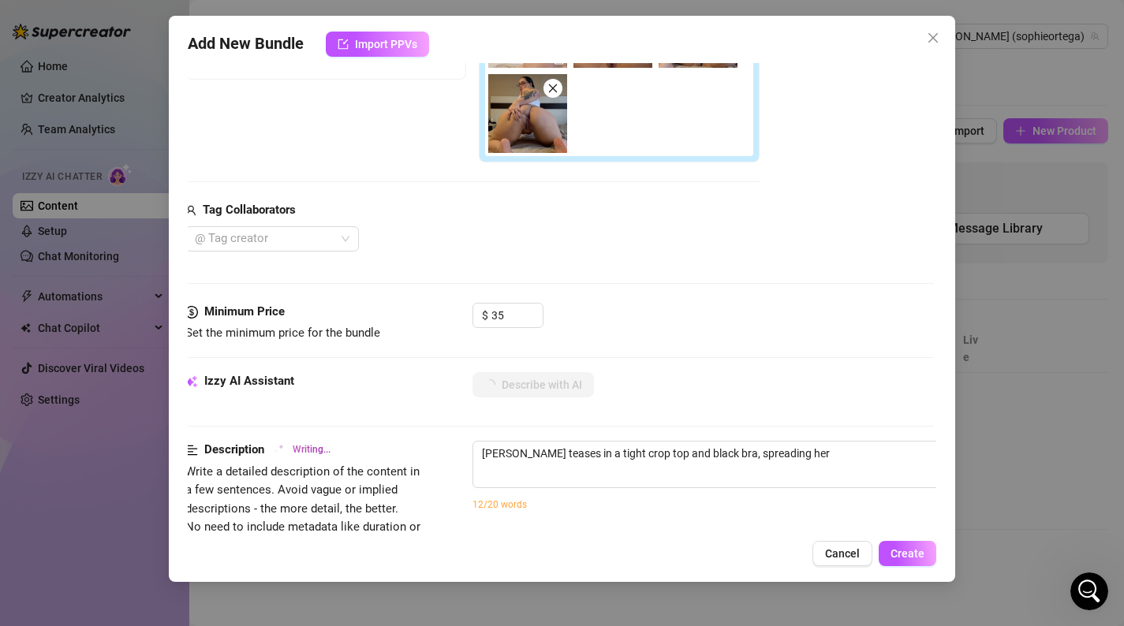
type textarea "[PERSON_NAME] teases in a tight crop top and black bra, spreading her legs"
type textarea "[PERSON_NAME] teases in a tight crop top and black bra, spreading her legs wide"
type textarea "[PERSON_NAME] teases in a tight crop top and black bra, spreading her legs wide…"
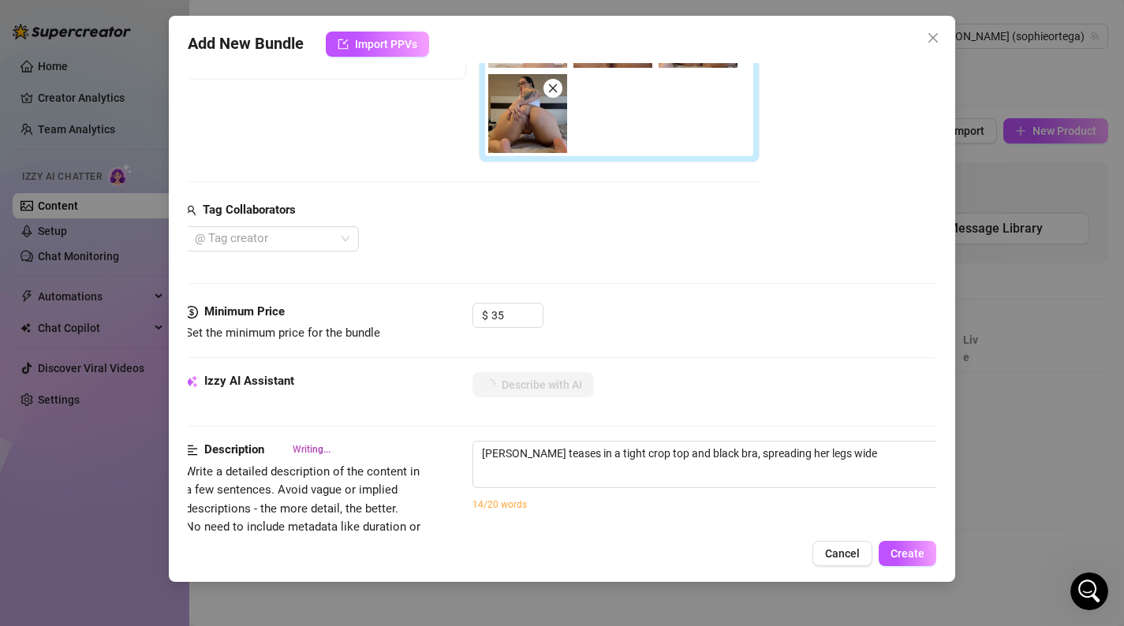
type textarea "[PERSON_NAME] teases in a tight crop top and black bra, spreading her legs wide…"
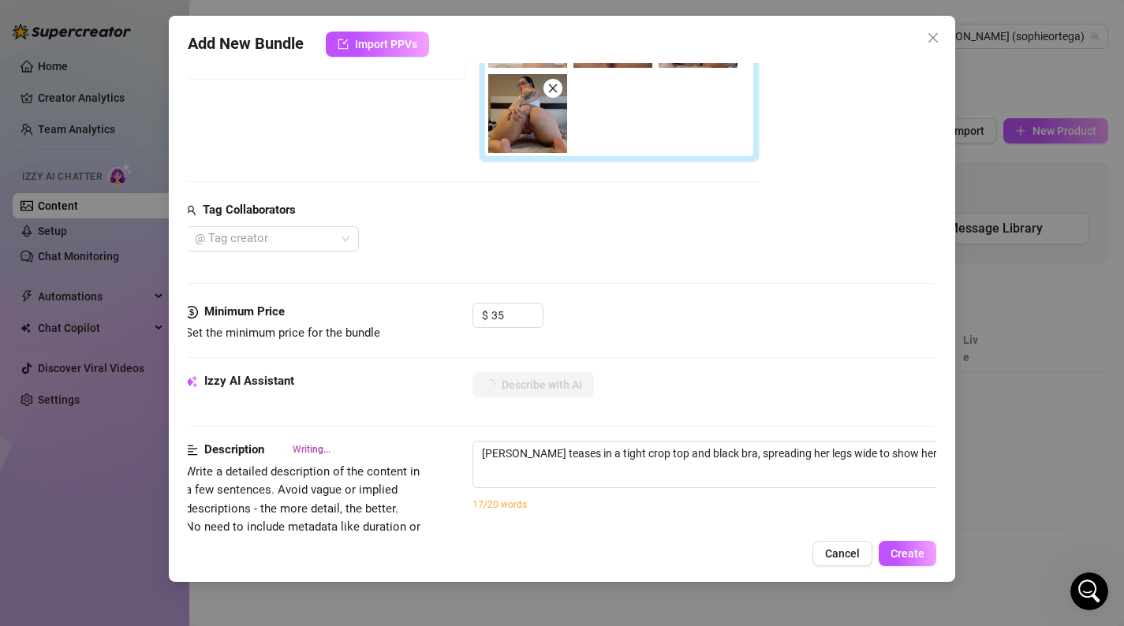
type textarea "[PERSON_NAME] teases in a tight crop top and black bra, spreading her legs wide…"
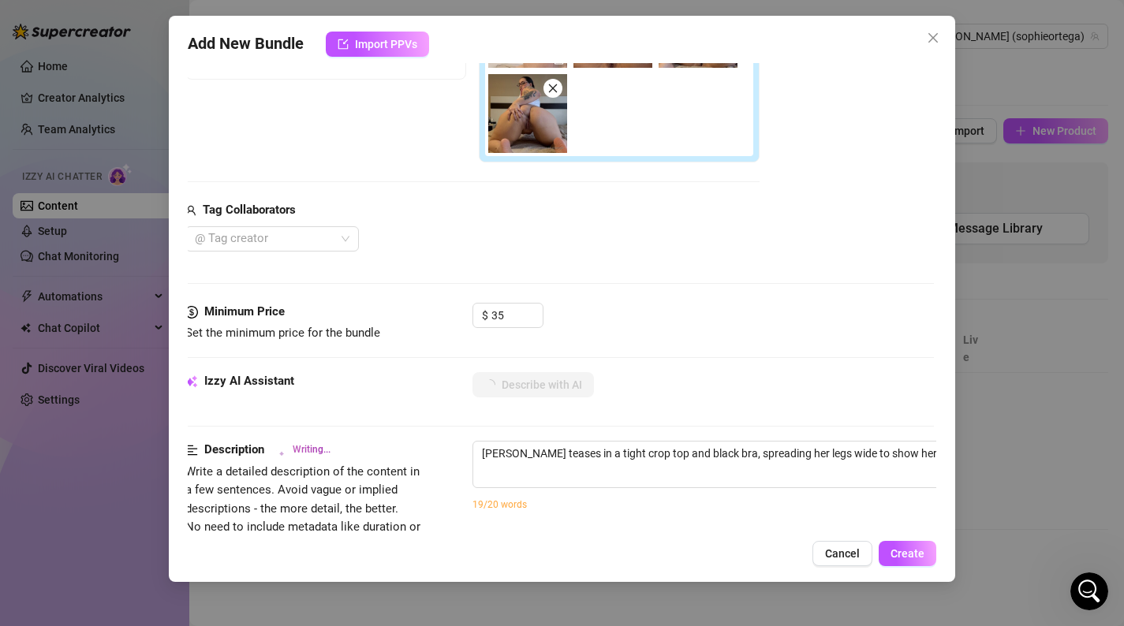
type textarea "[PERSON_NAME] teases in a tight crop top and black bra, spreading her legs wide…"
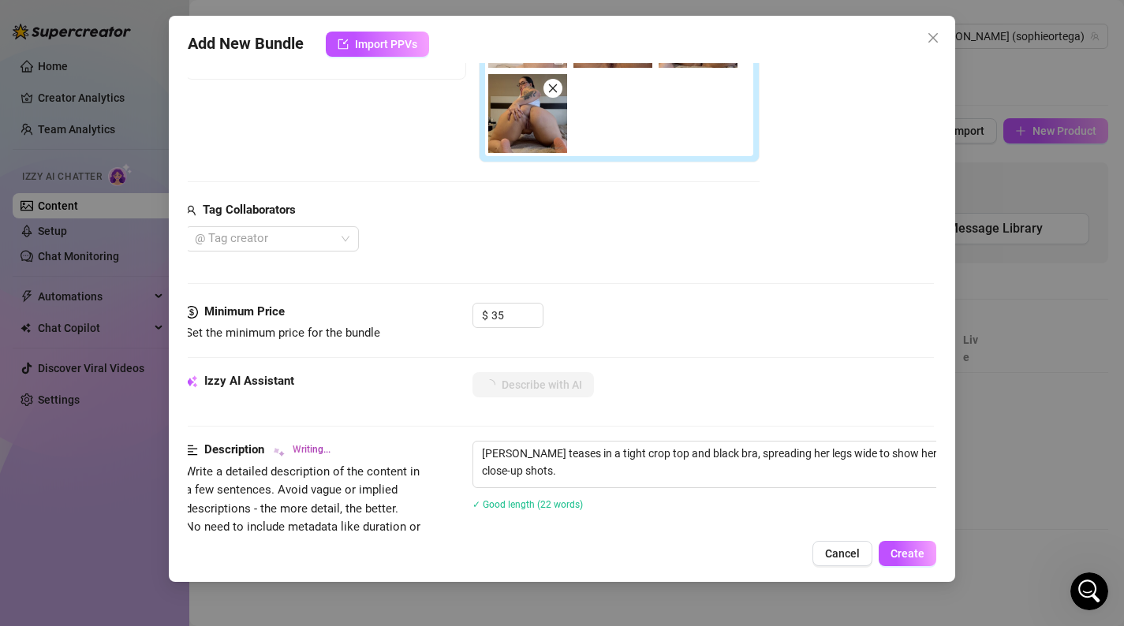
type textarea "[PERSON_NAME] teases in a tight crop top and black bra, spreading her legs wide…"
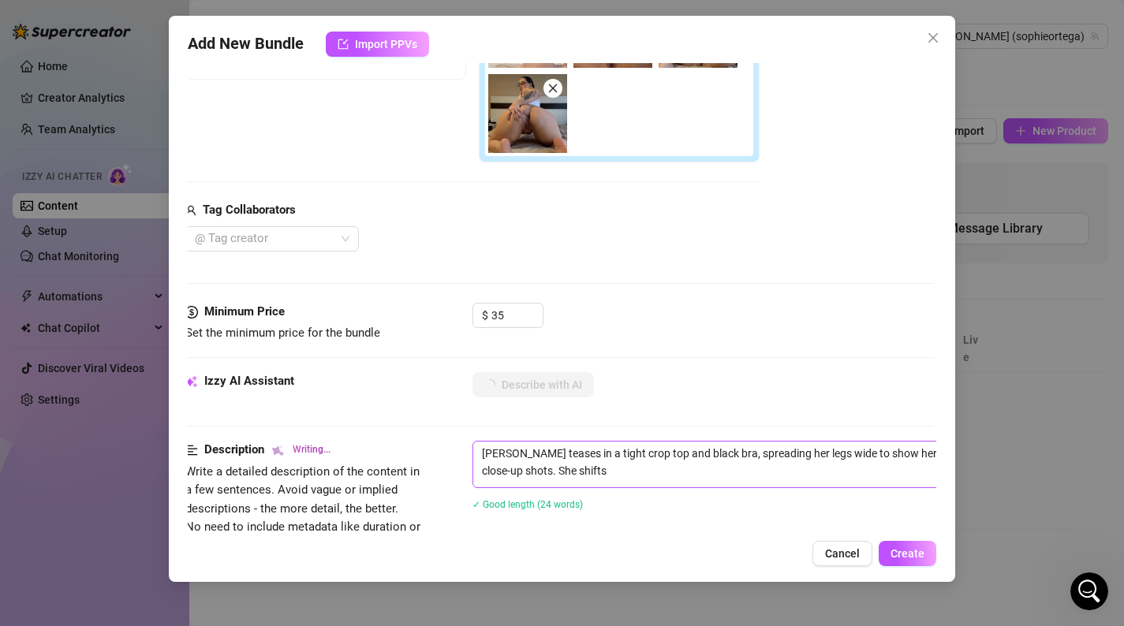
type textarea "[PERSON_NAME] teases in a tight crop top and black bra, spreading her legs wide…"
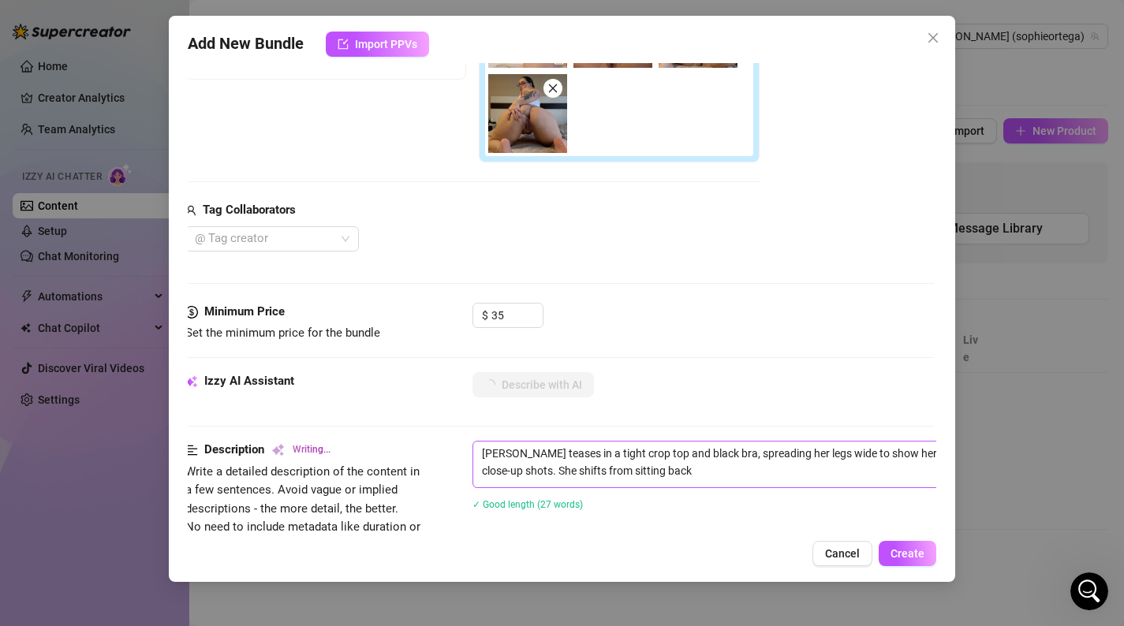
type textarea "[PERSON_NAME] teases in a tight crop top and black bra, spreading her legs wide…"
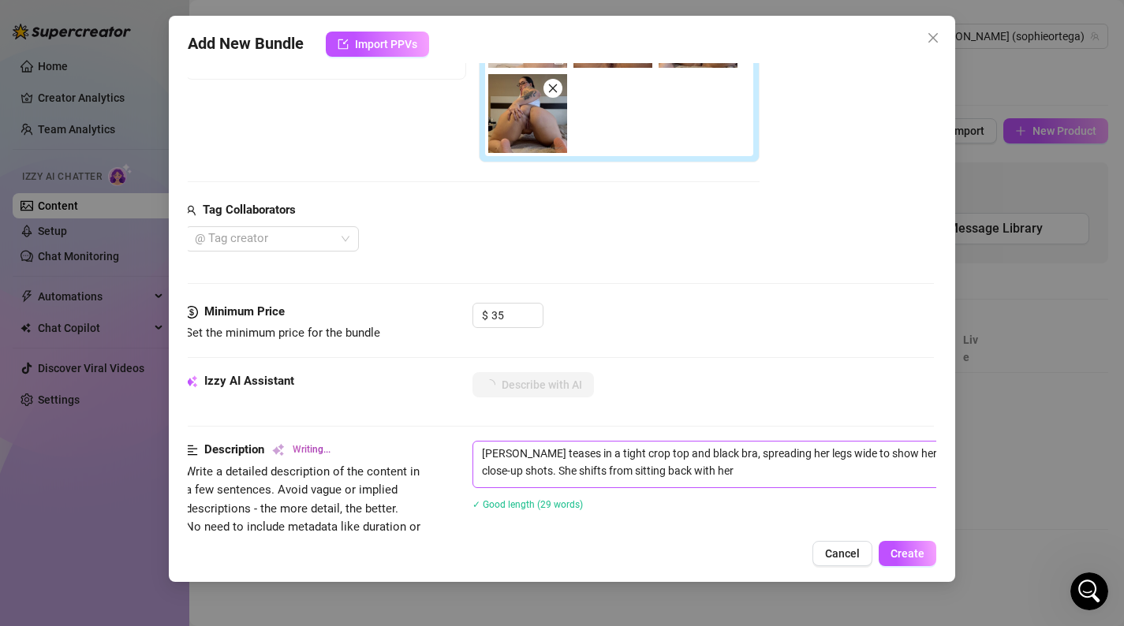
type textarea "[PERSON_NAME] teases in a tight crop top and black bra, spreading her legs wide…"
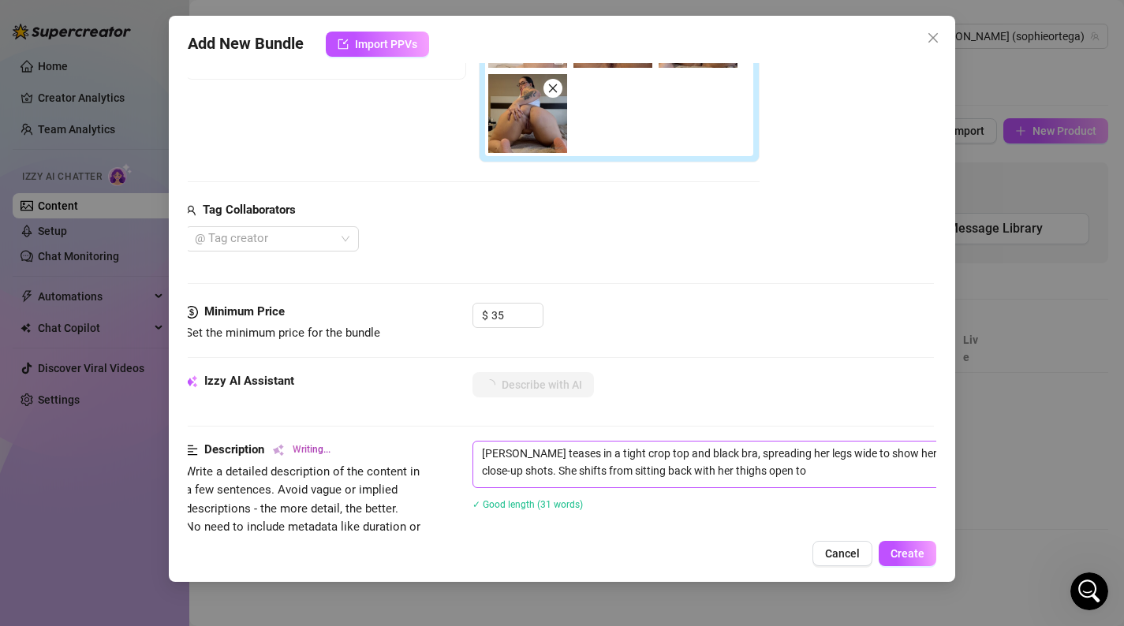
type textarea "[PERSON_NAME] teases in a tight crop top and black bra, spreading her legs wide…"
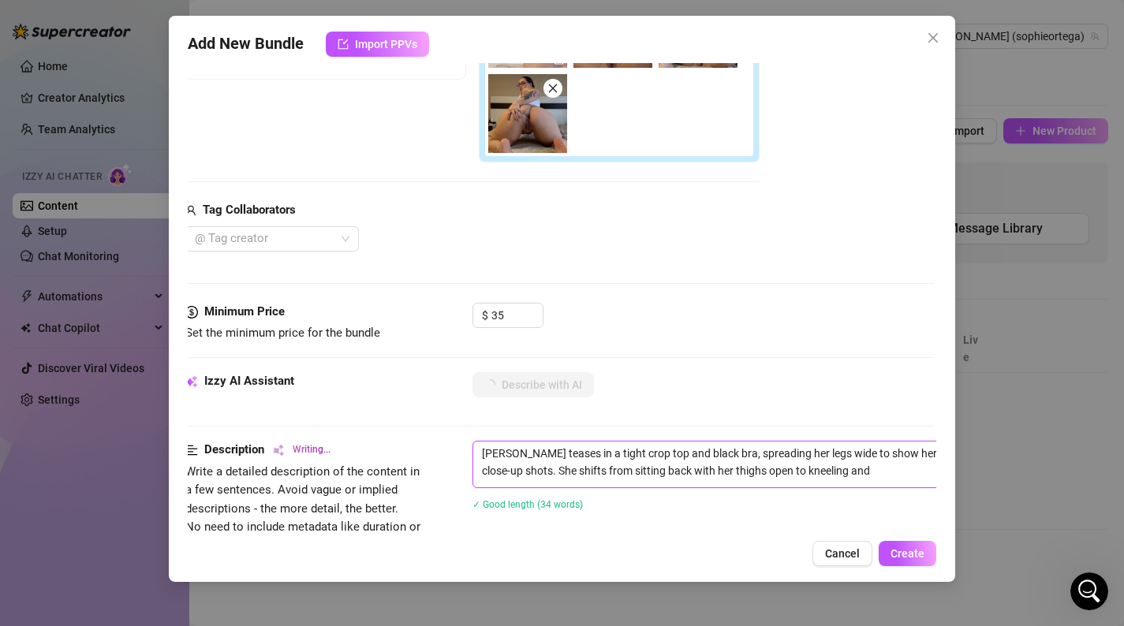
type textarea "[PERSON_NAME] teases in a tight crop top and black bra, spreading her legs wide…"
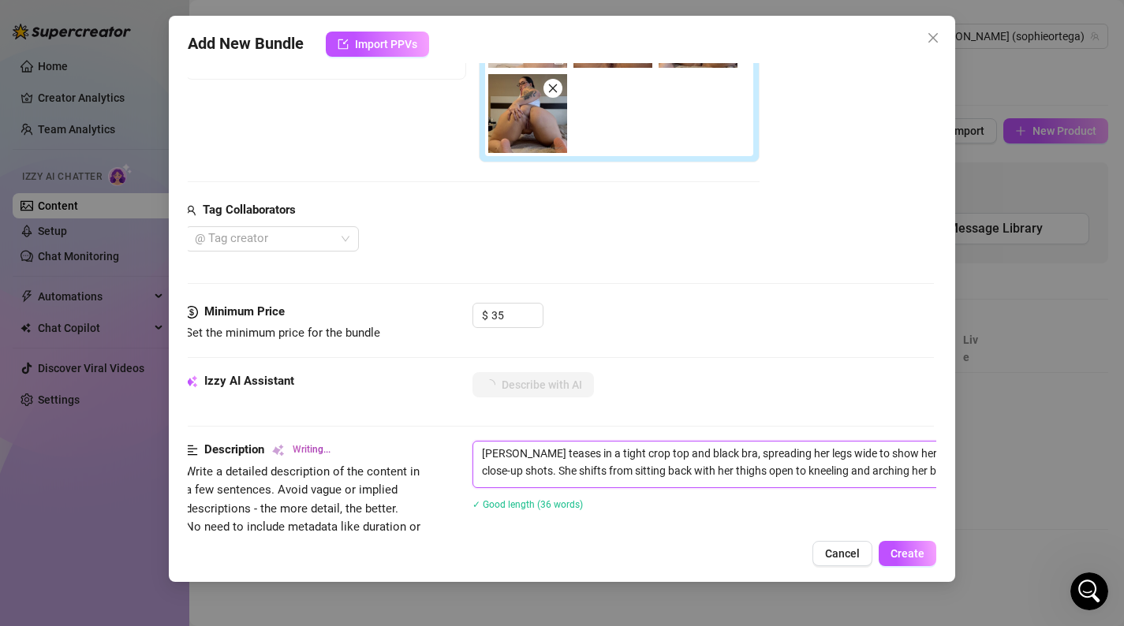
type textarea "[PERSON_NAME] teases in a tight crop top and black bra, spreading her legs wide…"
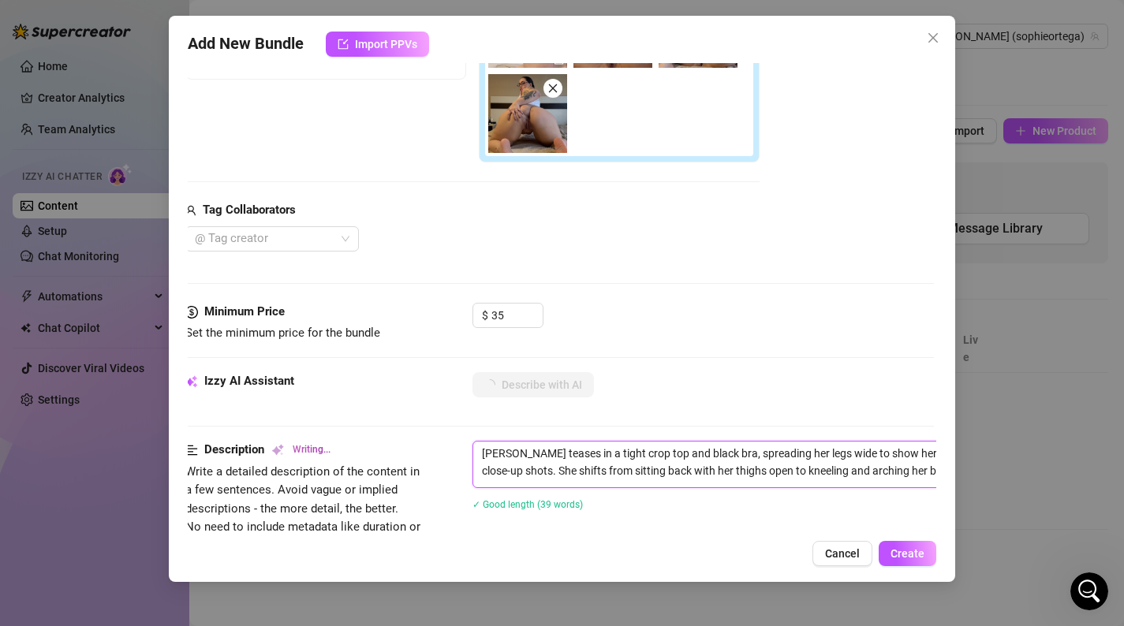
type textarea "[PERSON_NAME] teases in a tight crop top and black bra, spreading her legs wide…"
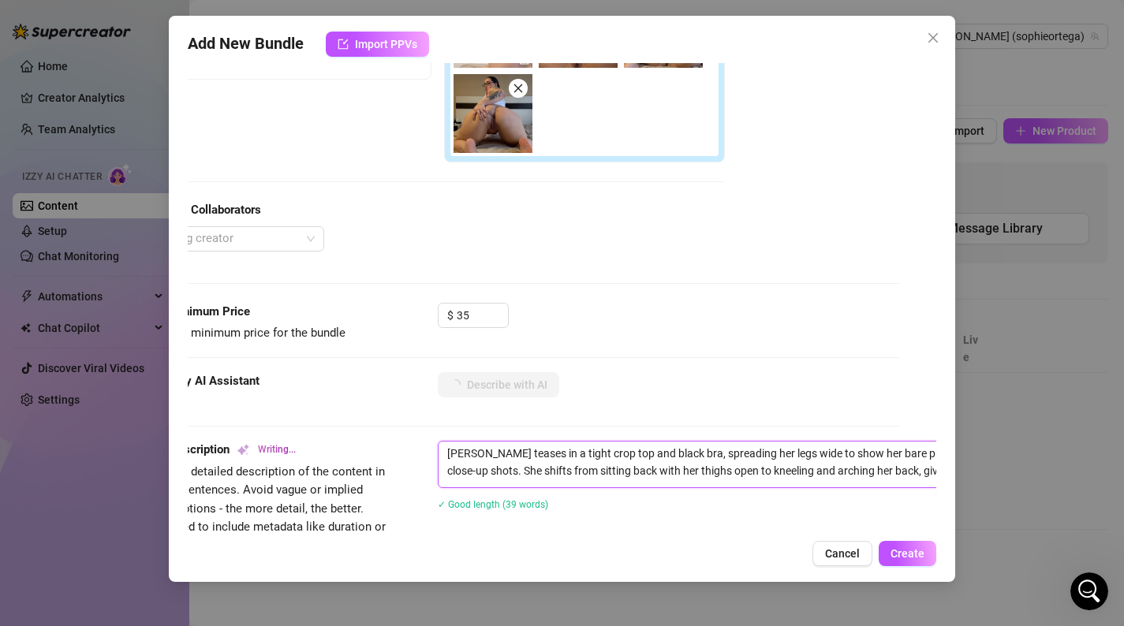
type textarea "[PERSON_NAME] teases in a tight crop top and black bra, spreading her legs wide…"
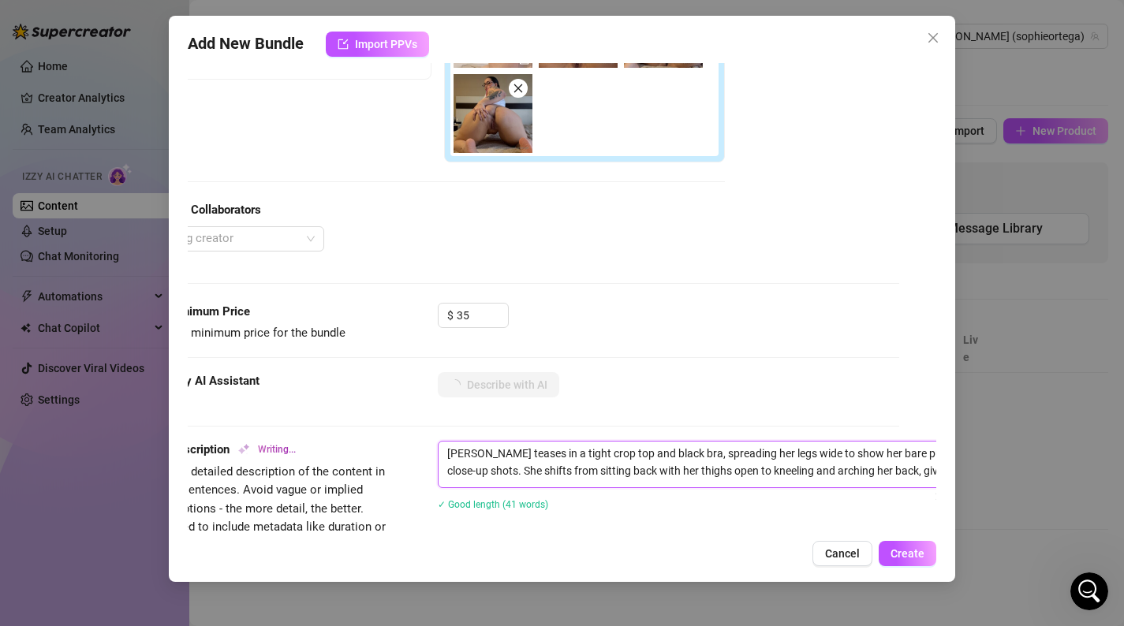
type textarea "[PERSON_NAME] teases in a tight crop top and black bra, spreading her legs wide…"
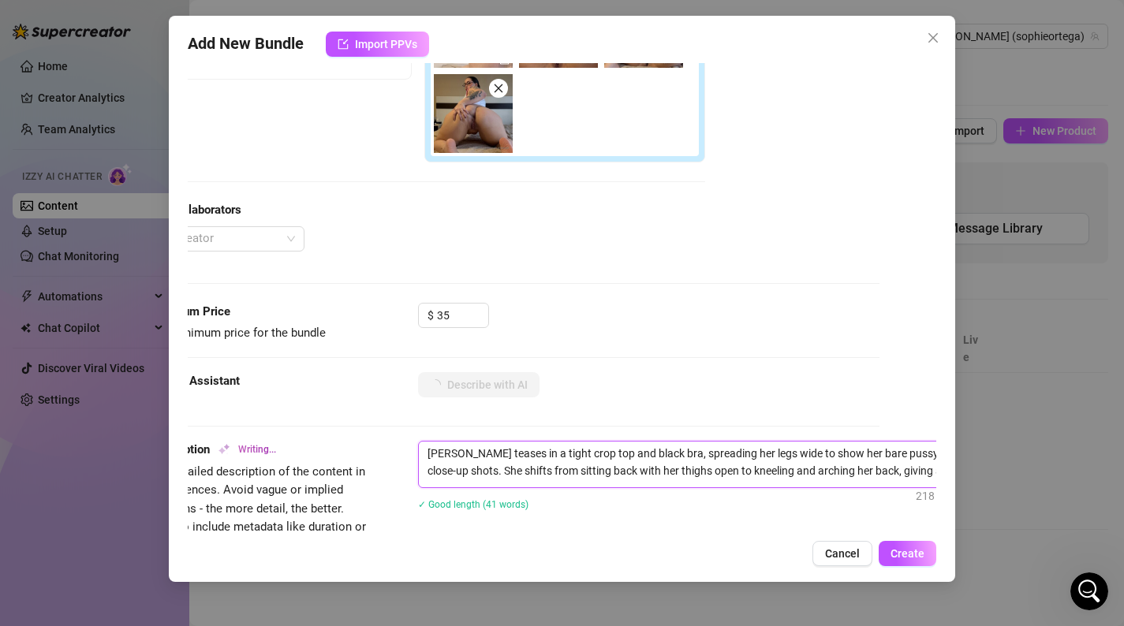
type textarea "[PERSON_NAME] teases in a tight crop top and black bra, spreading her legs wide…"
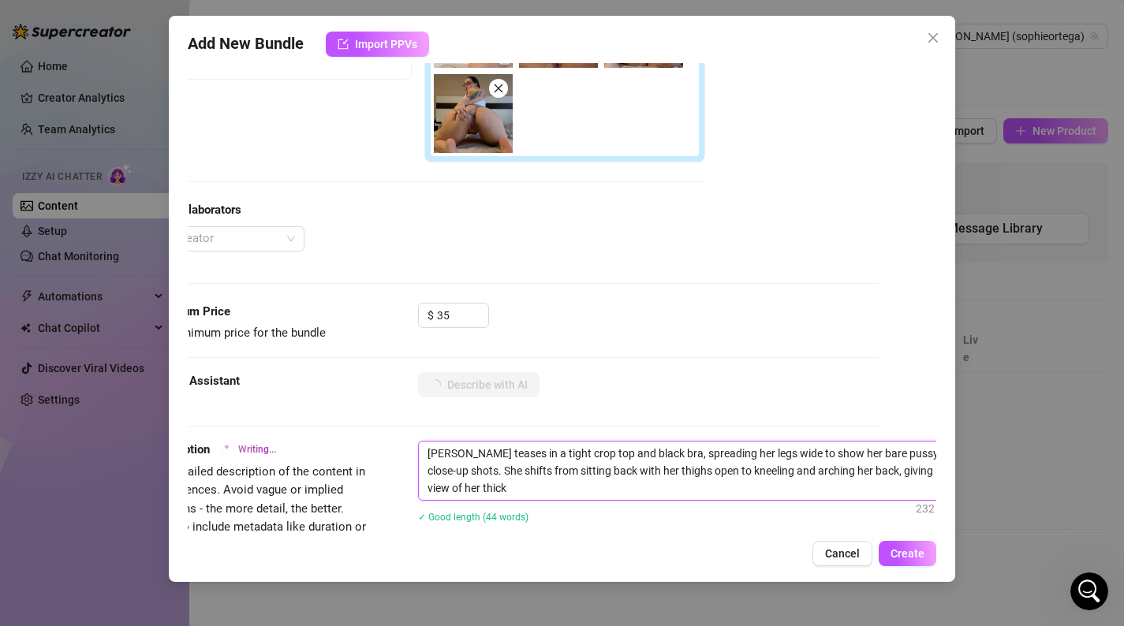
type textarea "[PERSON_NAME] teases in a tight crop top and black bra, spreading her legs wide…"
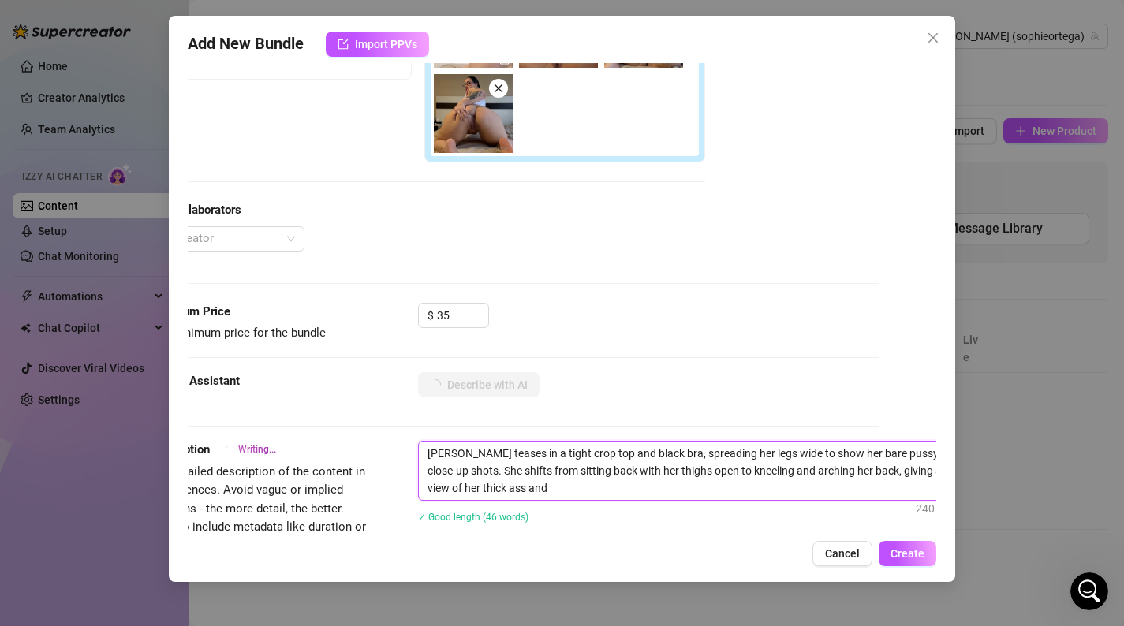
type textarea "[PERSON_NAME] teases in a tight crop top and black bra, spreading her legs wide…"
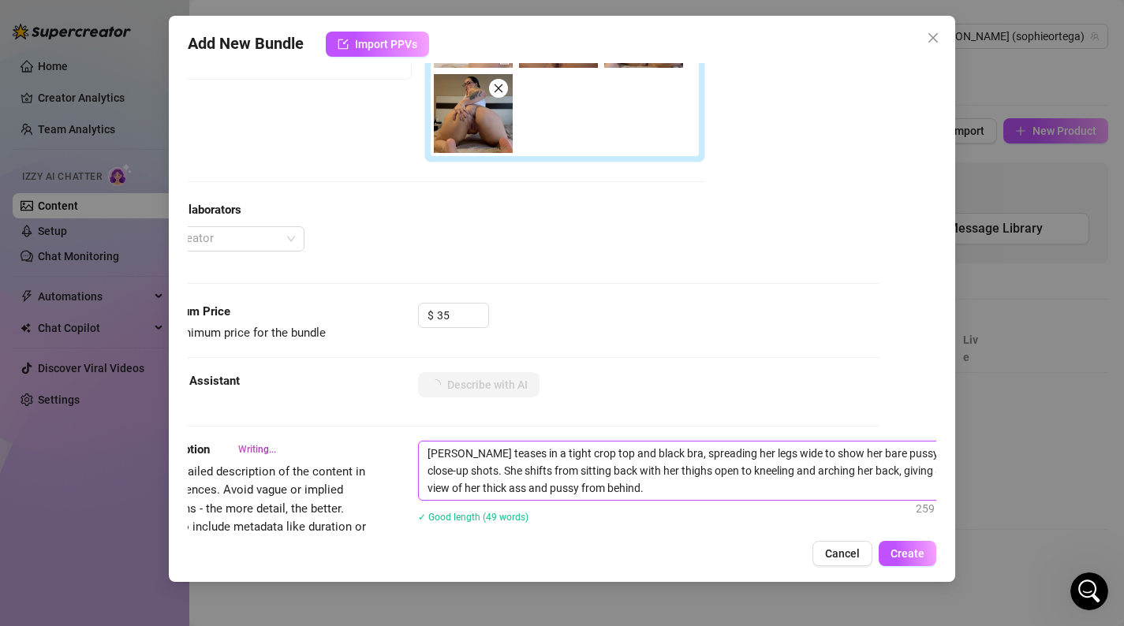
type textarea "[PERSON_NAME] teases in a tight crop top and black bra, spreading her legs wide…"
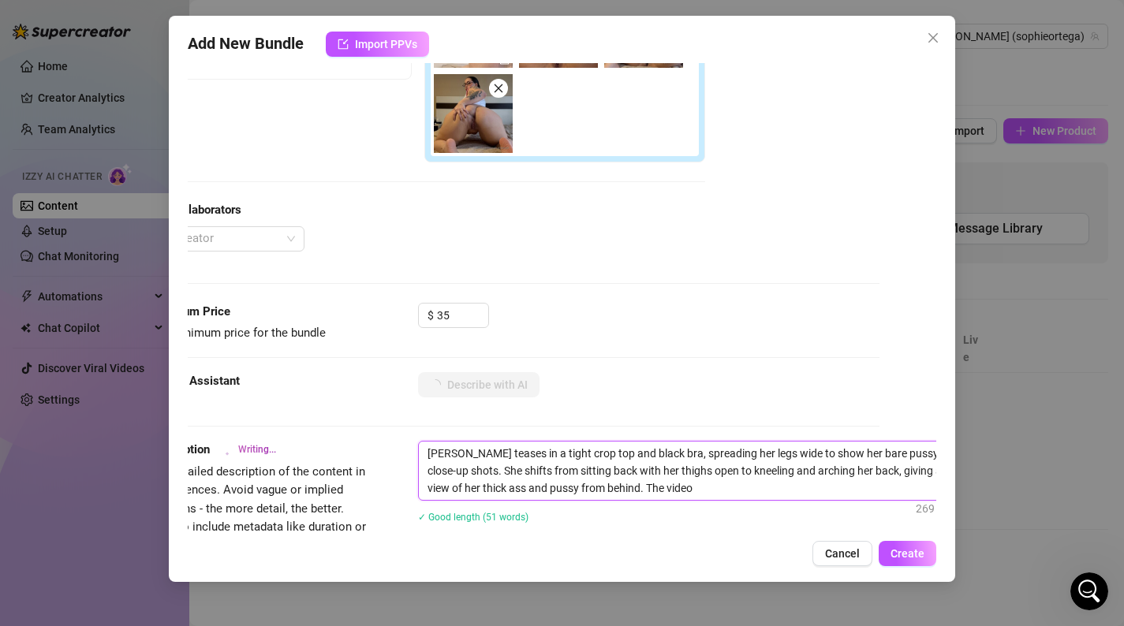
type textarea "[PERSON_NAME] teases in a tight crop top and black bra, spreading her legs wide…"
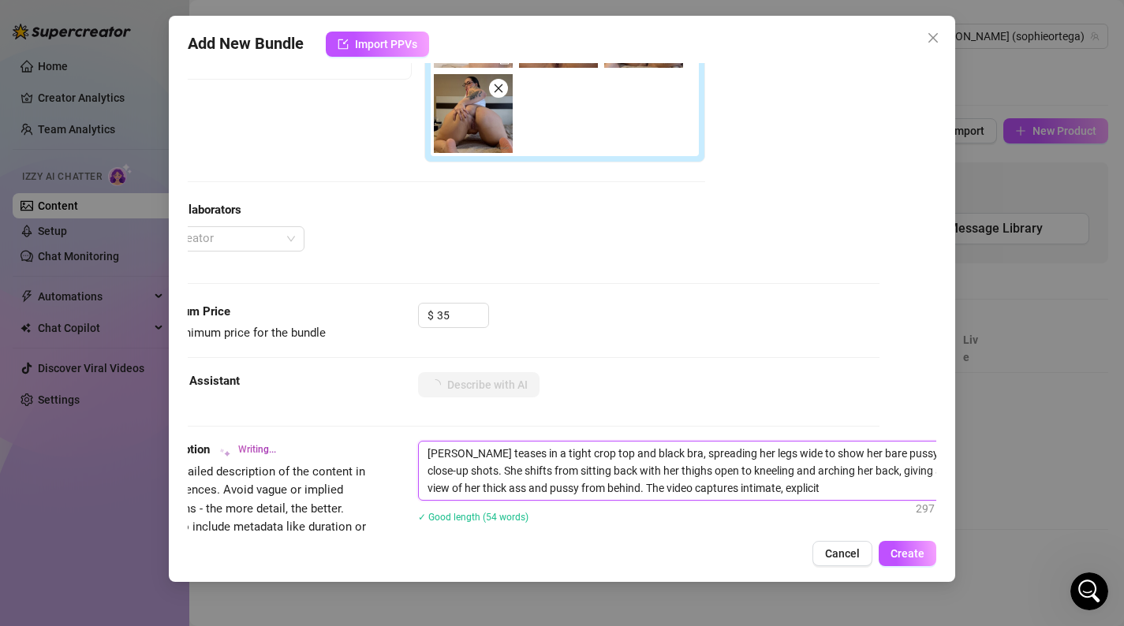
type textarea "[PERSON_NAME] teases in a tight crop top and black bra, spreading her legs wide…"
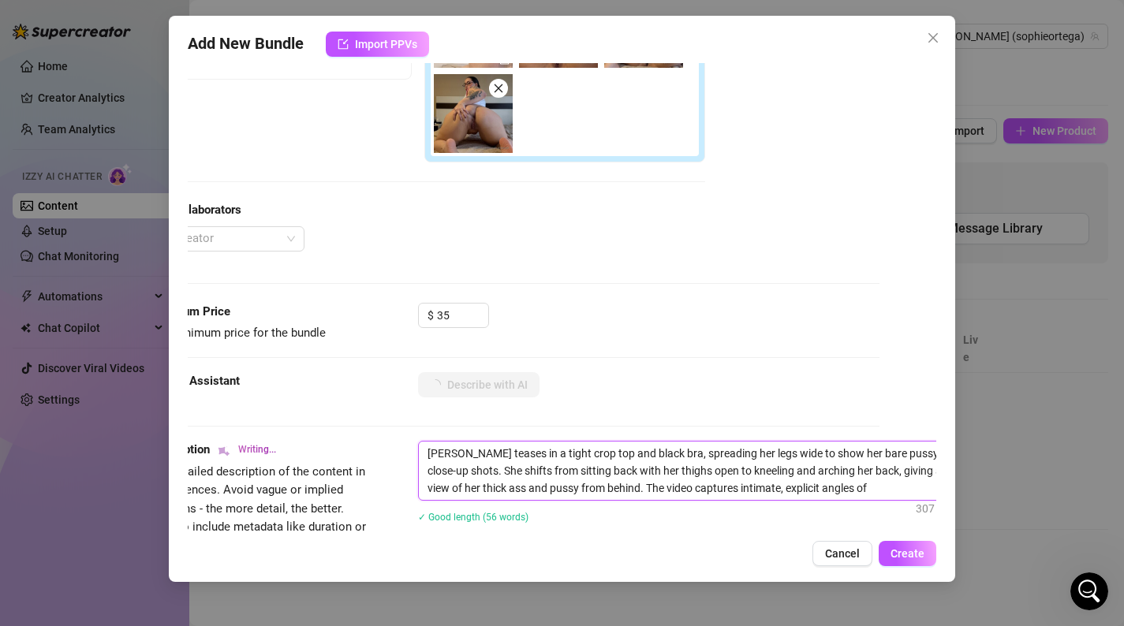
type textarea "[PERSON_NAME] teases in a tight crop top and black bra, spreading her legs wide…"
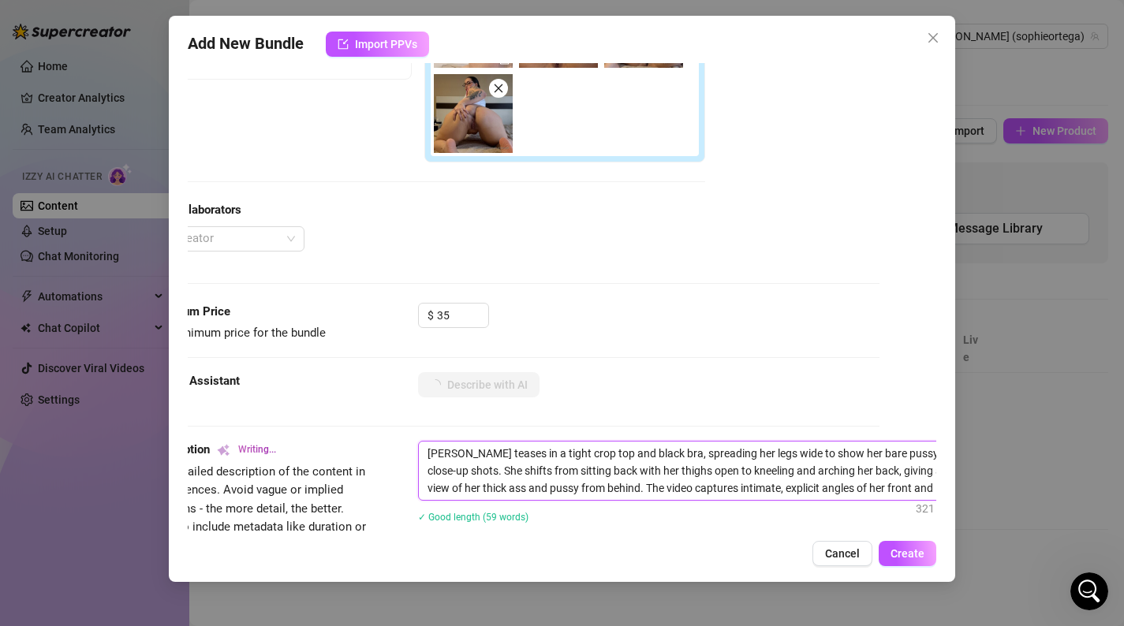
type textarea "[PERSON_NAME] teases in a tight crop top and black bra, spreading her legs wide…"
click at [473, 454] on textarea "[PERSON_NAME] teases in a tight crop top and black bra, spreading her legs wide…" at bounding box center [694, 471] width 551 height 58
type textarea "[PERSON_NAME] teases in a tight crop top and black bra, spreading her legs wide…"
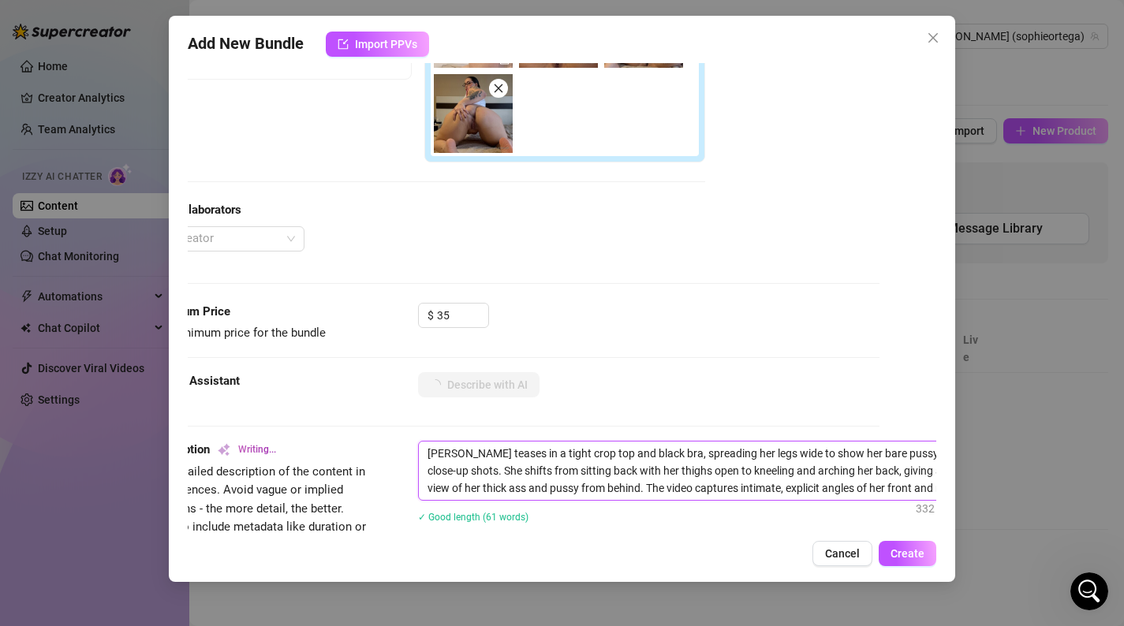
type textarea "[PERSON_NAME] teases in a tight crop top and black bra, spreading her legs wide…"
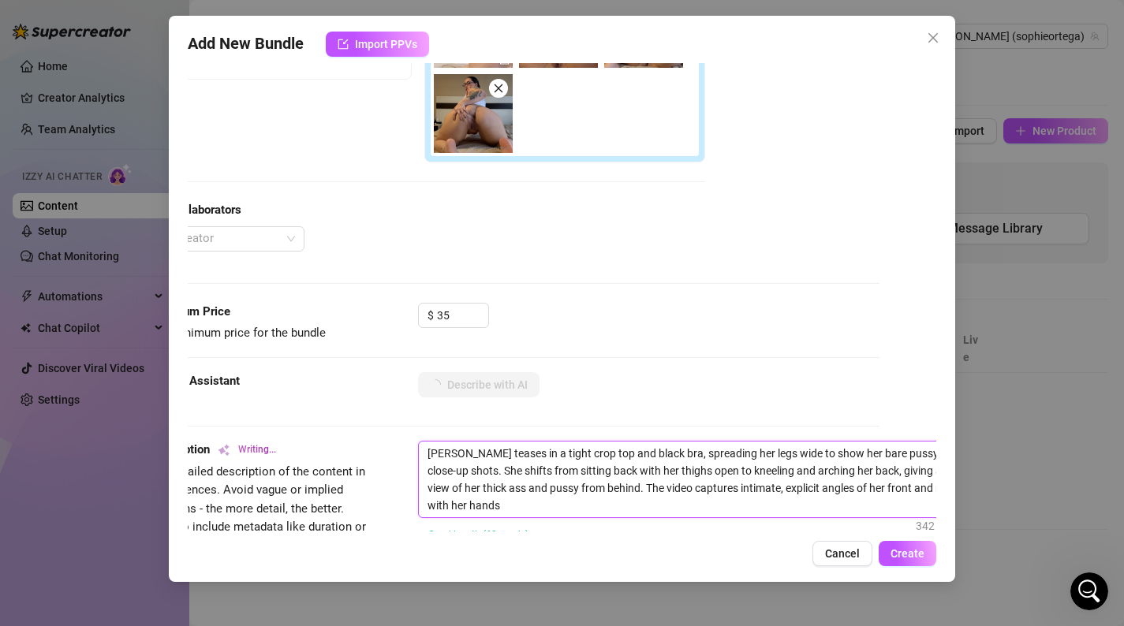
type textarea "[PERSON_NAME] teases in a tight crop top and black bra, spreading her legs wide…"
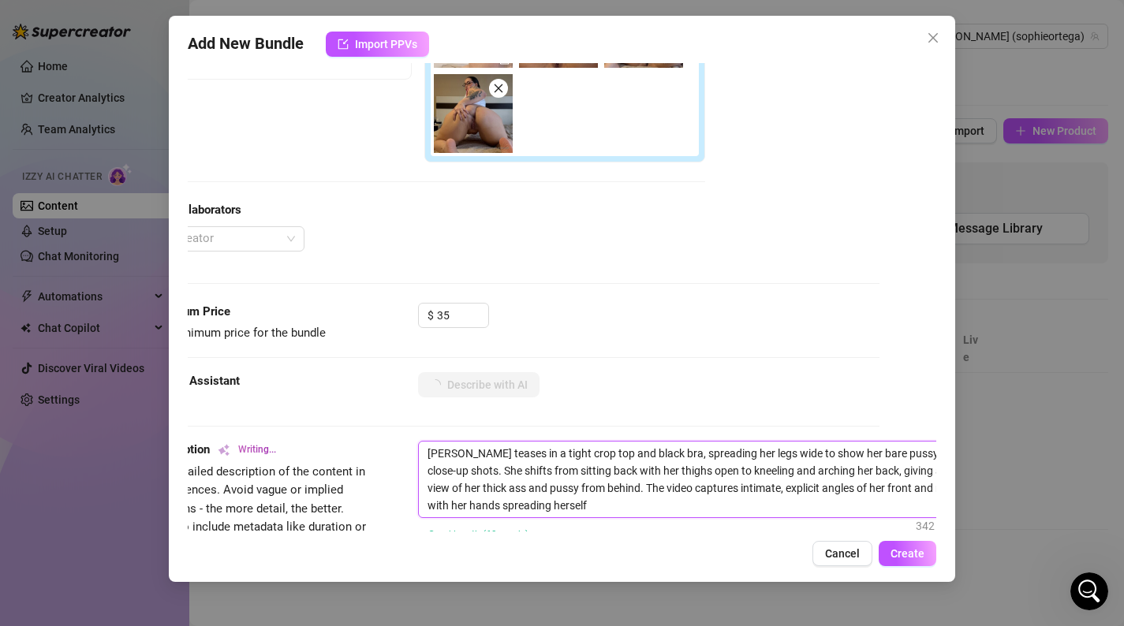
type textarea "[PERSON_NAME] teases in a tight crop top and black bra, spreading her legs wide…"
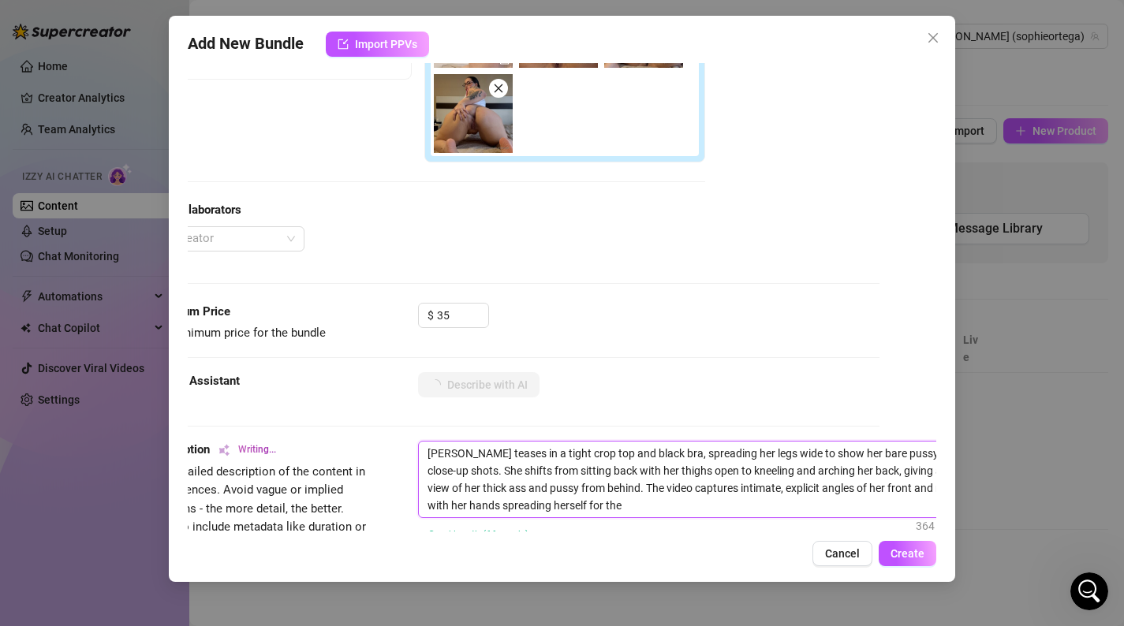
type textarea "[PERSON_NAME] teases in a tight crop top and black bra, spreading her legs wide…"
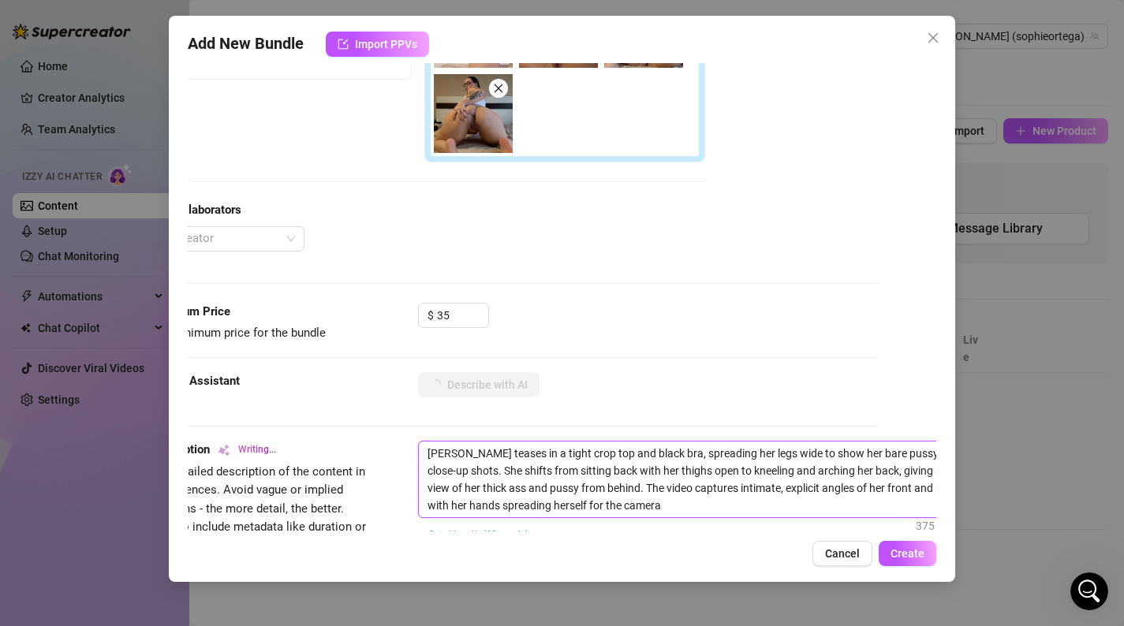
type textarea "[PERSON_NAME] teases in a tight crop top and black bra, spreading her legs wide…"
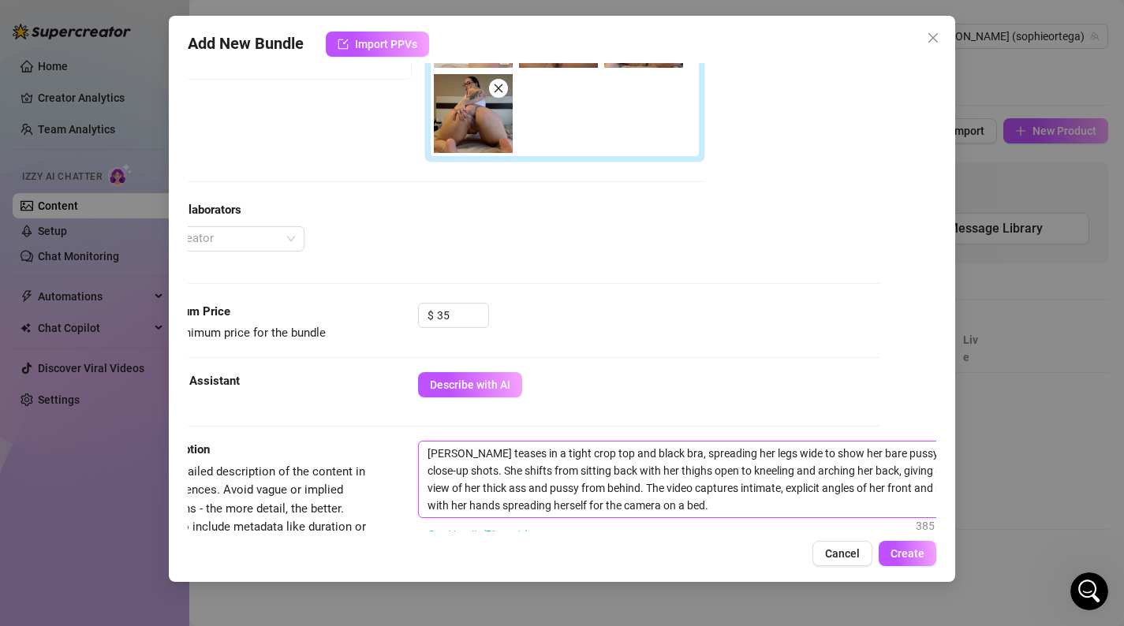
click at [468, 457] on textarea "[PERSON_NAME] teases in a tight crop top and black bra, spreading her legs wide…" at bounding box center [694, 480] width 551 height 76
type textarea "[PERSON_NAME] teases in a tight crop top and black bra, spreading her legs wide…"
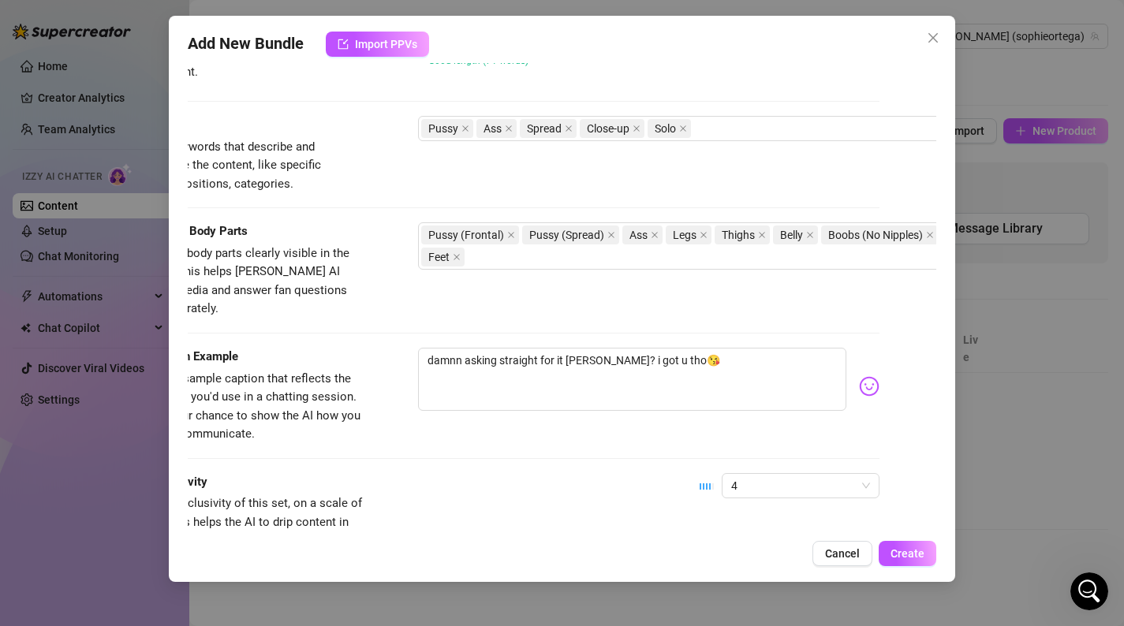
scroll to position [945, 57]
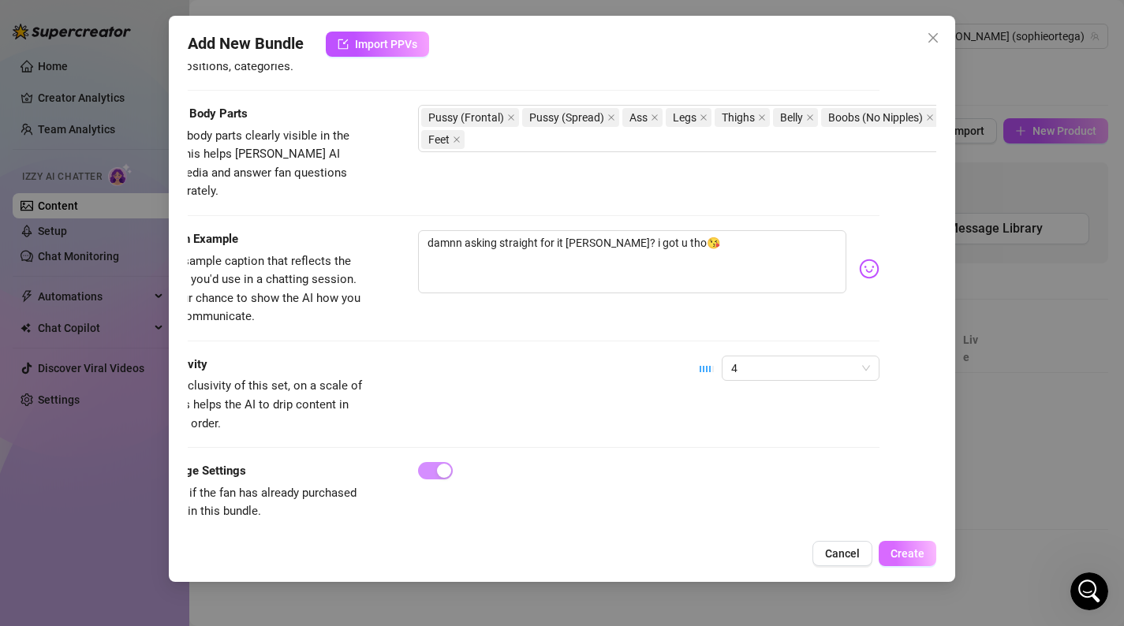
type textarea "[PERSON_NAME] teases in a tight crop top and black bra, spreading her legs wide…"
click at [905, 550] on span "Create" at bounding box center [907, 553] width 34 height 13
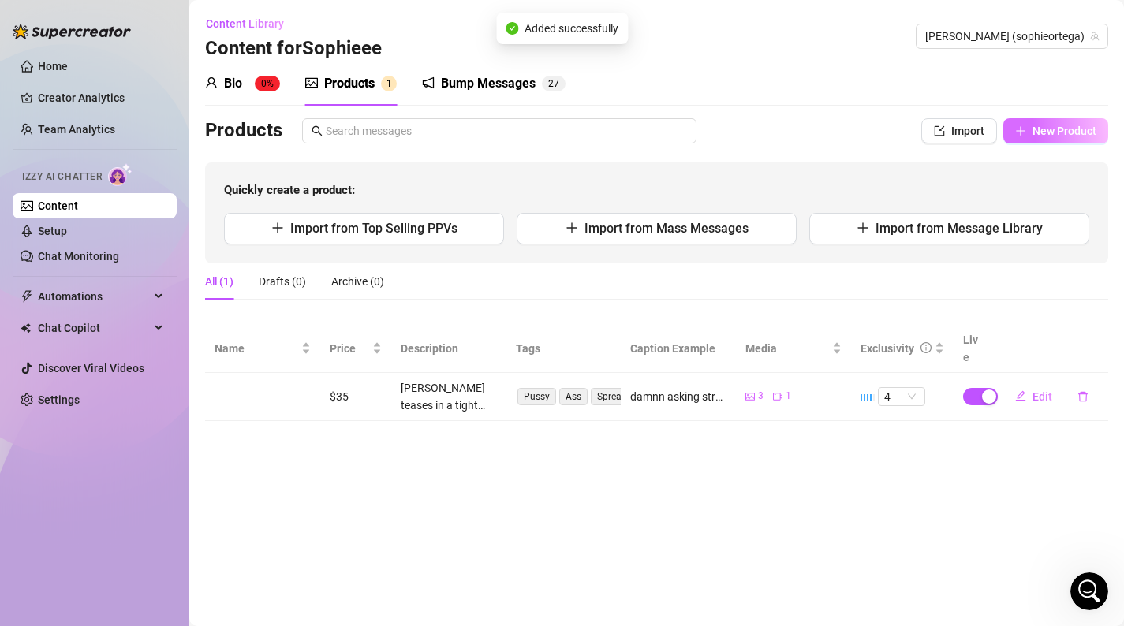
click at [1089, 131] on span "New Product" at bounding box center [1064, 131] width 64 height 13
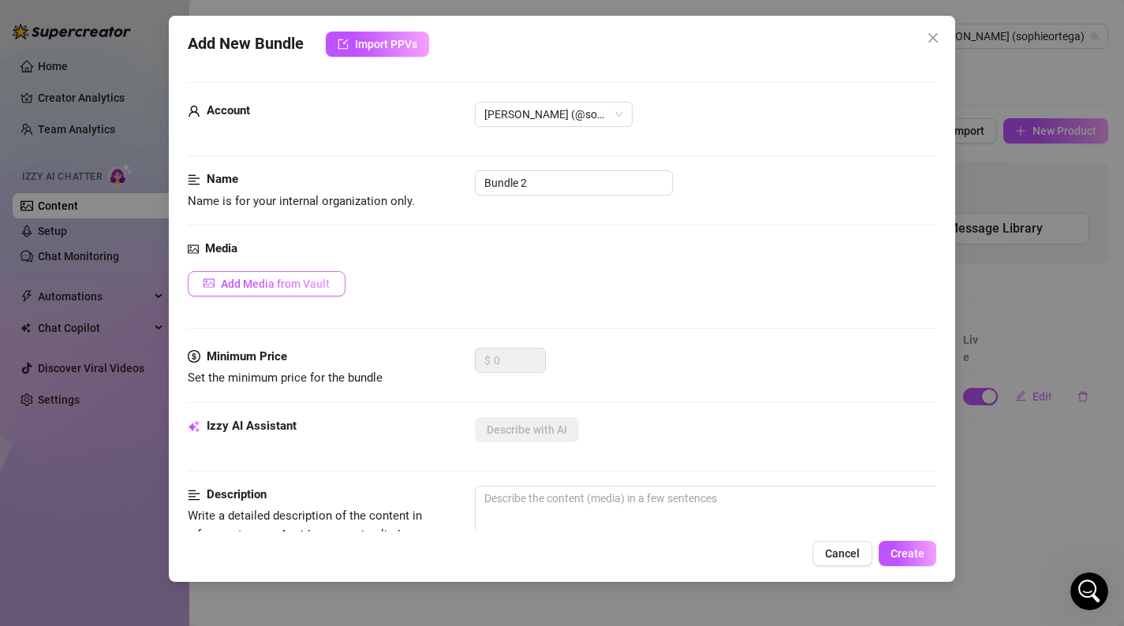
click at [328, 290] on button "Add Media from Vault" at bounding box center [267, 283] width 158 height 25
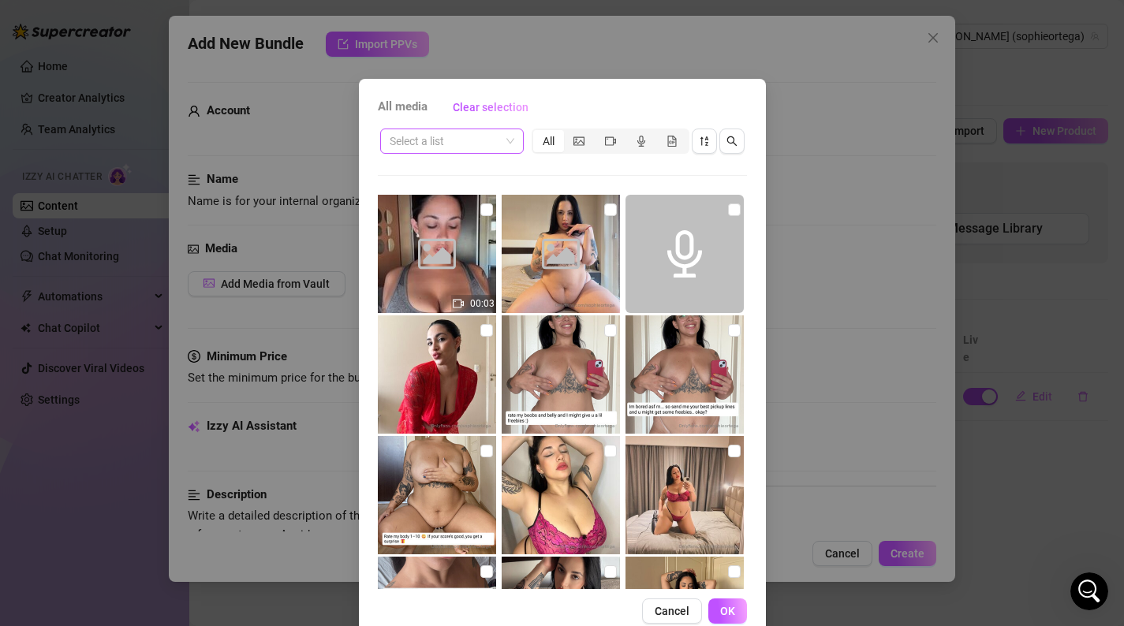
click at [479, 137] on input "search" at bounding box center [445, 141] width 110 height 24
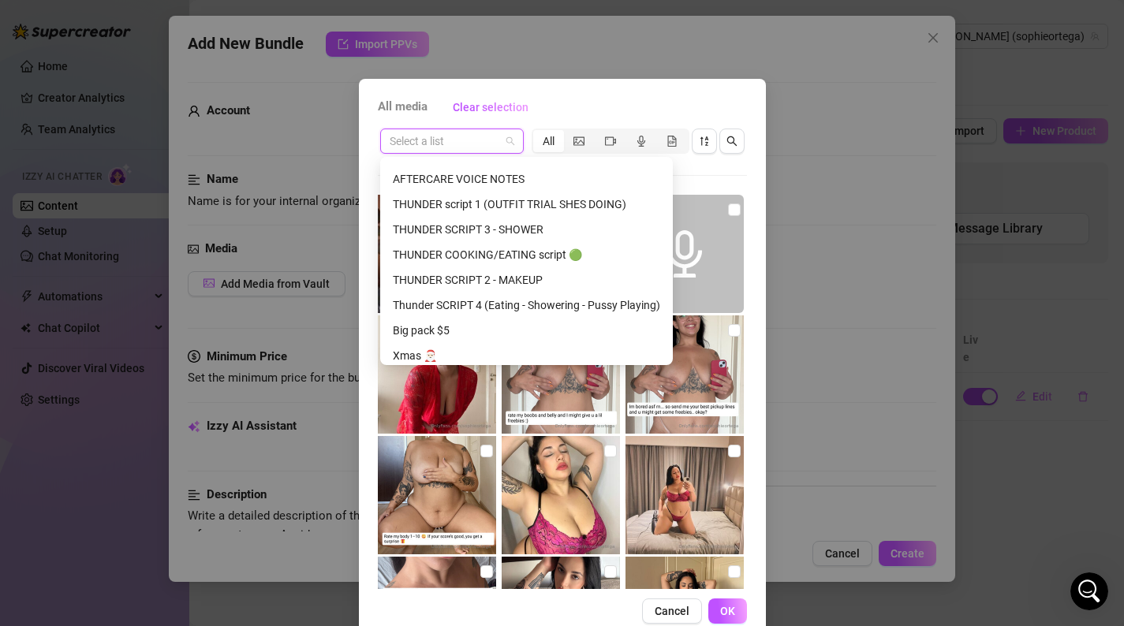
scroll to position [193, 0]
click at [527, 256] on div "THUNDER COOKING/EATING script 🟢" at bounding box center [526, 256] width 267 height 17
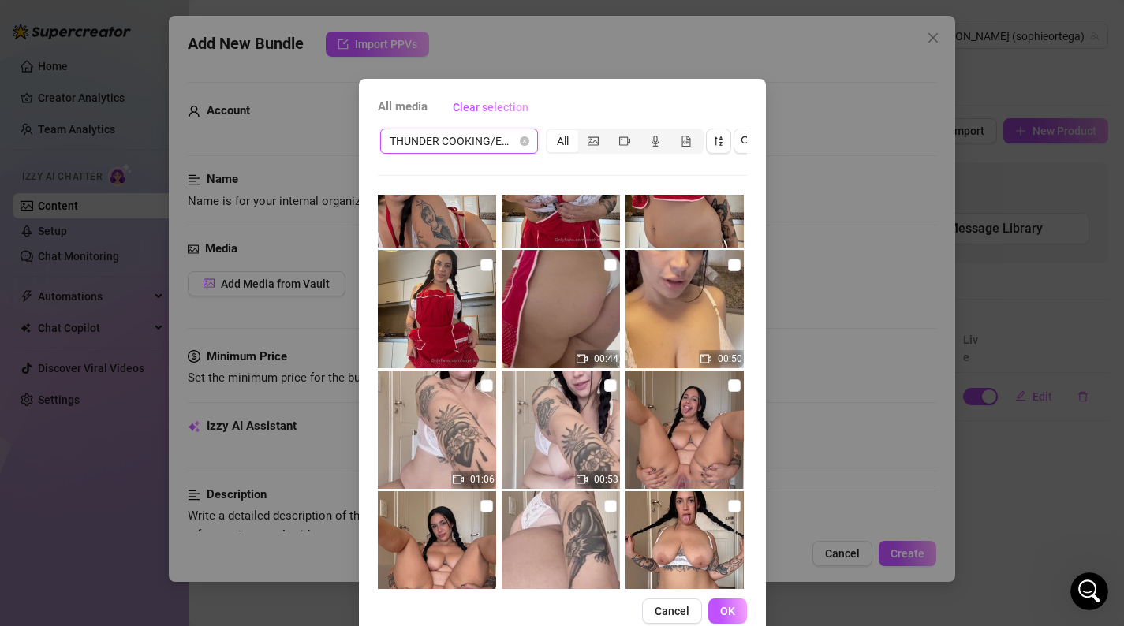
scroll to position [309, 0]
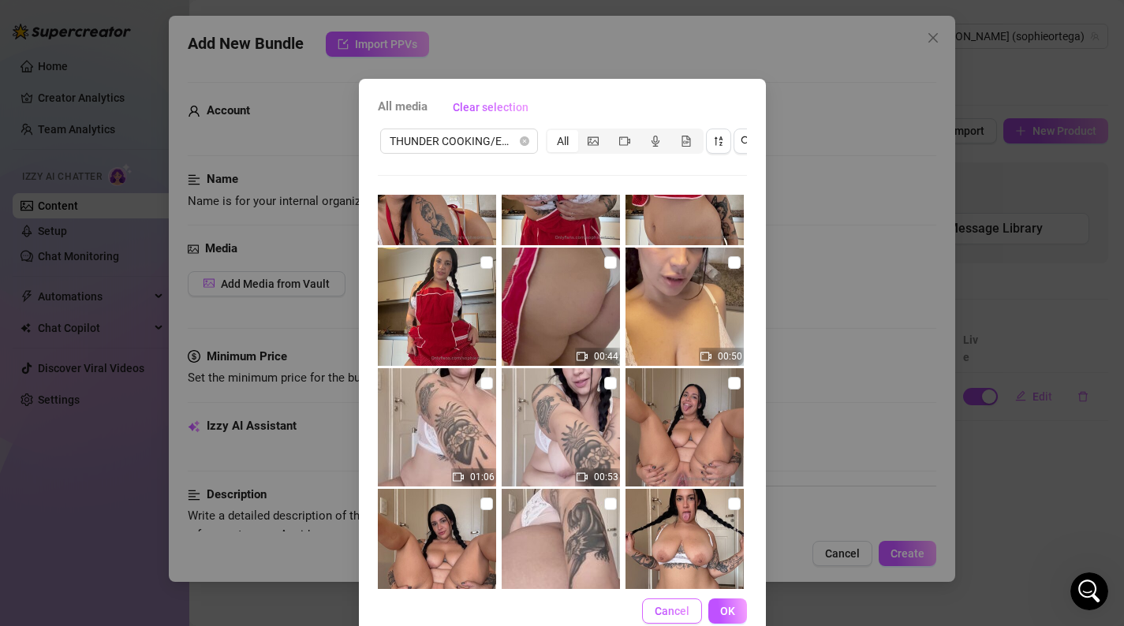
click at [673, 606] on span "Cancel" at bounding box center [672, 611] width 35 height 13
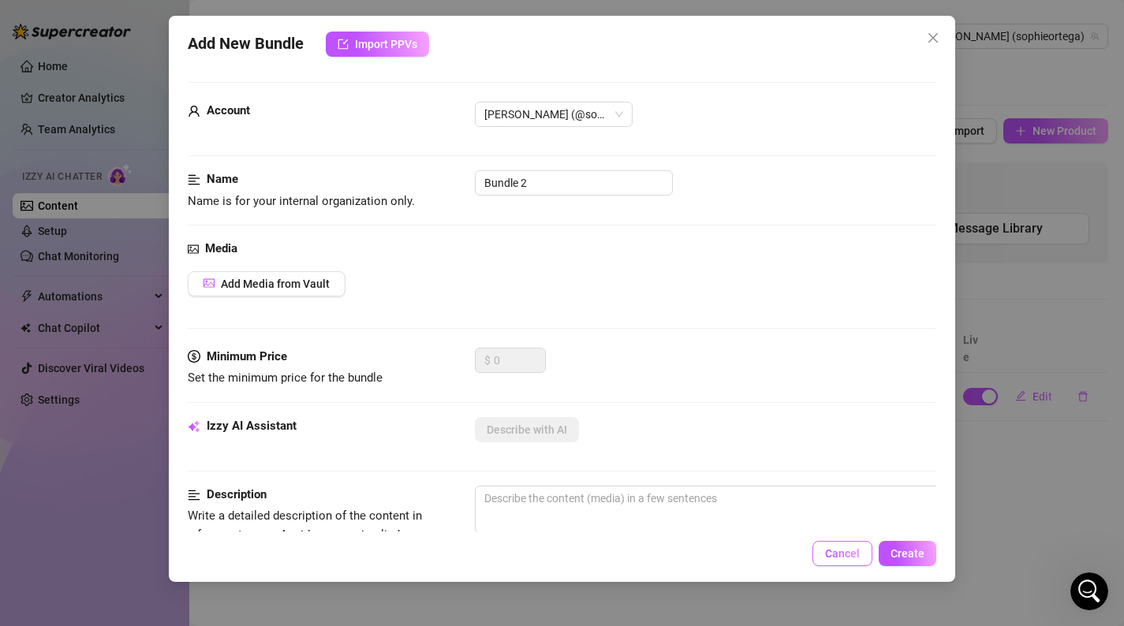
click at [858, 549] on span "Cancel" at bounding box center [842, 553] width 35 height 13
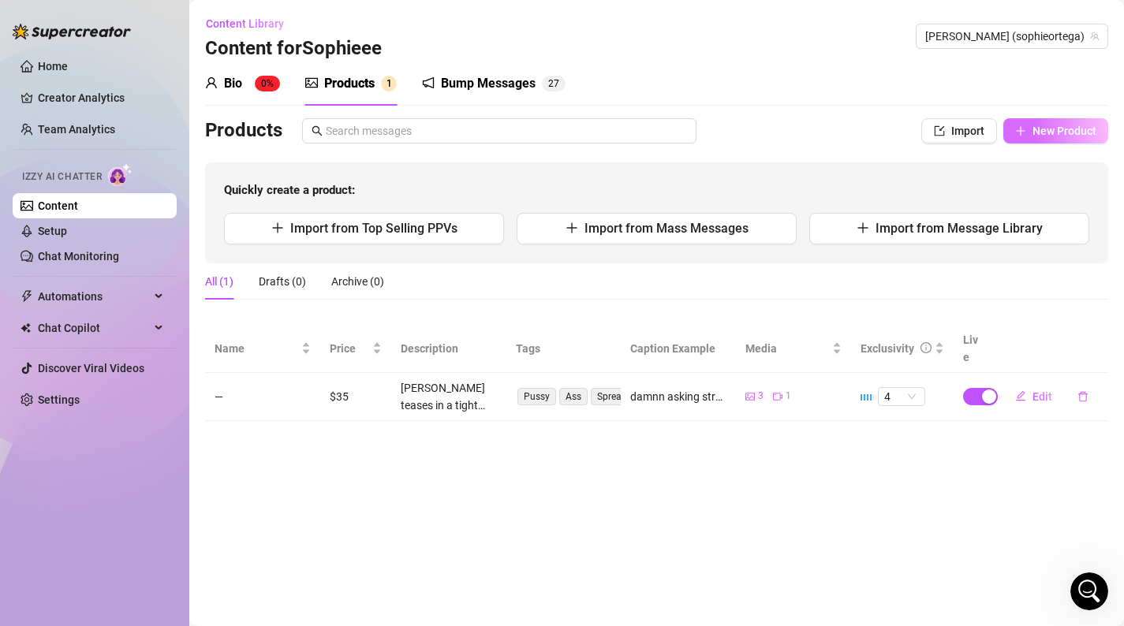
click at [1065, 128] on span "New Product" at bounding box center [1064, 131] width 64 height 13
type textarea "Type your message here..."
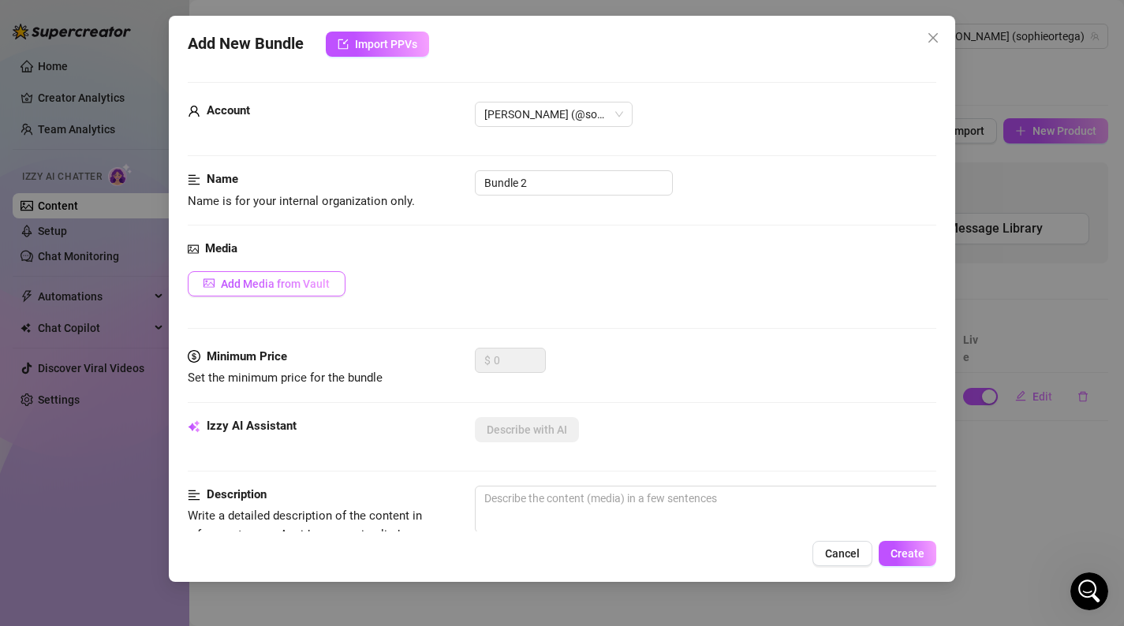
click at [303, 278] on span "Add Media from Vault" at bounding box center [275, 284] width 109 height 13
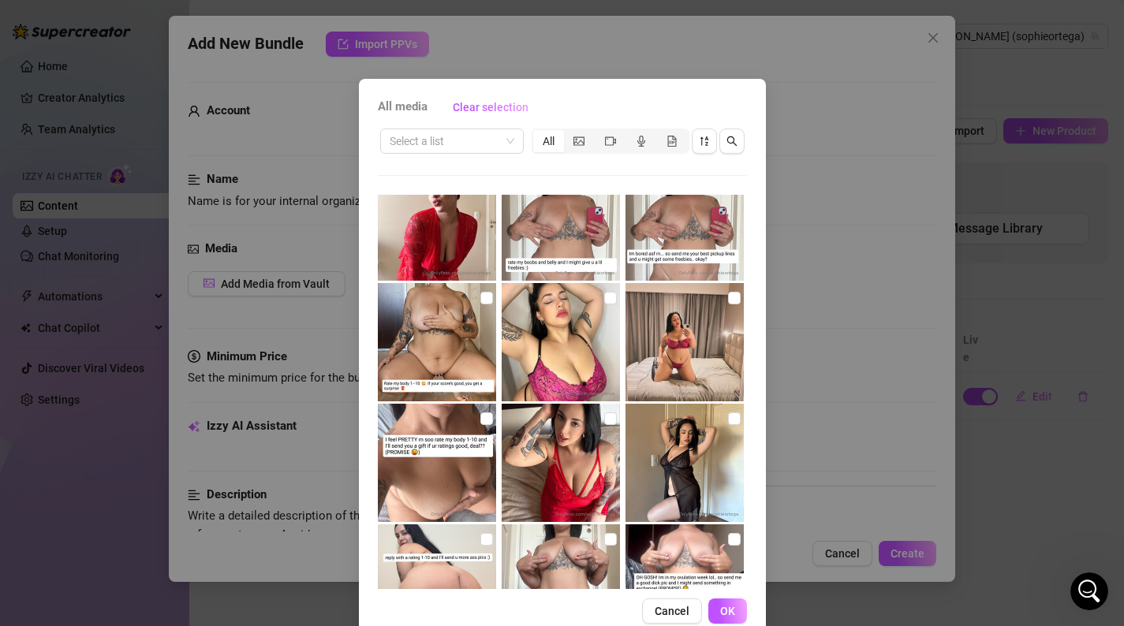
scroll to position [190, 0]
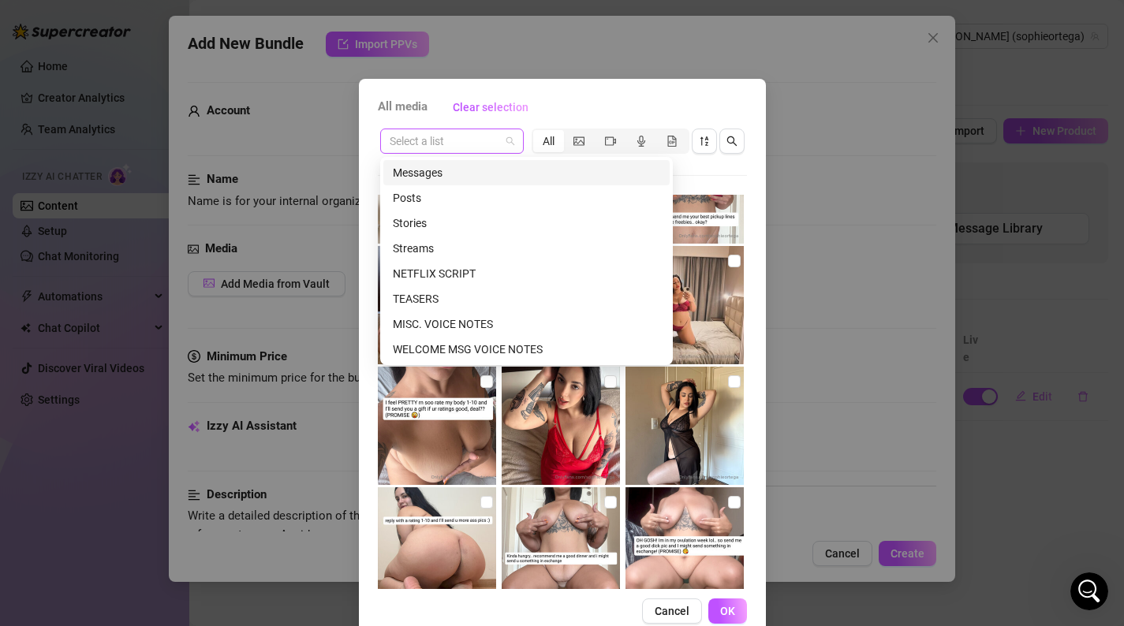
click at [505, 140] on span at bounding box center [452, 141] width 125 height 24
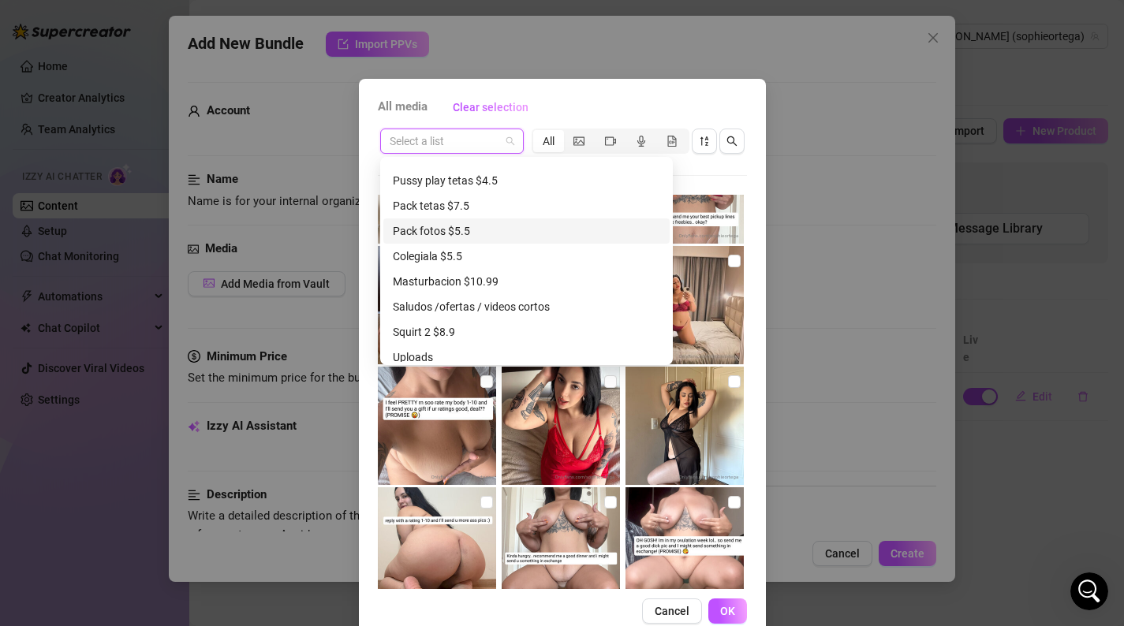
scroll to position [449, 0]
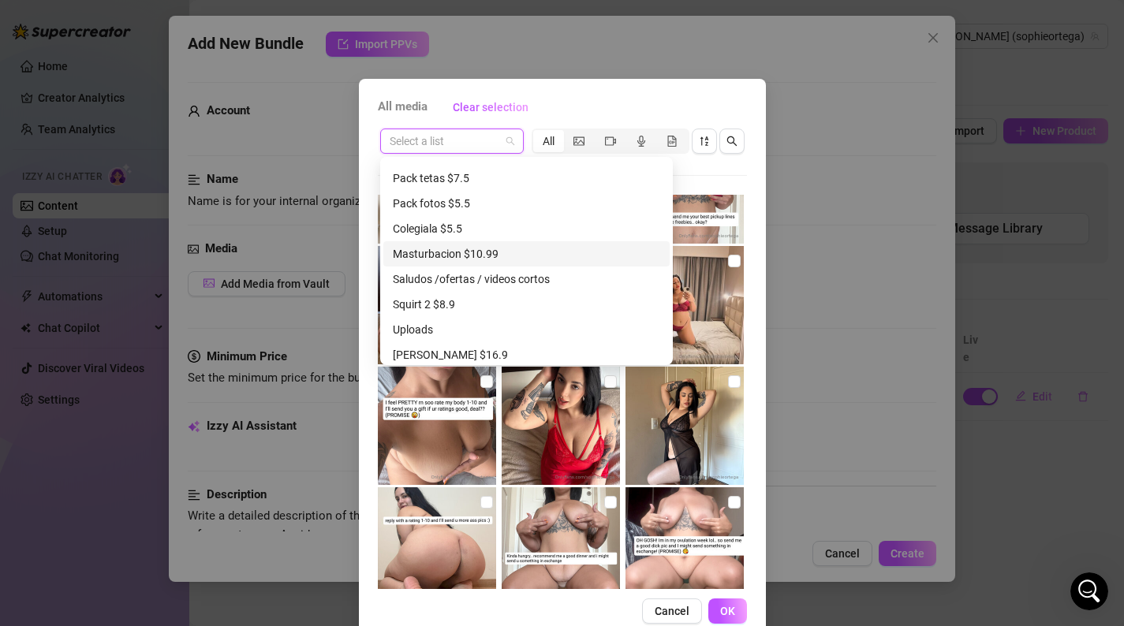
click at [526, 252] on div "Masturbacion $10.99" at bounding box center [526, 253] width 267 height 17
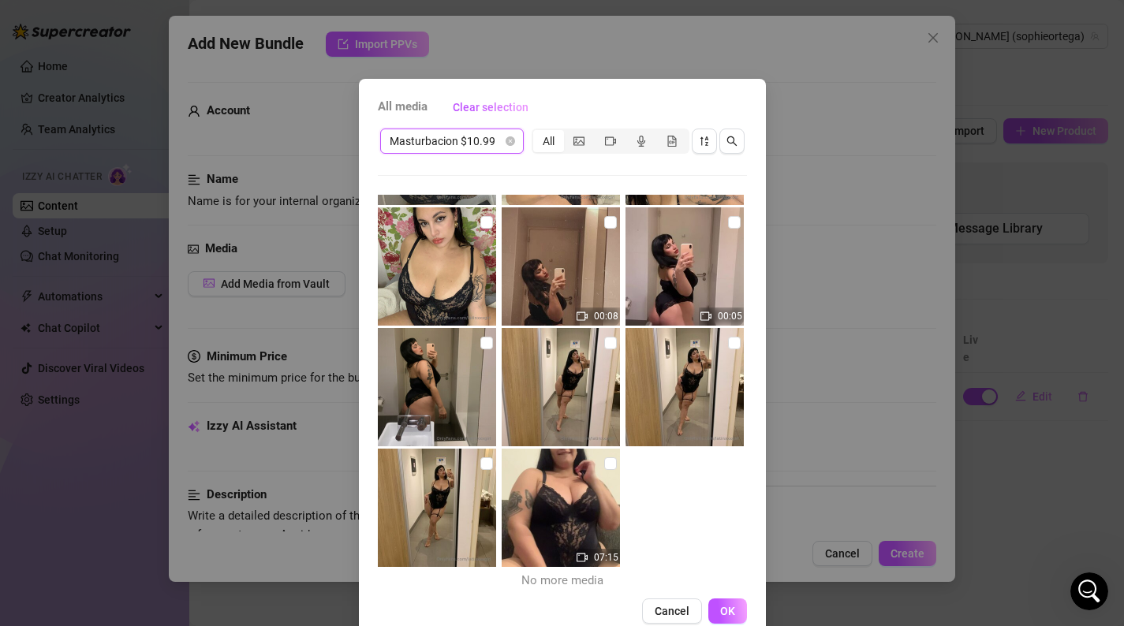
scroll to position [112, 0]
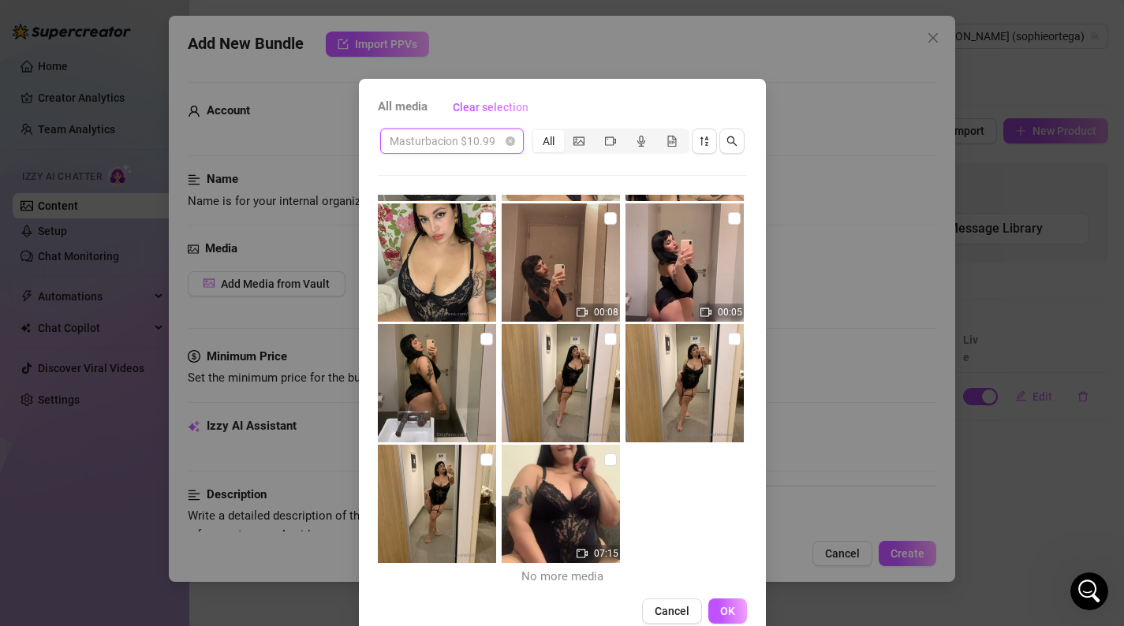
click at [501, 143] on span "Masturbacion $10.99" at bounding box center [452, 141] width 125 height 24
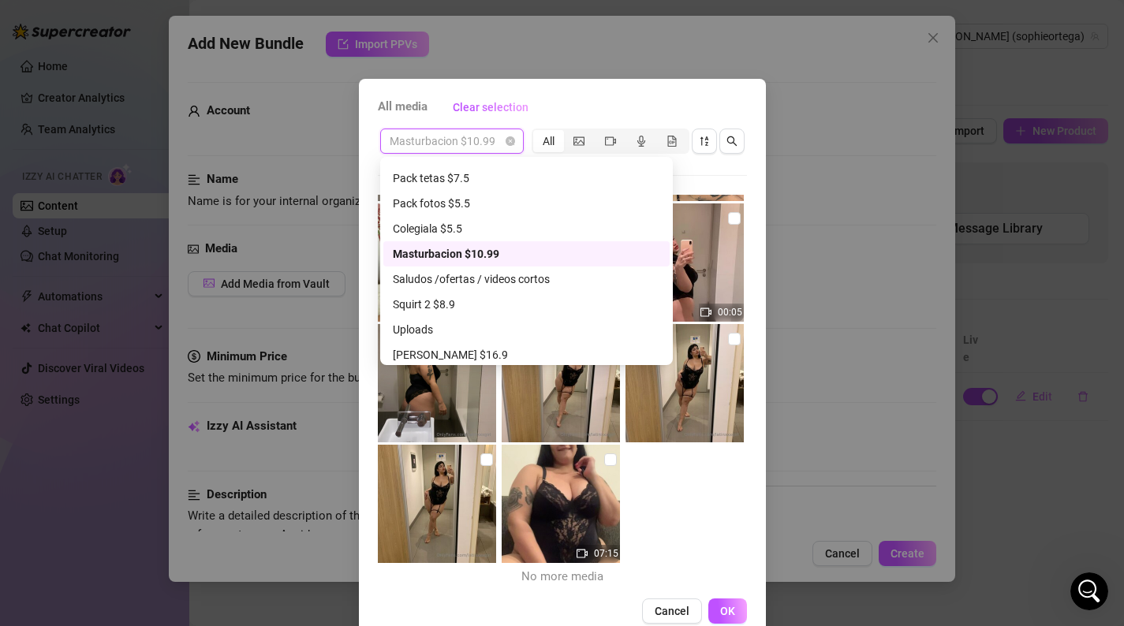
click at [504, 259] on div "Masturbacion $10.99" at bounding box center [526, 253] width 267 height 17
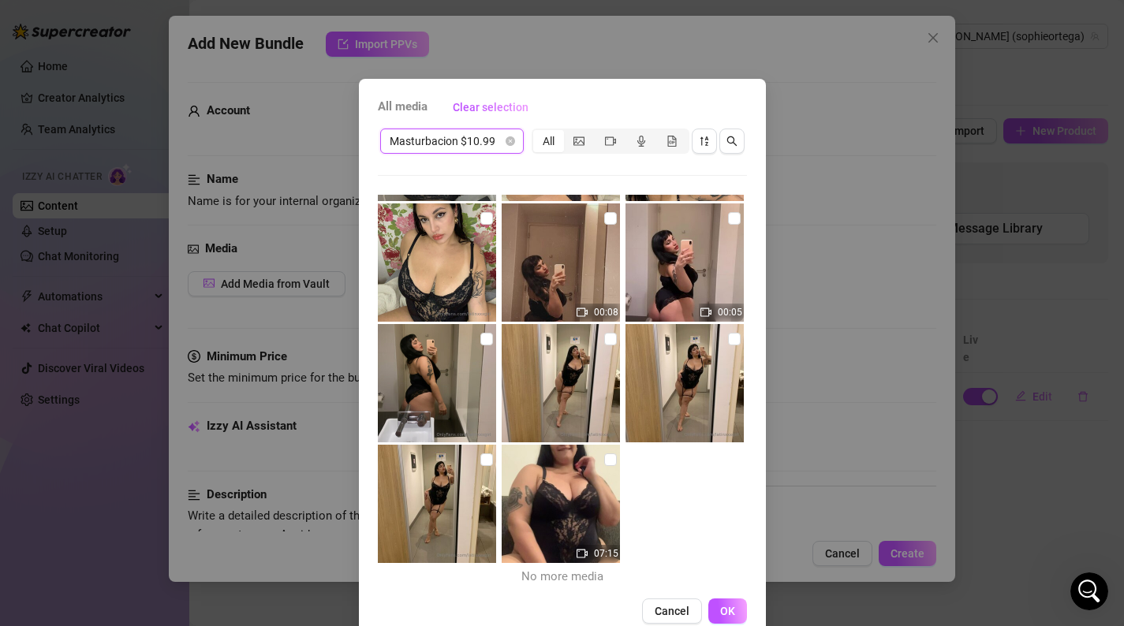
click at [501, 150] on span "Masturbacion $10.99" at bounding box center [452, 141] width 125 height 24
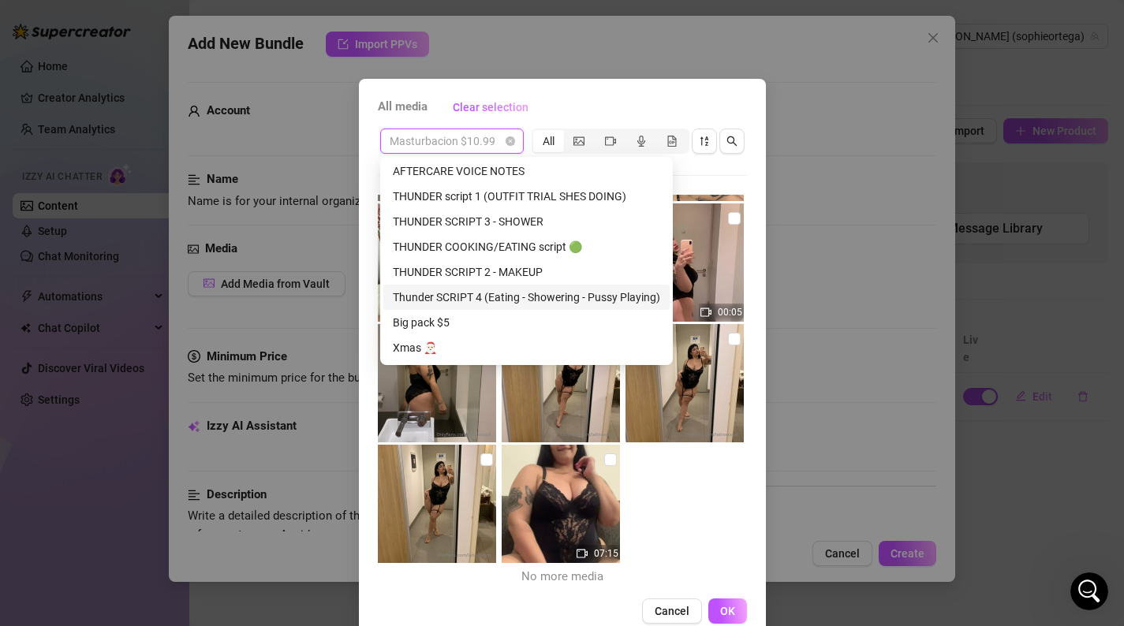
scroll to position [199, 0]
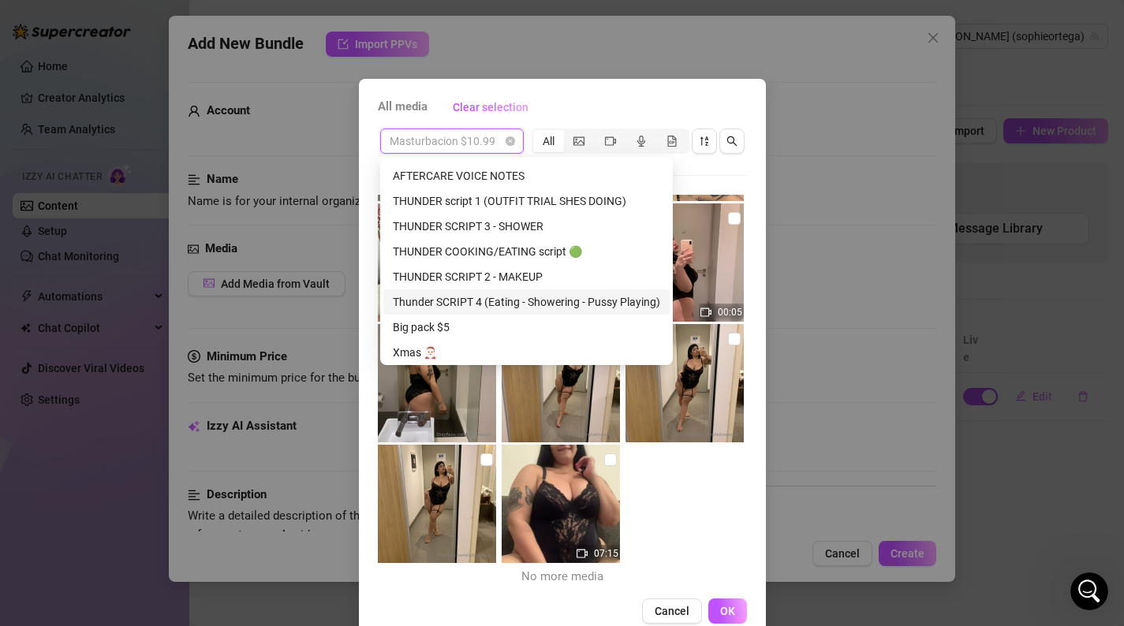
click at [573, 298] on div "Thunder SCRIPT 4 (Eating - Showering - Pussy Playing)" at bounding box center [526, 301] width 267 height 17
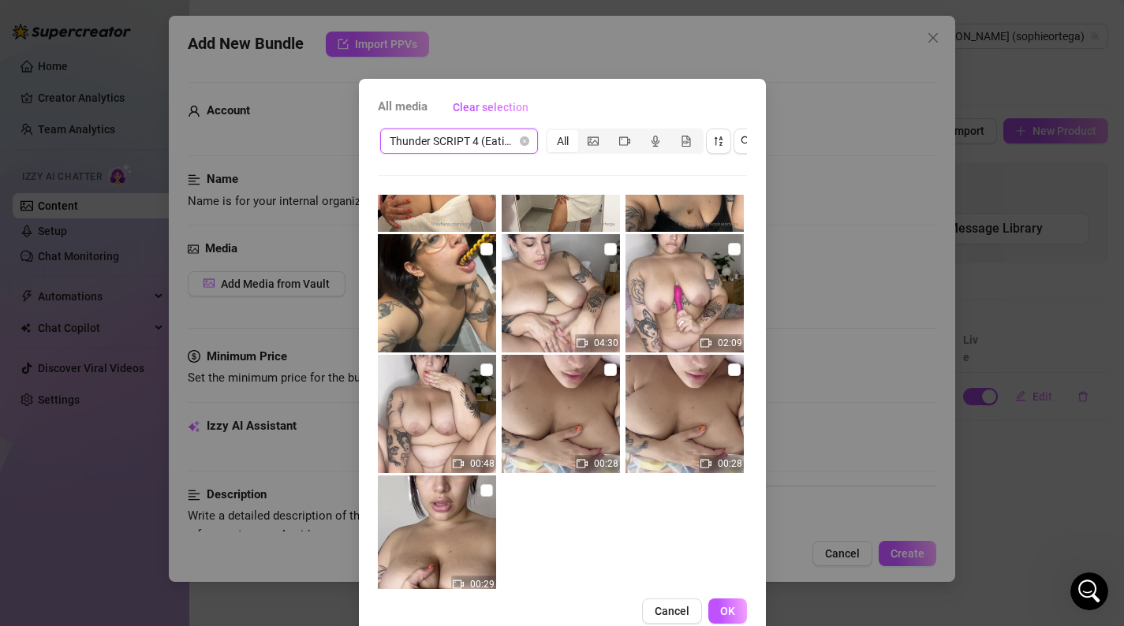
scroll to position [474, 0]
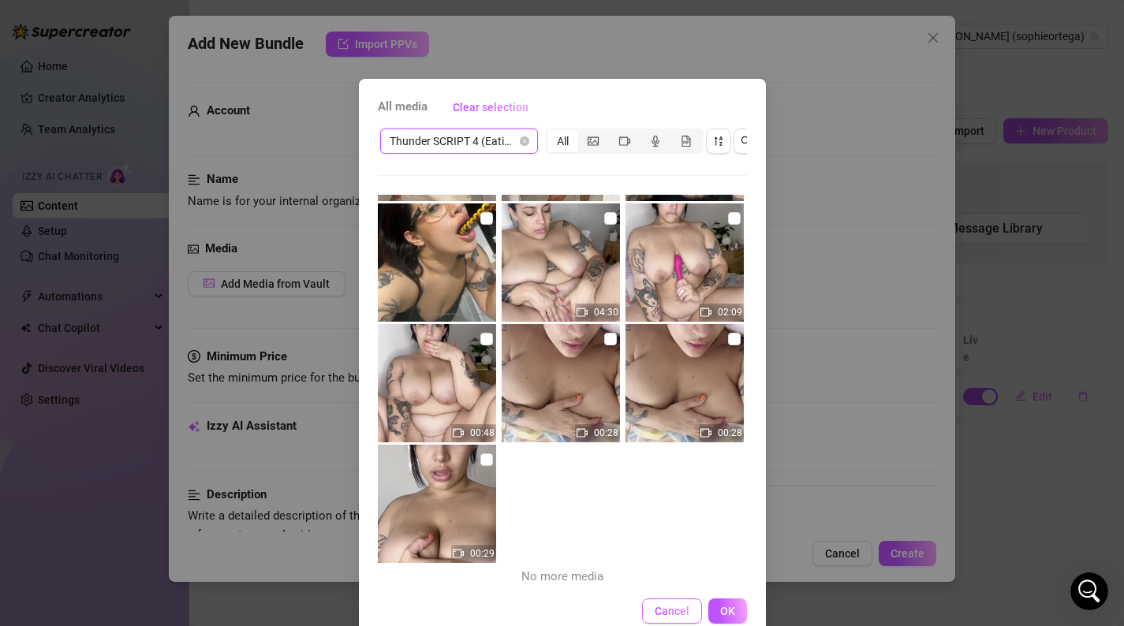
click at [674, 607] on span "Cancel" at bounding box center [672, 611] width 35 height 13
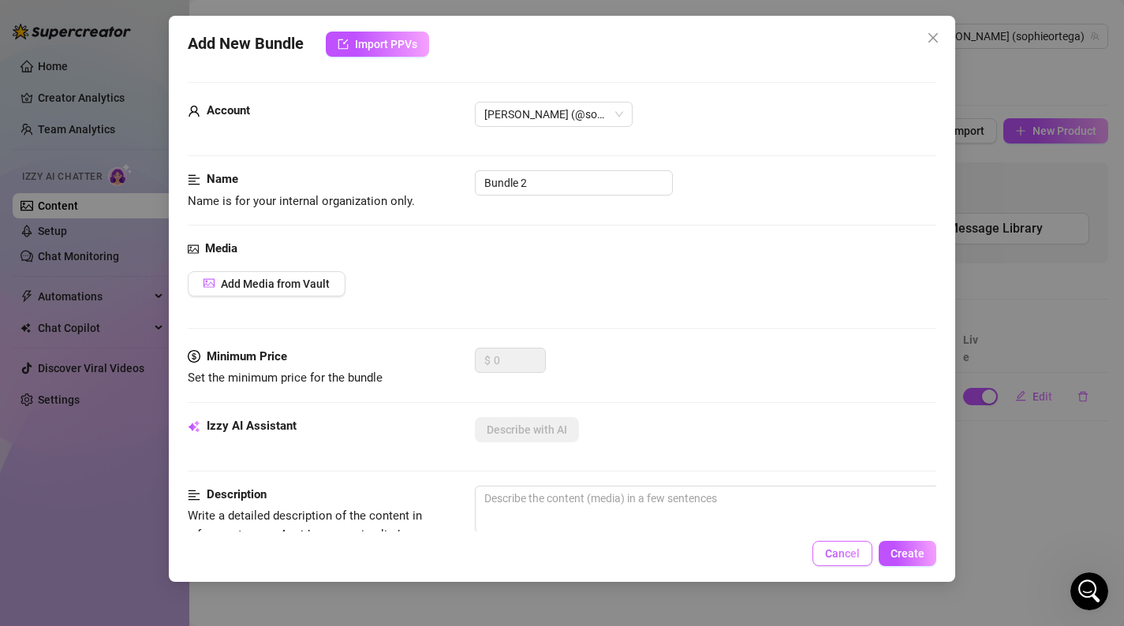
click at [838, 554] on span "Cancel" at bounding box center [842, 553] width 35 height 13
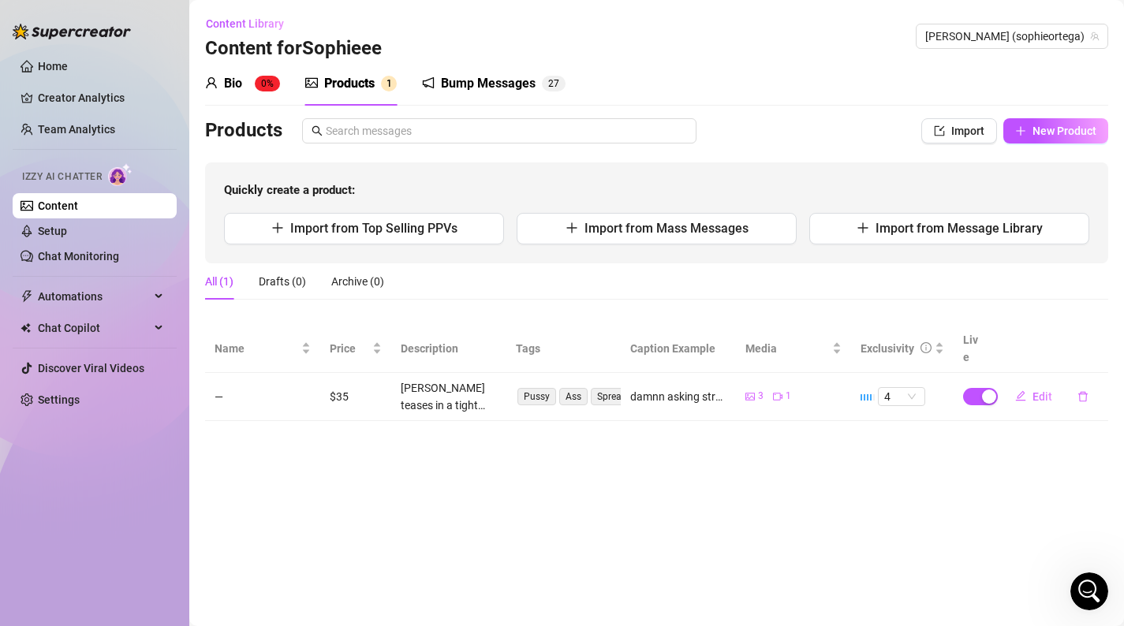
click at [259, 82] on sup "0%" at bounding box center [267, 84] width 25 height 16
